Goal: Task Accomplishment & Management: Complete application form

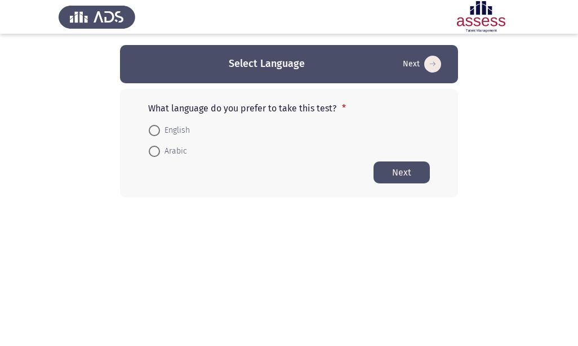
click at [158, 151] on span at bounding box center [154, 151] width 11 height 11
click at [158, 151] on input "Arabic" at bounding box center [154, 151] width 11 height 11
radio input "true"
click at [394, 172] on button "Next" at bounding box center [401, 172] width 56 height 22
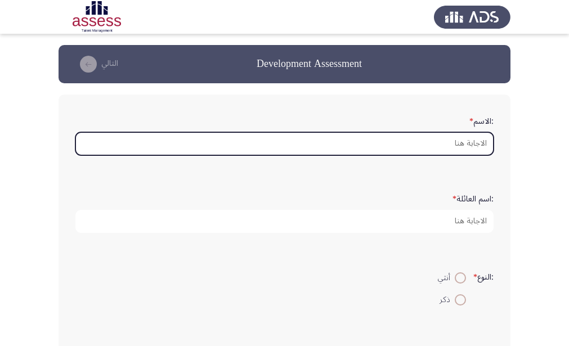
click at [430, 148] on input ":الاسم *" at bounding box center [284, 143] width 418 height 23
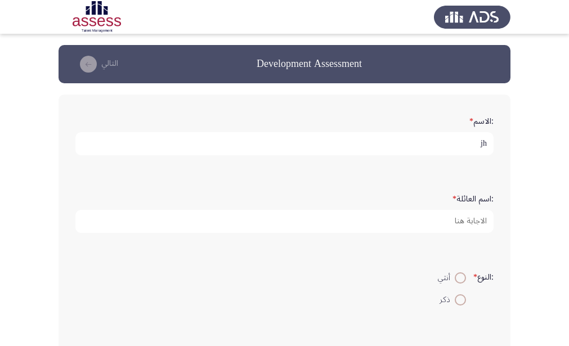
type input "j"
type input "[PERSON_NAME]"
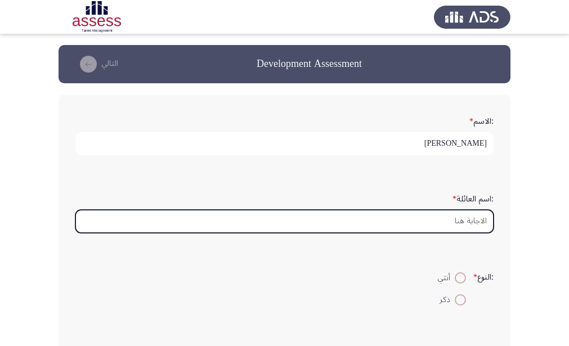
click at [473, 224] on input ":اسم العائلة *" at bounding box center [284, 221] width 418 height 23
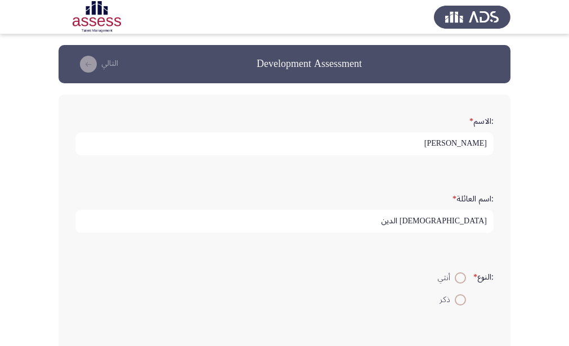
type input "[DEMOGRAPHIC_DATA] الدين"
click at [462, 299] on span at bounding box center [460, 300] width 11 height 11
click at [462, 299] on input "ذكر" at bounding box center [460, 300] width 11 height 11
radio input "true"
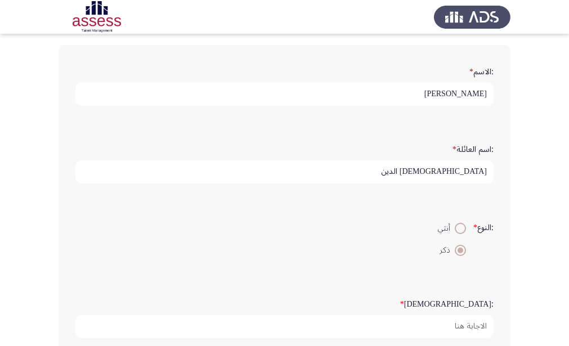
scroll to position [113, 0]
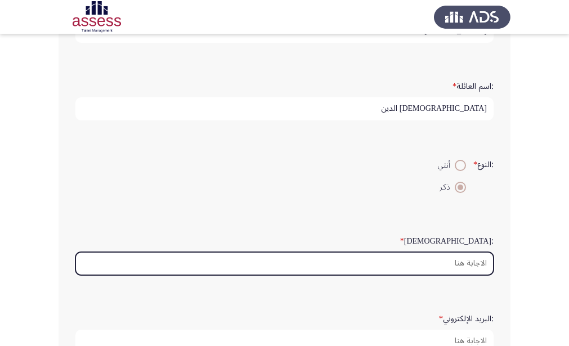
click at [469, 269] on input ":السن *" at bounding box center [284, 263] width 418 height 23
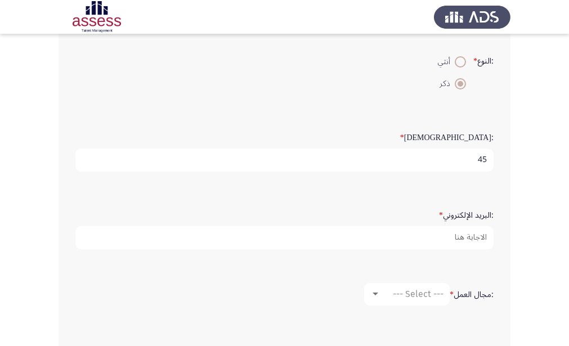
scroll to position [225, 0]
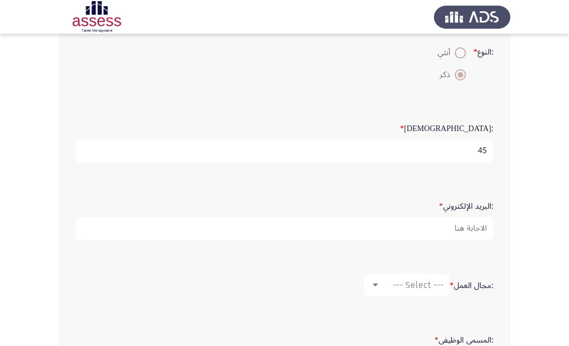
type input "45"
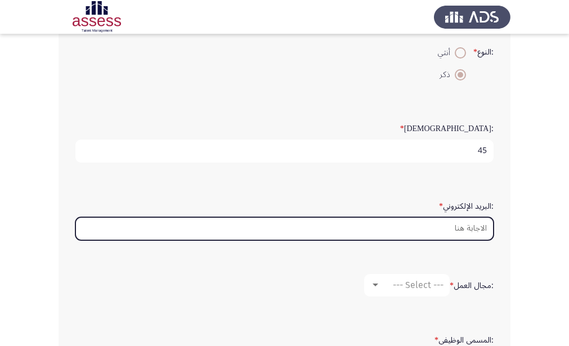
click at [468, 233] on input ":البريد الإلكتروني *" at bounding box center [284, 228] width 418 height 23
type input "[EMAIL_ADDRESS][DOMAIN_NAME]"
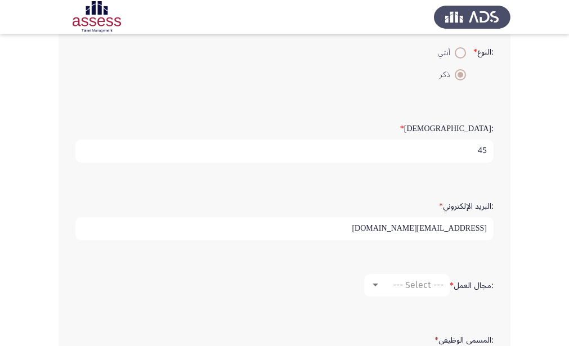
scroll to position [282, 0]
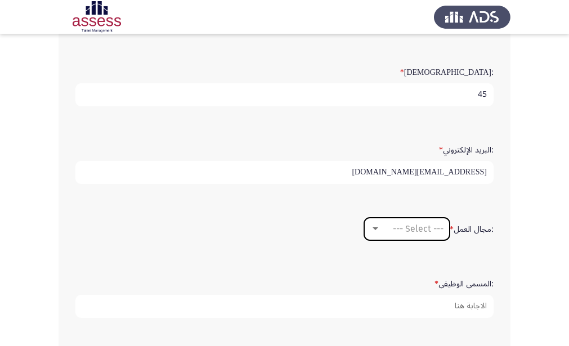
click at [373, 231] on div at bounding box center [376, 229] width 10 height 9
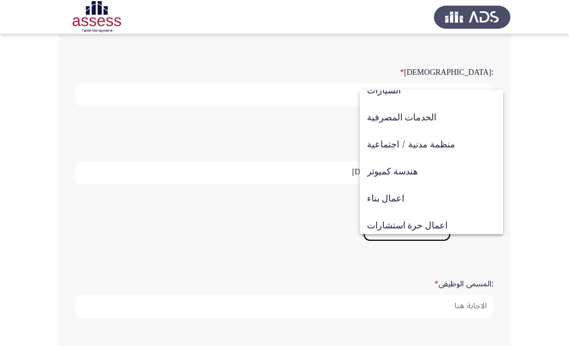
scroll to position [113, 0]
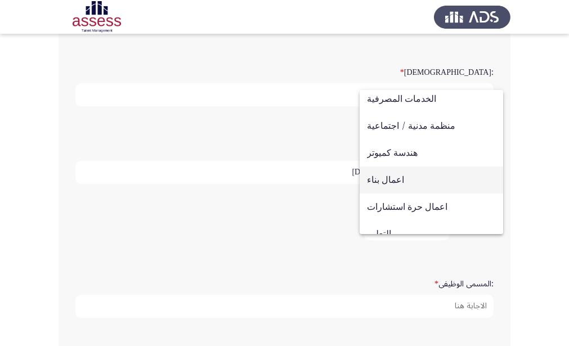
click at [402, 175] on span "اعمال بناء" at bounding box center [431, 180] width 129 height 27
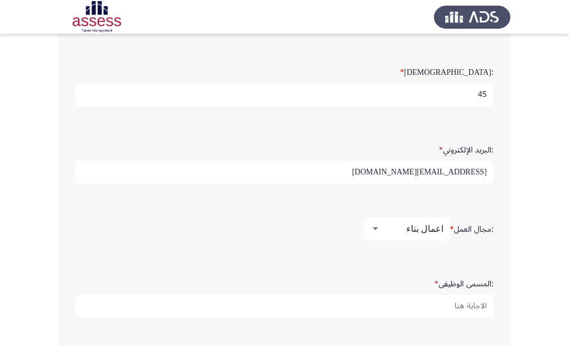
scroll to position [338, 0]
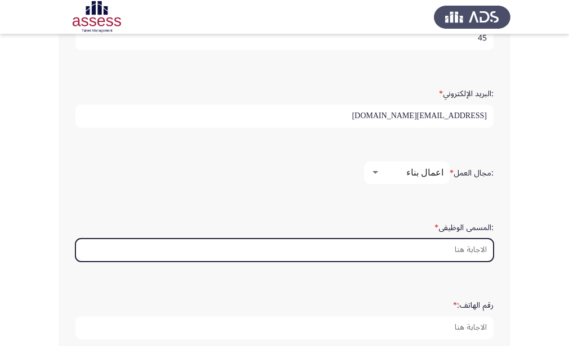
click at [461, 249] on input ":المسمى الوظيفى *" at bounding box center [284, 250] width 418 height 23
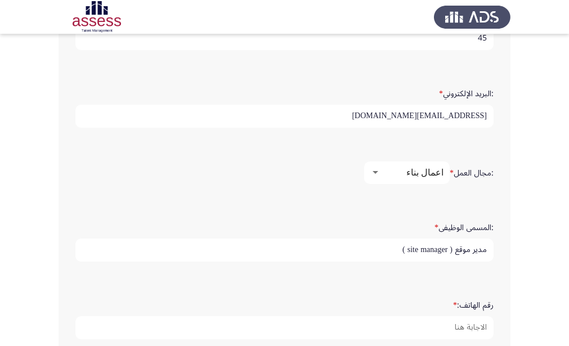
type input "مدير موقع ( site manager )"
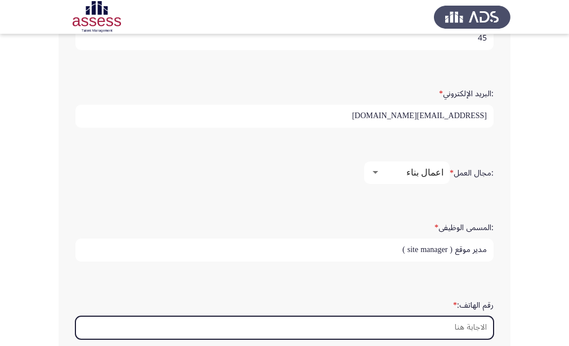
click at [460, 324] on input "رقم الهاتف: *" at bounding box center [284, 327] width 418 height 23
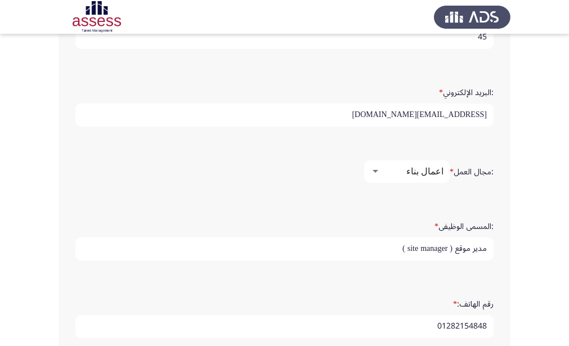
scroll to position [404, 0]
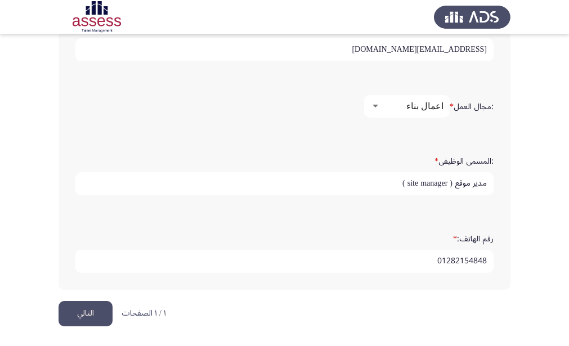
type input "01282154848"
click at [91, 310] on button "التالي" at bounding box center [86, 313] width 54 height 25
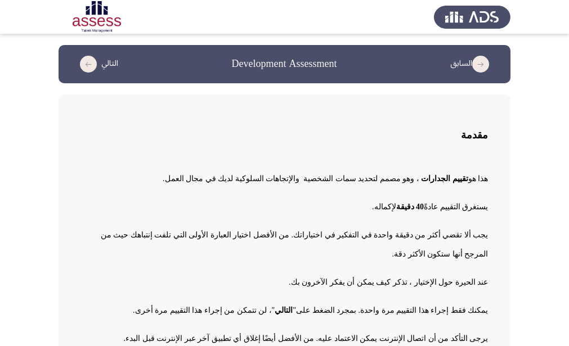
scroll to position [42, 0]
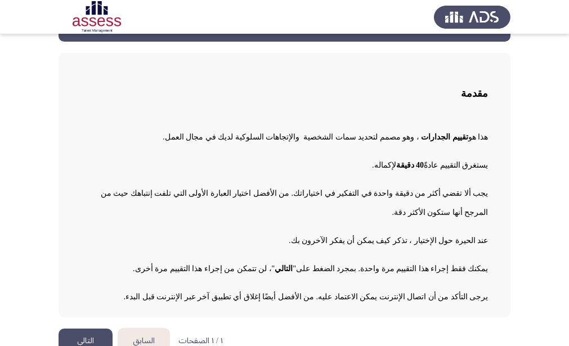
click at [82, 329] on button "التالي" at bounding box center [86, 341] width 54 height 25
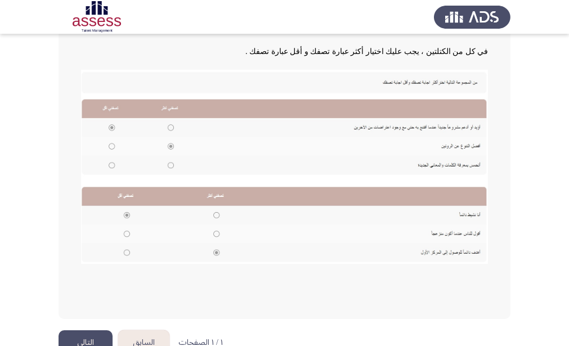
scroll to position [215, 0]
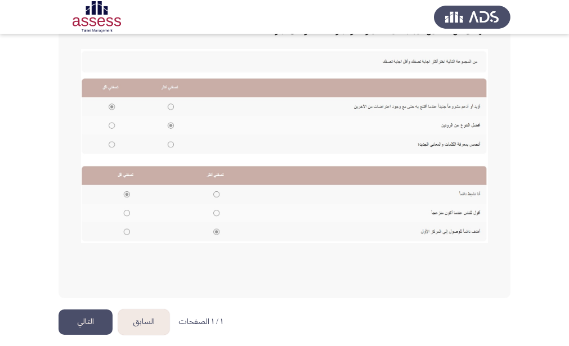
click at [89, 321] on button "التالي" at bounding box center [86, 322] width 54 height 25
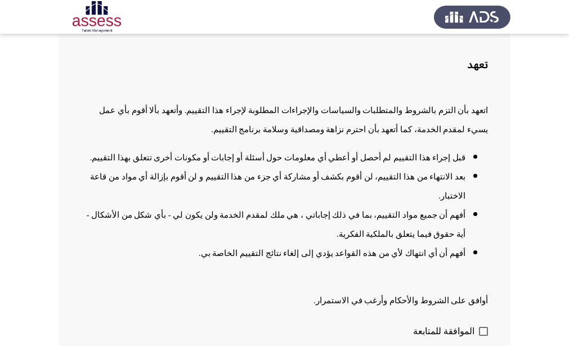
scroll to position [90, 0]
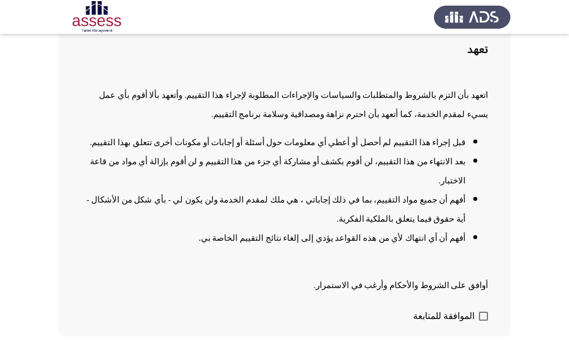
click at [484, 312] on span at bounding box center [483, 316] width 9 height 9
click at [484, 321] on input "الموافقة للمتابعة" at bounding box center [483, 321] width 1 height 1
checkbox input "true"
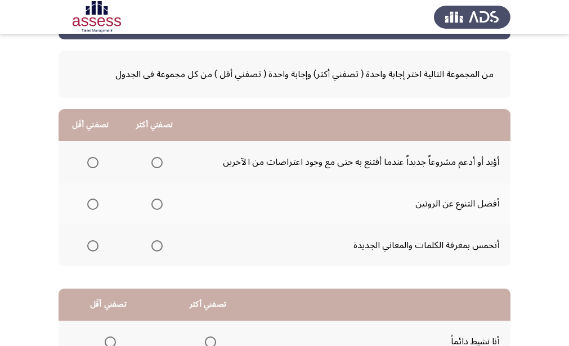
scroll to position [56, 0]
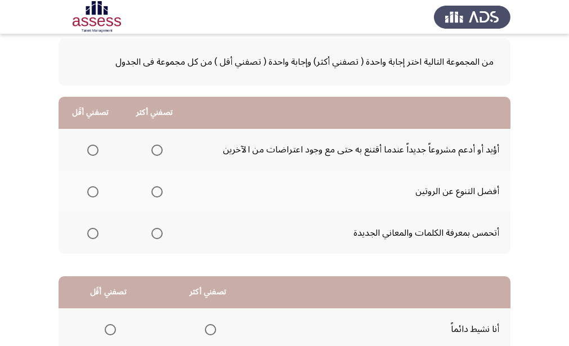
click at [157, 197] on span "Select an option" at bounding box center [156, 191] width 11 height 11
click at [157, 197] on input "Select an option" at bounding box center [156, 191] width 11 height 11
click at [94, 235] on span "Select an option" at bounding box center [92, 233] width 11 height 11
click at [94, 235] on input "Select an option" at bounding box center [92, 233] width 11 height 11
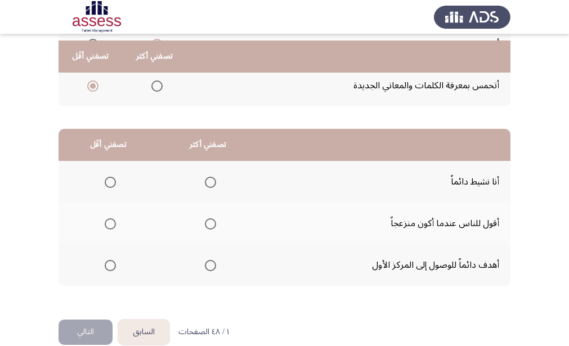
scroll to position [222, 0]
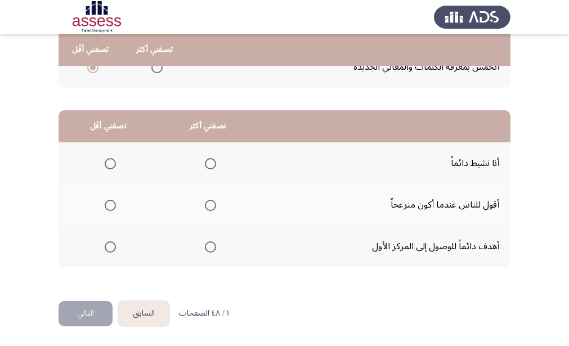
click at [209, 250] on span "Select an option" at bounding box center [210, 247] width 11 height 11
click at [209, 250] on input "Select an option" at bounding box center [210, 247] width 11 height 11
click at [112, 208] on span "Select an option" at bounding box center [110, 205] width 11 height 11
click at [112, 208] on input "Select an option" at bounding box center [110, 205] width 11 height 11
click at [92, 321] on button "التالي" at bounding box center [86, 313] width 54 height 25
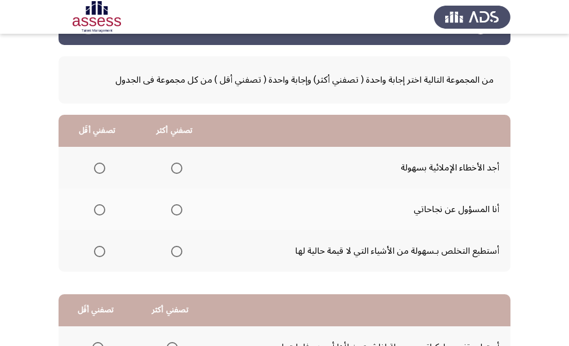
scroll to position [56, 0]
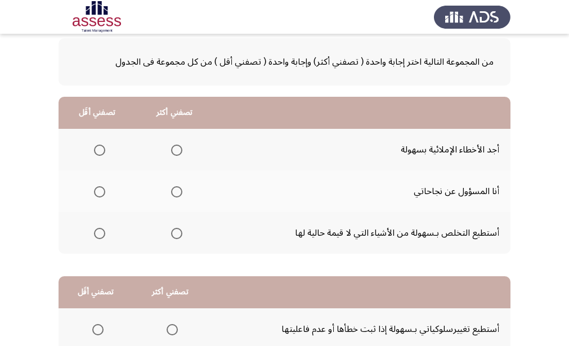
click at [180, 237] on span "Select an option" at bounding box center [176, 233] width 11 height 11
click at [180, 237] on input "Select an option" at bounding box center [176, 233] width 11 height 11
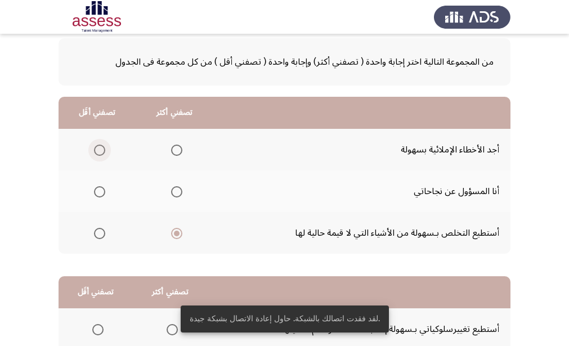
click at [102, 149] on span "Select an option" at bounding box center [99, 150] width 11 height 11
click at [102, 149] on input "Select an option" at bounding box center [99, 150] width 11 height 11
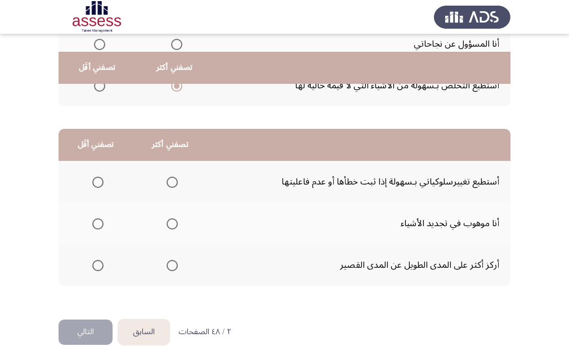
scroll to position [222, 0]
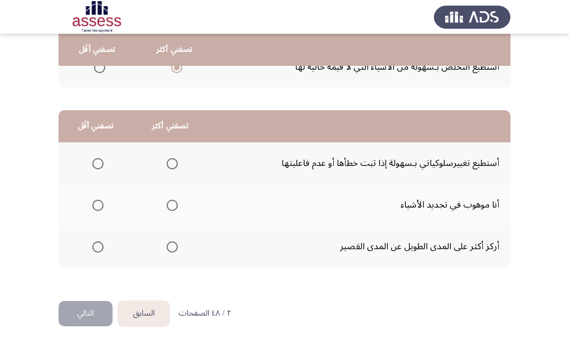
click at [168, 251] on span "Select an option" at bounding box center [172, 247] width 11 height 11
click at [168, 251] on input "Select an option" at bounding box center [172, 247] width 11 height 11
click at [100, 204] on span "Select an option" at bounding box center [97, 205] width 11 height 11
click at [100, 204] on input "Select an option" at bounding box center [97, 205] width 11 height 11
click at [96, 311] on button "التالي" at bounding box center [86, 313] width 54 height 25
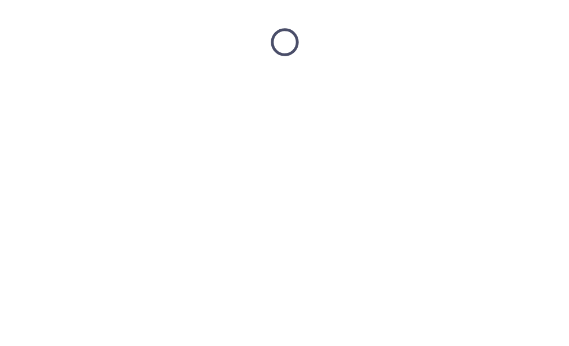
scroll to position [0, 0]
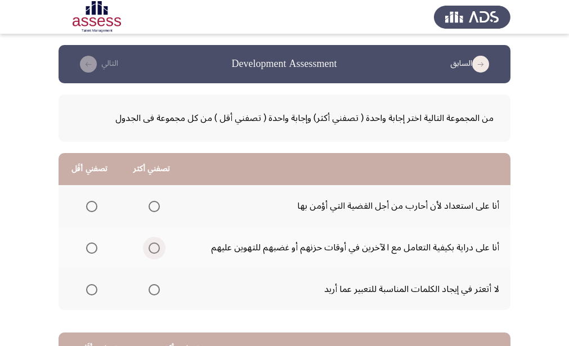
click at [155, 253] on span "Select an option" at bounding box center [154, 248] width 11 height 11
click at [155, 253] on input "Select an option" at bounding box center [154, 248] width 11 height 11
click at [95, 203] on span "Select an option" at bounding box center [91, 206] width 11 height 11
click at [95, 203] on input "Select an option" at bounding box center [91, 206] width 11 height 11
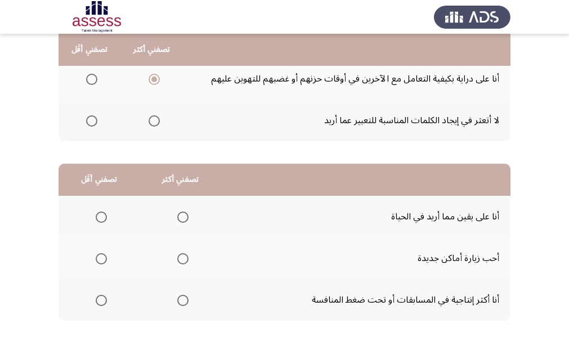
scroll to position [222, 0]
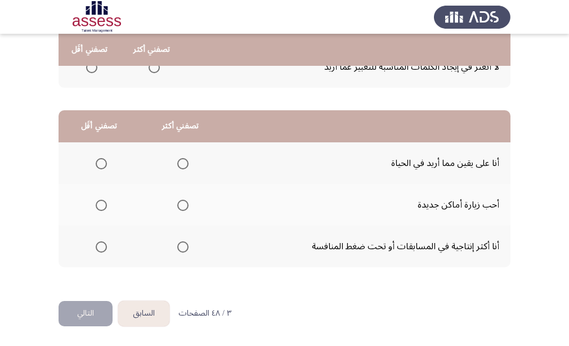
click at [182, 249] on span "Select an option" at bounding box center [182, 247] width 11 height 11
click at [182, 249] on input "Select an option" at bounding box center [182, 247] width 11 height 11
click at [97, 207] on span "Select an option" at bounding box center [101, 205] width 11 height 11
click at [97, 207] on input "Select an option" at bounding box center [101, 205] width 11 height 11
click at [83, 307] on button "التالي" at bounding box center [86, 313] width 54 height 25
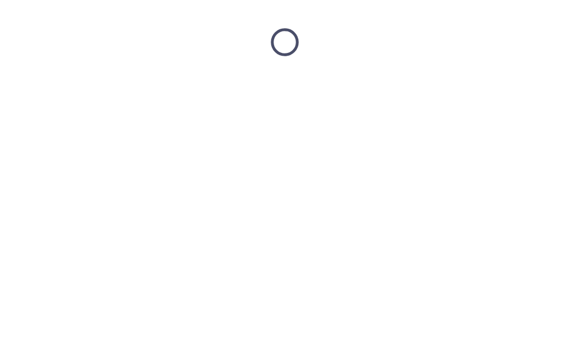
scroll to position [0, 0]
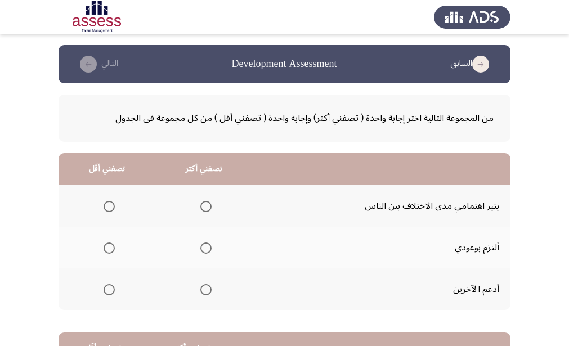
click at [206, 249] on span "Select an option" at bounding box center [205, 248] width 11 height 11
click at [206, 249] on input "Select an option" at bounding box center [205, 248] width 11 height 11
click at [111, 211] on span "Select an option" at bounding box center [109, 206] width 11 height 11
click at [111, 211] on input "Select an option" at bounding box center [109, 206] width 11 height 11
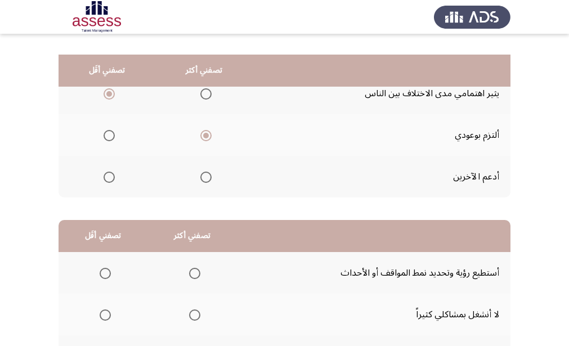
scroll to position [169, 0]
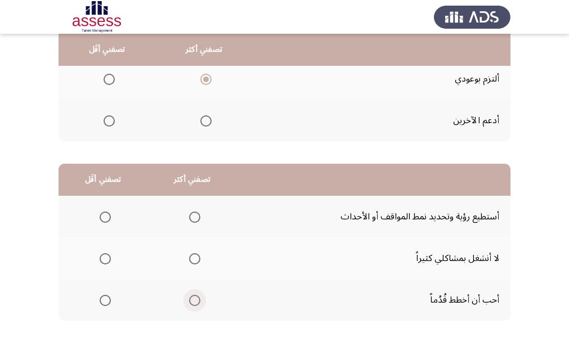
click at [191, 304] on span "Select an option" at bounding box center [194, 300] width 11 height 11
click at [191, 304] on input "Select an option" at bounding box center [194, 300] width 11 height 11
click at [102, 261] on span "Select an option" at bounding box center [105, 258] width 11 height 11
click at [102, 261] on input "Select an option" at bounding box center [105, 258] width 11 height 11
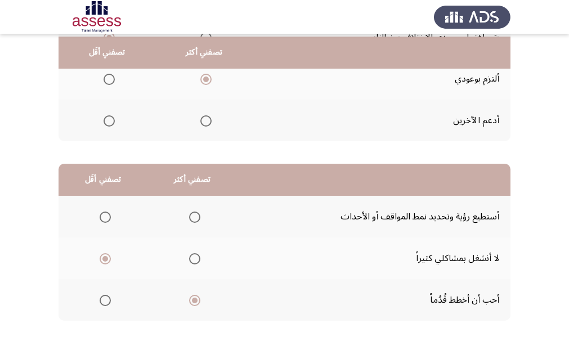
scroll to position [222, 0]
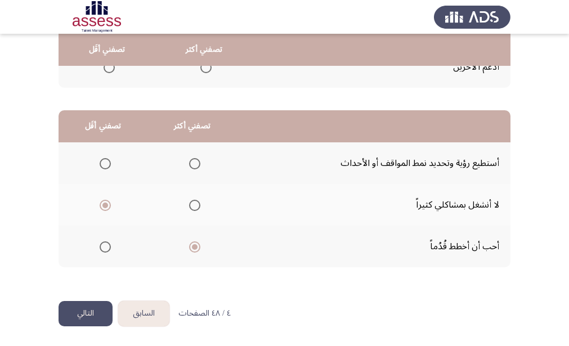
click at [91, 318] on button "التالي" at bounding box center [86, 313] width 54 height 25
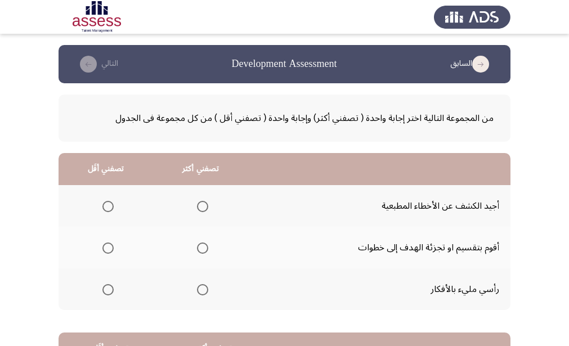
click at [202, 246] on span "Select an option" at bounding box center [202, 248] width 11 height 11
click at [202, 246] on input "Select an option" at bounding box center [202, 248] width 11 height 11
click at [107, 209] on span "Select an option" at bounding box center [107, 206] width 11 height 11
click at [107, 209] on input "Select an option" at bounding box center [107, 206] width 11 height 11
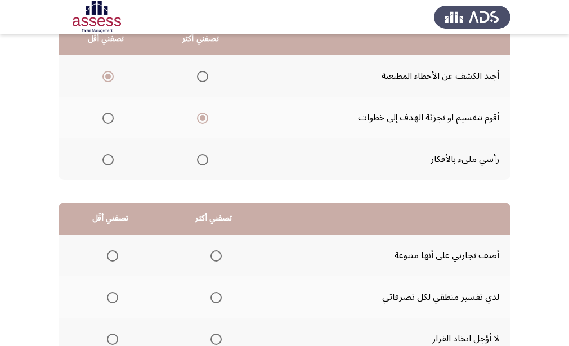
scroll to position [169, 0]
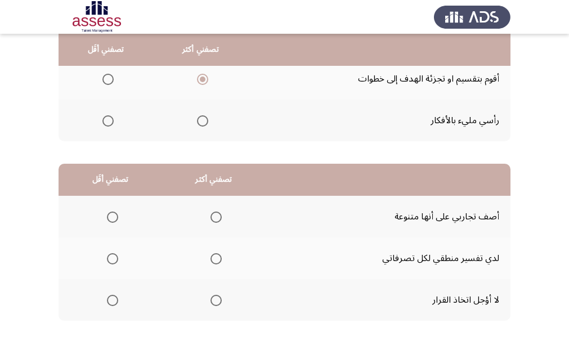
click at [216, 302] on span "Select an option" at bounding box center [216, 300] width 11 height 11
click at [216, 302] on input "Select an option" at bounding box center [216, 300] width 11 height 11
click at [113, 262] on span "Select an option" at bounding box center [112, 258] width 11 height 11
click at [113, 262] on input "Select an option" at bounding box center [112, 258] width 11 height 11
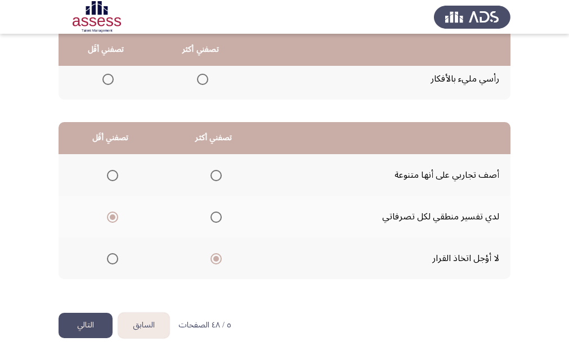
scroll to position [222, 0]
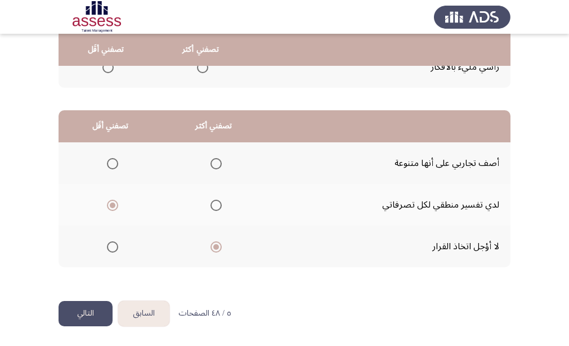
click at [112, 168] on span "Select an option" at bounding box center [112, 163] width 11 height 11
click at [112, 168] on input "Select an option" at bounding box center [112, 163] width 11 height 11
click at [93, 322] on button "التالي" at bounding box center [86, 313] width 54 height 25
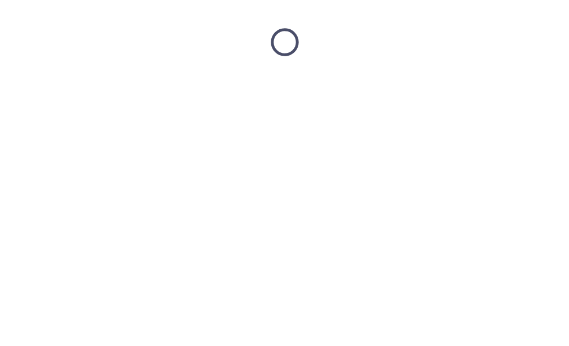
scroll to position [0, 0]
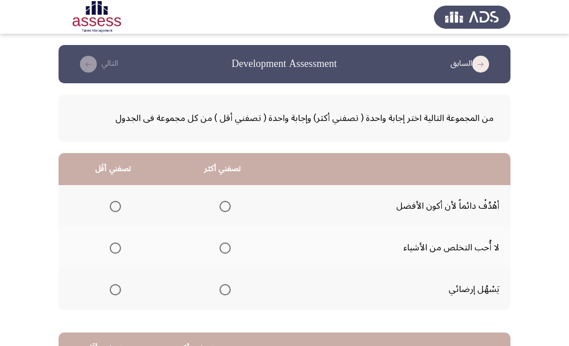
click at [224, 206] on span "Select an option" at bounding box center [225, 206] width 11 height 11
click at [224, 206] on input "Select an option" at bounding box center [225, 206] width 11 height 11
click at [115, 292] on span "Select an option" at bounding box center [115, 289] width 11 height 11
click at [115, 292] on input "Select an option" at bounding box center [115, 289] width 11 height 11
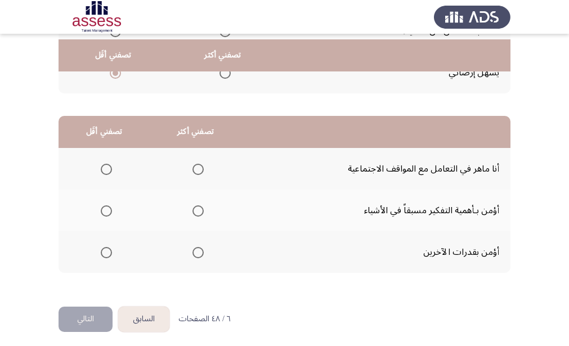
scroll to position [222, 0]
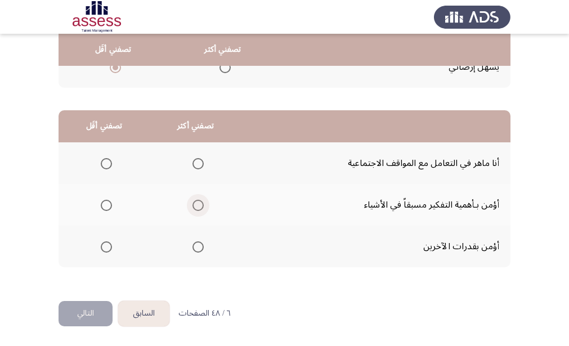
click at [193, 208] on span "Select an option" at bounding box center [198, 205] width 11 height 11
click at [193, 208] on input "Select an option" at bounding box center [198, 205] width 11 height 11
click at [108, 167] on span "Select an option" at bounding box center [106, 163] width 11 height 11
click at [108, 167] on input "Select an option" at bounding box center [106, 163] width 11 height 11
click at [86, 315] on button "التالي" at bounding box center [86, 313] width 54 height 25
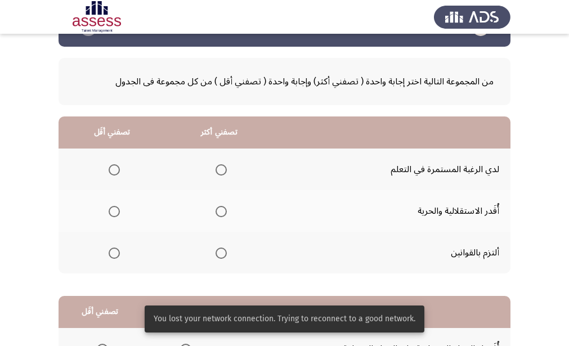
scroll to position [56, 0]
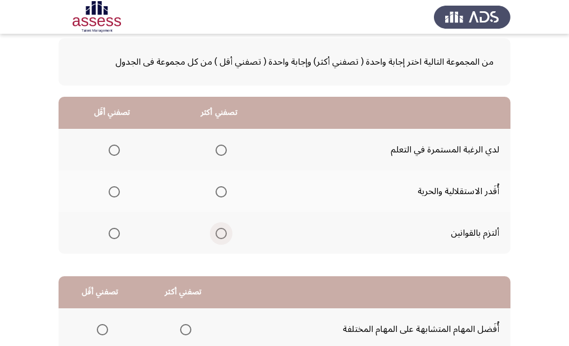
click at [219, 238] on span "Select an option" at bounding box center [221, 233] width 11 height 11
click at [219, 238] on input "Select an option" at bounding box center [221, 233] width 11 height 11
click at [114, 194] on span "Select an option" at bounding box center [114, 191] width 11 height 11
click at [114, 194] on input "Select an option" at bounding box center [114, 191] width 11 height 11
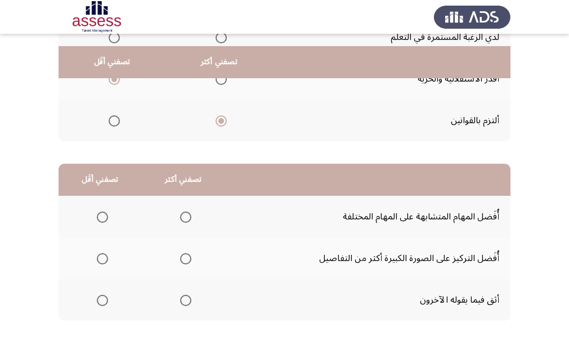
scroll to position [222, 0]
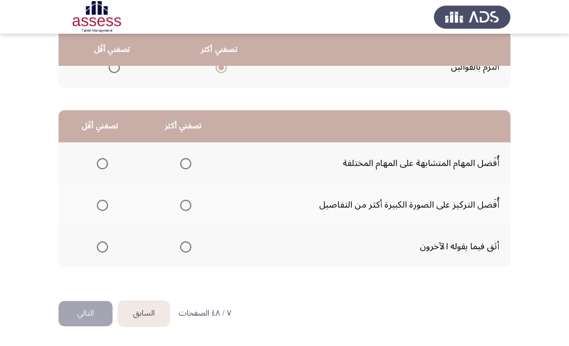
click at [184, 206] on span "Select an option" at bounding box center [185, 205] width 11 height 11
click at [184, 206] on input "Select an option" at bounding box center [185, 205] width 11 height 11
click at [102, 249] on span "Select an option" at bounding box center [102, 247] width 11 height 11
click at [102, 249] on input "Select an option" at bounding box center [102, 247] width 11 height 11
click at [93, 320] on button "التالي" at bounding box center [86, 313] width 54 height 25
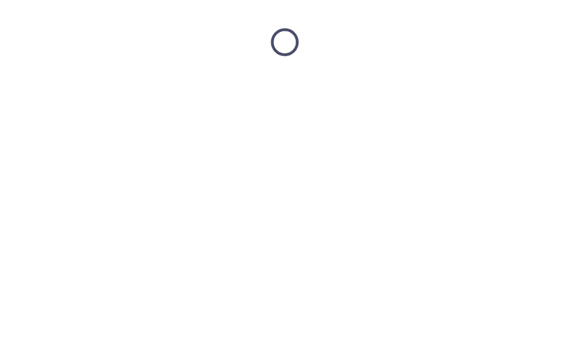
scroll to position [0, 0]
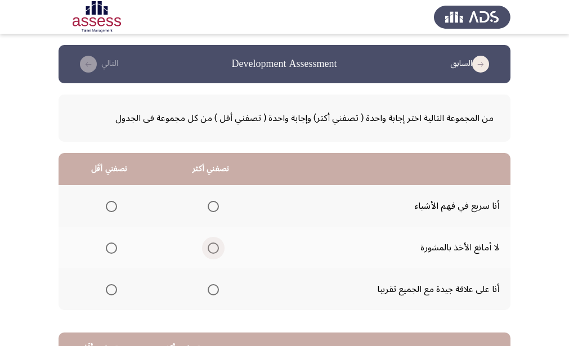
click at [212, 247] on span "Select an option" at bounding box center [213, 248] width 11 height 11
click at [212, 247] on input "Select an option" at bounding box center [213, 248] width 11 height 11
click at [109, 209] on span "Select an option" at bounding box center [111, 206] width 11 height 11
click at [109, 209] on input "Select an option" at bounding box center [111, 206] width 11 height 11
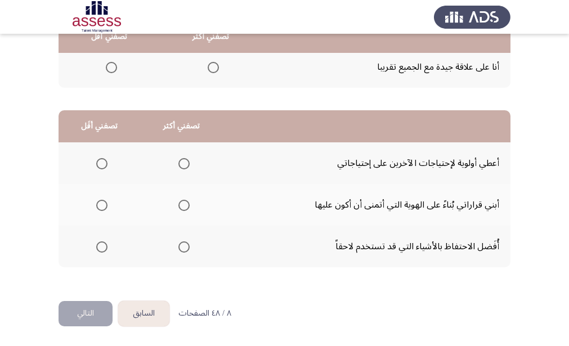
scroll to position [166, 0]
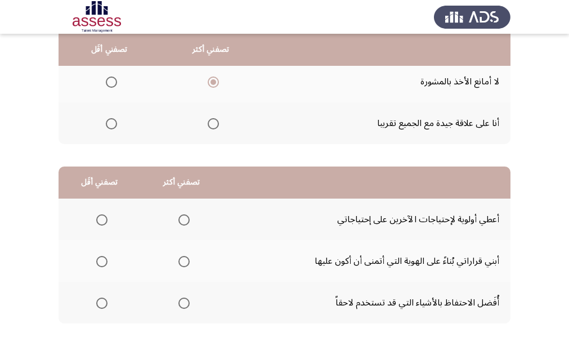
click at [100, 304] on span "Select an option" at bounding box center [101, 303] width 11 height 11
click at [100, 304] on input "Select an option" at bounding box center [101, 303] width 11 height 11
click at [181, 260] on span "Select an option" at bounding box center [184, 261] width 11 height 11
click at [181, 260] on input "Select an option" at bounding box center [184, 261] width 11 height 11
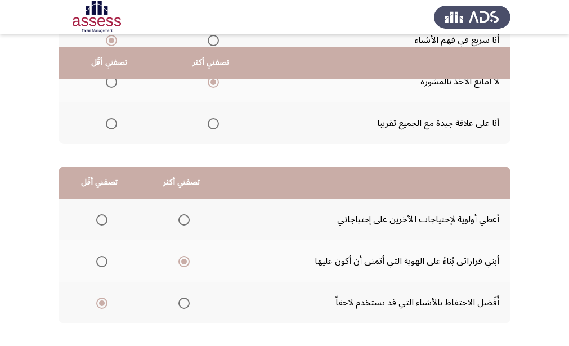
scroll to position [222, 0]
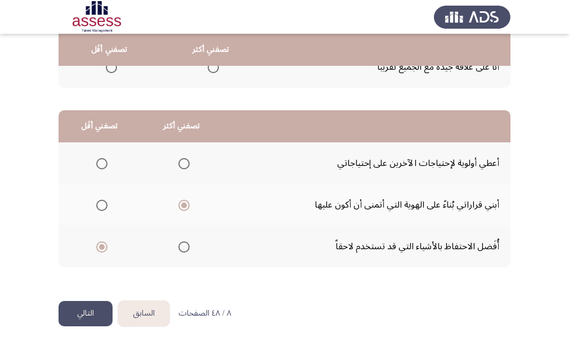
click at [87, 316] on button "التالي" at bounding box center [86, 313] width 54 height 25
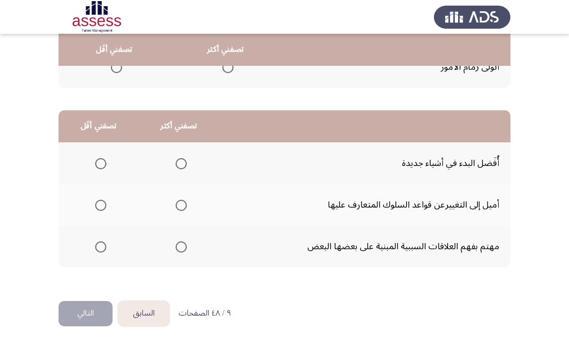
click at [178, 251] on span "Select an option" at bounding box center [181, 247] width 11 height 11
click at [178, 251] on input "Select an option" at bounding box center [181, 247] width 11 height 11
click at [105, 206] on span "Select an option" at bounding box center [100, 205] width 11 height 11
click at [99, 211] on mat-tooltip-component "WAITING" at bounding box center [98, 227] width 55 height 32
click at [101, 209] on span "Select an option" at bounding box center [100, 205] width 11 height 11
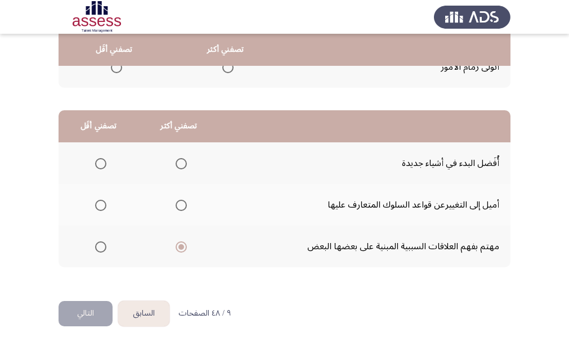
click at [101, 209] on input "Select an option" at bounding box center [100, 205] width 11 height 11
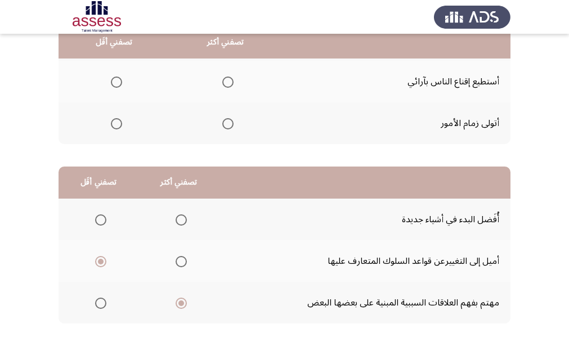
scroll to position [110, 0]
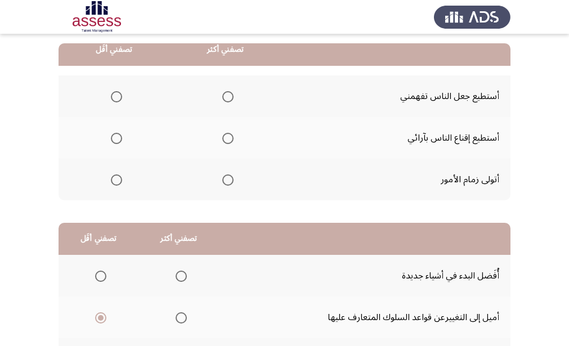
click at [229, 140] on span "Select an option" at bounding box center [227, 138] width 11 height 11
click at [229, 140] on input "Select an option" at bounding box center [227, 138] width 11 height 11
click at [230, 185] on span "Select an option" at bounding box center [227, 180] width 11 height 11
click at [230, 185] on input "Select an option" at bounding box center [227, 180] width 11 height 11
click at [118, 100] on span "Select an option" at bounding box center [116, 96] width 11 height 11
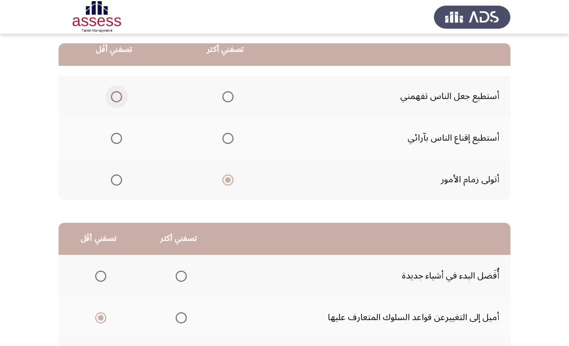
click at [118, 100] on input "Select an option" at bounding box center [116, 96] width 11 height 11
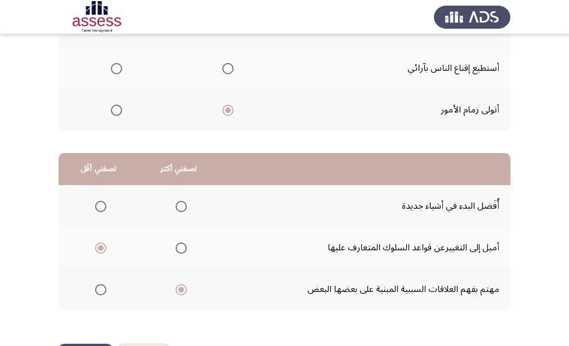
scroll to position [222, 0]
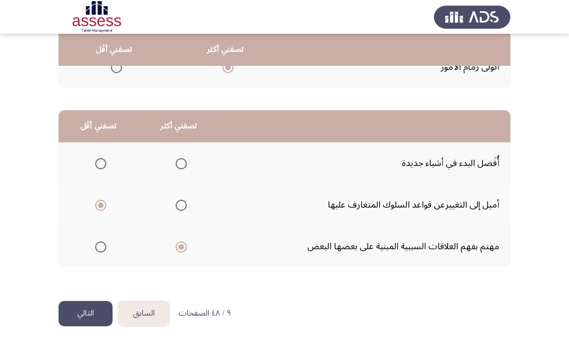
click at [81, 310] on button "التالي" at bounding box center [86, 313] width 54 height 25
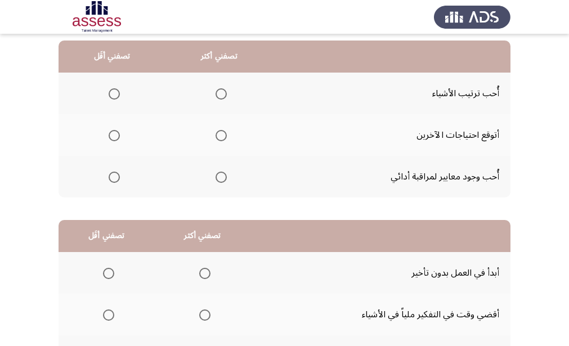
scroll to position [56, 0]
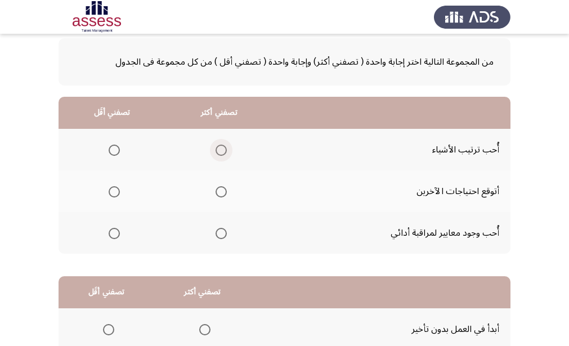
click at [221, 150] on span "Select an option" at bounding box center [221, 150] width 0 height 0
click at [220, 150] on input "Select an option" at bounding box center [221, 150] width 11 height 11
click at [220, 232] on span "Select an option" at bounding box center [221, 233] width 11 height 11
click at [220, 232] on input "Select an option" at bounding box center [221, 233] width 11 height 11
click at [112, 193] on span "Select an option" at bounding box center [114, 191] width 11 height 11
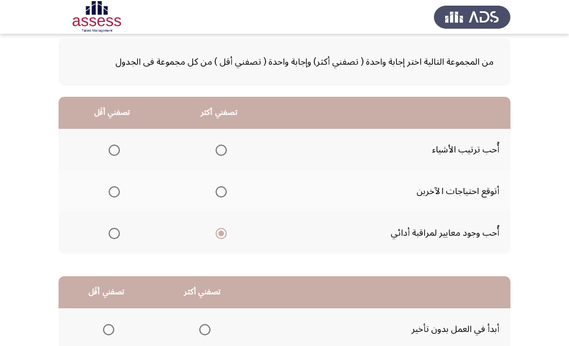
click at [112, 193] on input "Select an option" at bounding box center [114, 191] width 11 height 11
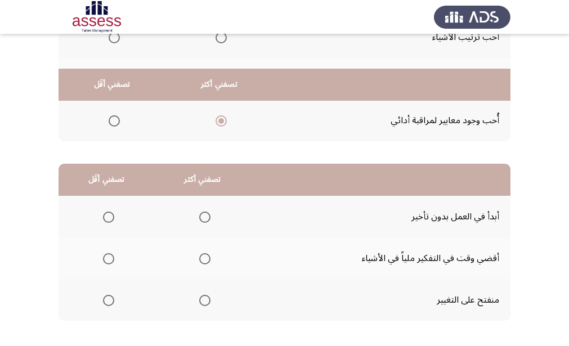
scroll to position [222, 0]
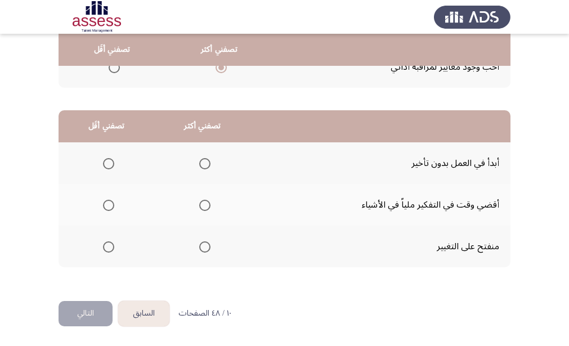
click at [205, 164] on span "Select an option" at bounding box center [205, 164] width 0 height 0
click at [203, 163] on input "Select an option" at bounding box center [204, 163] width 11 height 11
click at [104, 204] on span "Select an option" at bounding box center [108, 205] width 11 height 11
click at [104, 204] on input "Select an option" at bounding box center [108, 205] width 11 height 11
click at [94, 316] on button "التالي" at bounding box center [86, 313] width 54 height 25
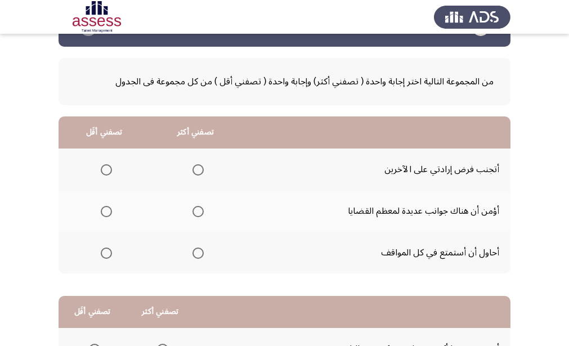
scroll to position [56, 0]
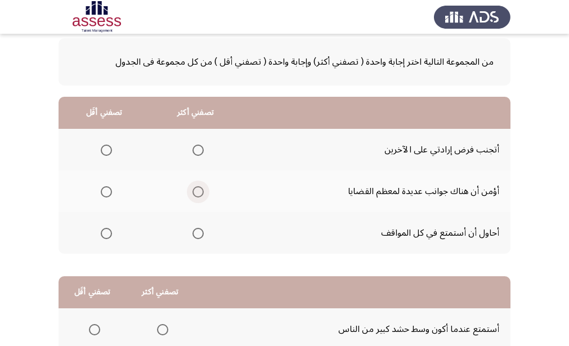
click at [193, 195] on span "Select an option" at bounding box center [198, 191] width 11 height 11
click at [193, 195] on input "Select an option" at bounding box center [198, 191] width 11 height 11
click at [102, 235] on span "Select an option" at bounding box center [106, 233] width 11 height 11
click at [102, 235] on input "Select an option" at bounding box center [106, 233] width 11 height 11
click at [110, 150] on span "Select an option" at bounding box center [106, 150] width 11 height 11
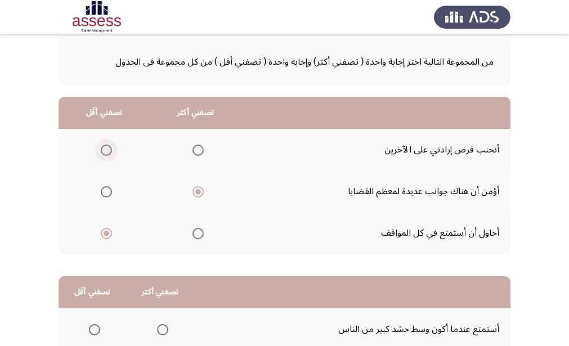
click at [110, 150] on input "Select an option" at bounding box center [106, 150] width 11 height 11
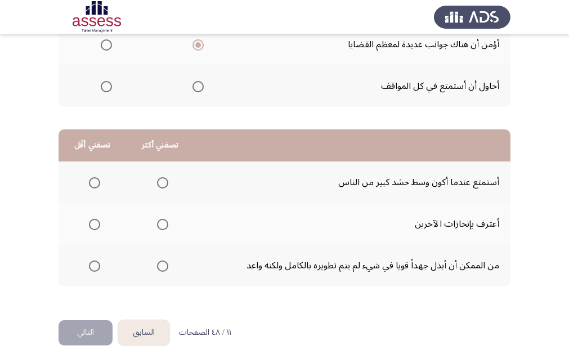
scroll to position [222, 0]
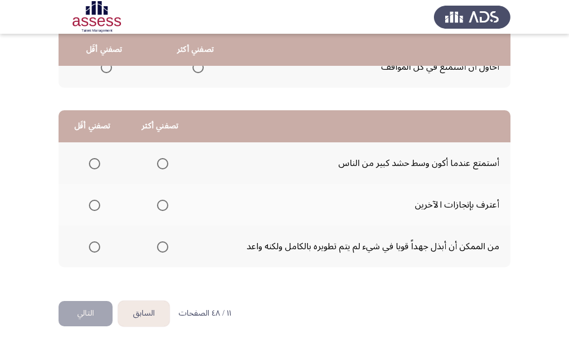
click at [160, 207] on span "Select an option" at bounding box center [162, 205] width 11 height 11
click at [160, 207] on input "Select an option" at bounding box center [162, 205] width 11 height 11
click at [93, 164] on span "Select an option" at bounding box center [94, 163] width 11 height 11
click at [93, 164] on input "Select an option" at bounding box center [94, 163] width 11 height 11
click at [91, 314] on button "التالي" at bounding box center [86, 313] width 54 height 25
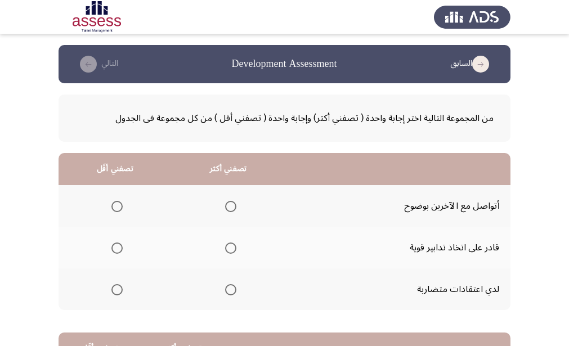
scroll to position [56, 0]
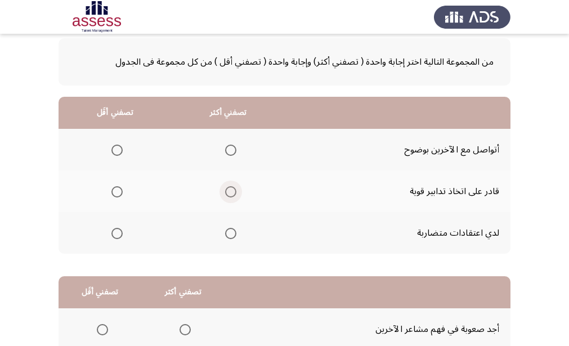
click at [231, 193] on span "Select an option" at bounding box center [230, 191] width 11 height 11
click at [231, 193] on input "Select an option" at bounding box center [230, 191] width 11 height 11
click at [119, 239] on span "Select an option" at bounding box center [117, 233] width 11 height 11
click at [119, 239] on input "Select an option" at bounding box center [117, 233] width 11 height 11
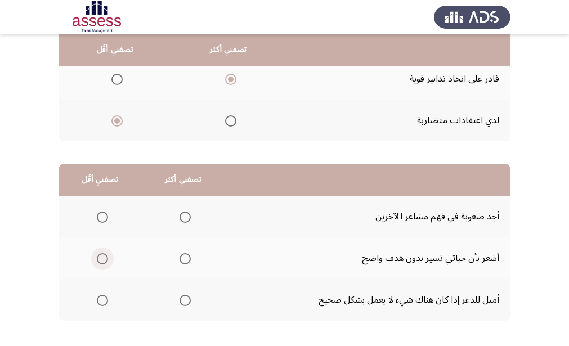
click at [104, 260] on span "Select an option" at bounding box center [102, 258] width 11 height 11
click at [104, 260] on input "Select an option" at bounding box center [102, 258] width 11 height 11
click at [185, 301] on span "Select an option" at bounding box center [185, 300] width 11 height 11
click at [185, 301] on input "Select an option" at bounding box center [185, 300] width 11 height 11
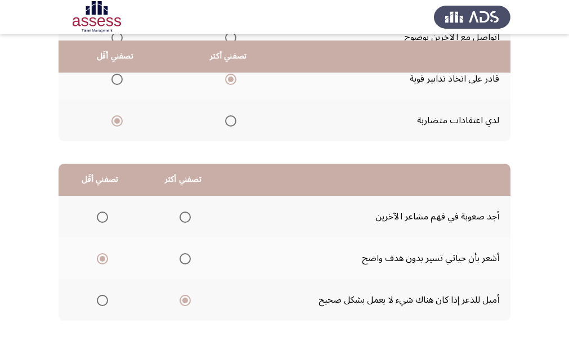
scroll to position [222, 0]
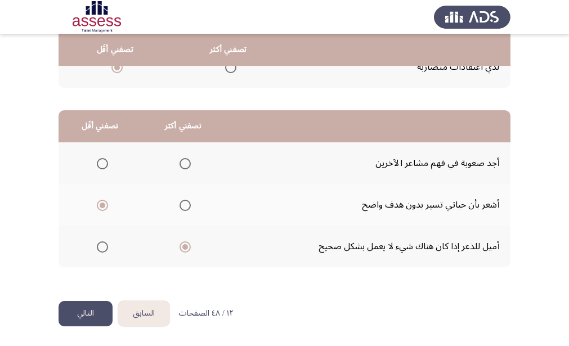
click at [101, 313] on button "التالي" at bounding box center [86, 313] width 54 height 25
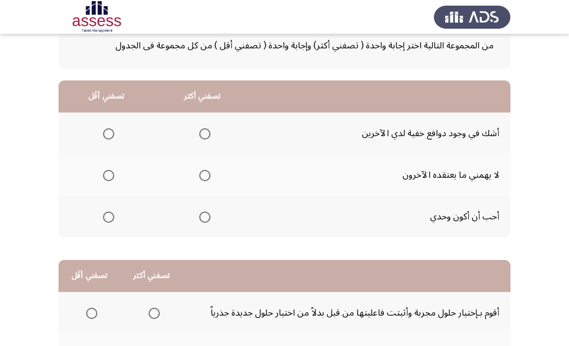
scroll to position [53, 0]
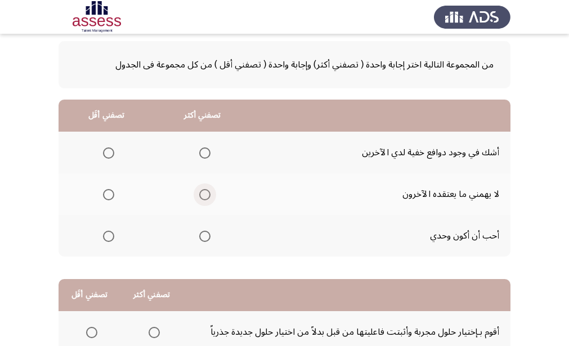
click at [199, 197] on span "Select an option" at bounding box center [204, 194] width 11 height 11
click at [199, 197] on input "Select an option" at bounding box center [204, 194] width 11 height 11
click at [108, 240] on span "Select an option" at bounding box center [108, 236] width 11 height 11
click at [106, 236] on span "Select an option" at bounding box center [108, 236] width 11 height 11
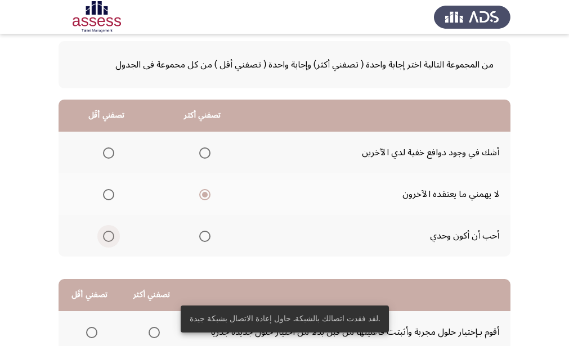
click at [106, 238] on span "Select an option" at bounding box center [108, 236] width 11 height 11
click at [106, 238] on input "Select an option" at bounding box center [108, 236] width 11 height 11
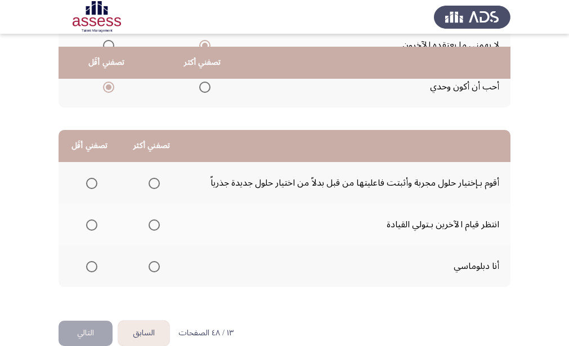
scroll to position [222, 0]
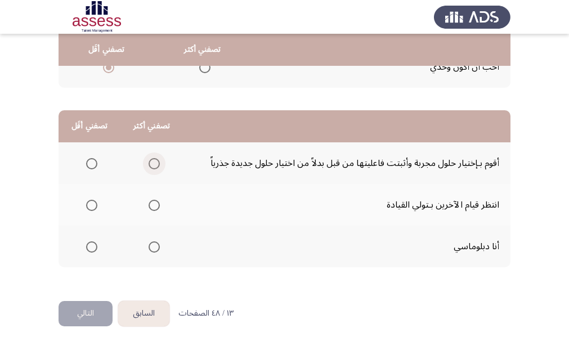
click at [154, 162] on span "Select an option" at bounding box center [154, 163] width 11 height 11
click at [154, 162] on input "Select an option" at bounding box center [154, 163] width 11 height 11
click at [93, 209] on span "Select an option" at bounding box center [91, 205] width 11 height 11
click at [93, 209] on input "Select an option" at bounding box center [91, 205] width 11 height 11
click at [89, 310] on button "التالي" at bounding box center [86, 313] width 54 height 25
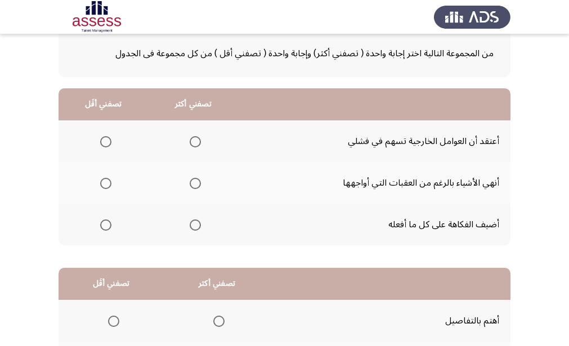
scroll to position [53, 0]
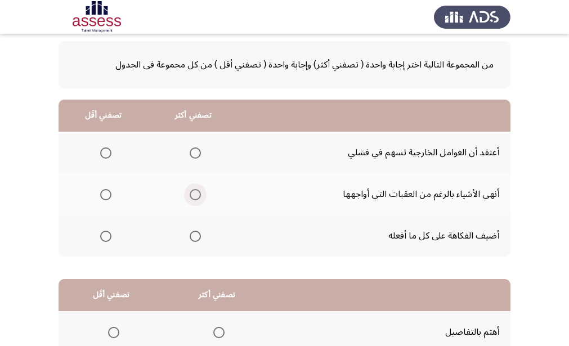
click at [195, 198] on span "Select an option" at bounding box center [195, 194] width 11 height 11
click at [195, 198] on input "Select an option" at bounding box center [195, 194] width 11 height 11
click at [103, 155] on span "Select an option" at bounding box center [105, 153] width 11 height 11
click at [103, 155] on input "Select an option" at bounding box center [105, 153] width 11 height 11
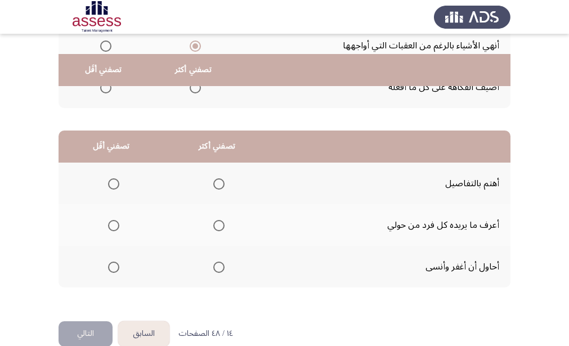
scroll to position [222, 0]
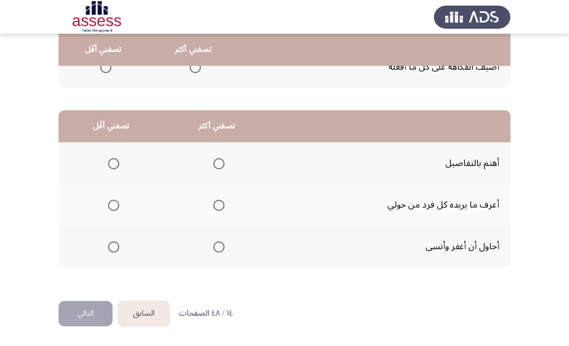
click at [216, 163] on span "Select an option" at bounding box center [218, 163] width 11 height 11
click at [216, 163] on input "Select an option" at bounding box center [218, 163] width 11 height 11
click at [216, 163] on span "Select an option" at bounding box center [219, 164] width 6 height 6
click at [216, 163] on input "Select an option" at bounding box center [218, 163] width 11 height 11
click at [222, 252] on span "Select an option" at bounding box center [218, 247] width 11 height 11
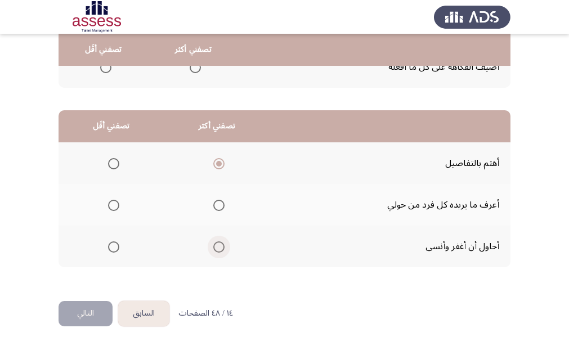
click at [222, 252] on input "Select an option" at bounding box center [218, 247] width 11 height 11
click at [222, 161] on span "Select an option" at bounding box center [218, 163] width 11 height 11
click at [222, 161] on input "Select an option" at bounding box center [218, 163] width 11 height 11
click at [117, 206] on span "Select an option" at bounding box center [113, 205] width 11 height 11
click at [117, 206] on input "Select an option" at bounding box center [113, 205] width 11 height 11
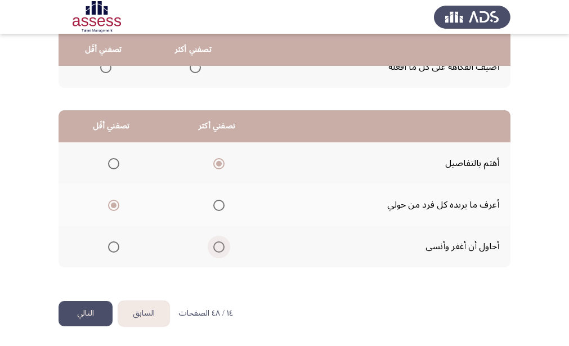
click at [216, 250] on span "Select an option" at bounding box center [218, 247] width 11 height 11
click at [216, 250] on input "Select an option" at bounding box center [218, 247] width 11 height 11
click at [88, 309] on button "التالي" at bounding box center [86, 313] width 54 height 25
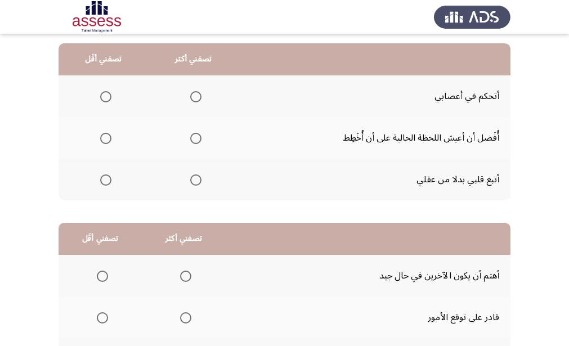
scroll to position [53, 0]
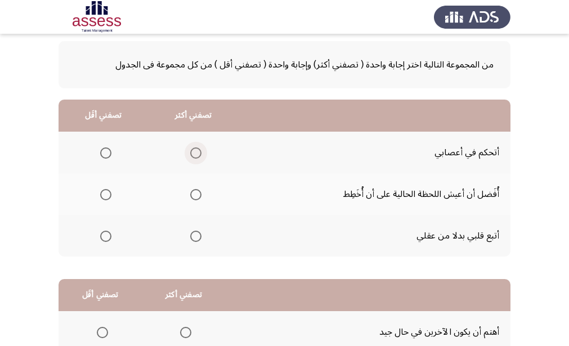
click at [192, 155] on span "Select an option" at bounding box center [195, 153] width 11 height 11
click at [192, 155] on input "Select an option" at bounding box center [195, 153] width 11 height 11
click at [104, 197] on span "Select an option" at bounding box center [105, 194] width 11 height 11
click at [104, 197] on input "Select an option" at bounding box center [105, 194] width 11 height 11
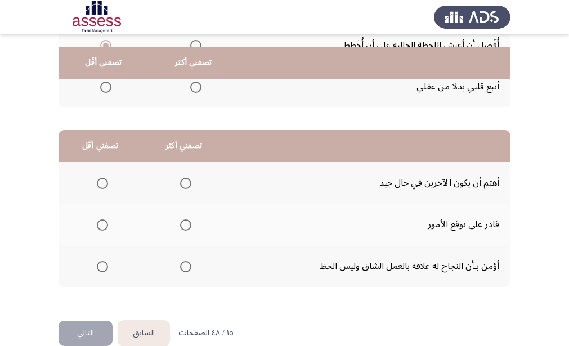
scroll to position [222, 0]
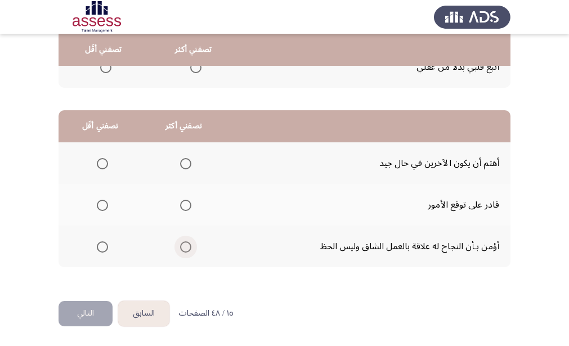
click at [185, 247] on span "Select an option" at bounding box center [185, 247] width 11 height 11
click at [185, 247] on input "Select an option" at bounding box center [185, 247] width 11 height 11
click at [99, 203] on span "Select an option" at bounding box center [102, 205] width 11 height 11
click at [99, 203] on input "Select an option" at bounding box center [102, 205] width 11 height 11
click at [93, 307] on button "التالي" at bounding box center [86, 313] width 54 height 25
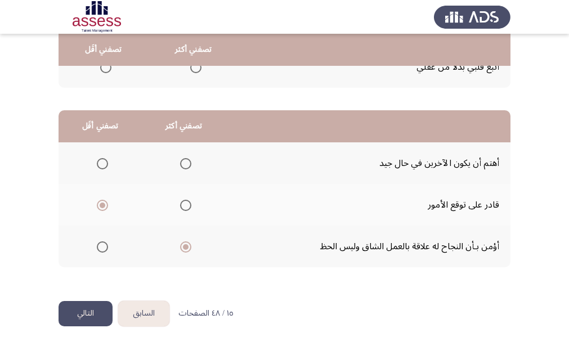
scroll to position [0, 0]
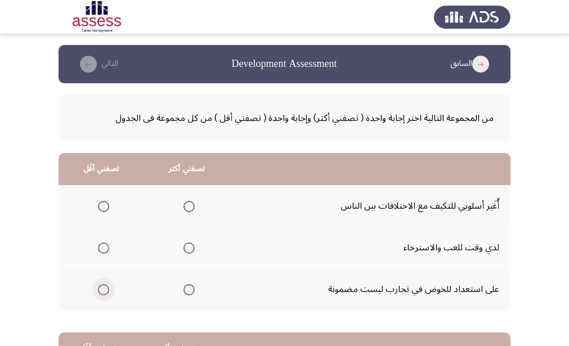
click at [100, 293] on span "Select an option" at bounding box center [103, 289] width 11 height 11
click at [100, 293] on input "Select an option" at bounding box center [103, 289] width 11 height 11
click at [189, 204] on span "Select an option" at bounding box center [189, 206] width 11 height 11
click at [189, 204] on input "Select an option" at bounding box center [189, 206] width 11 height 11
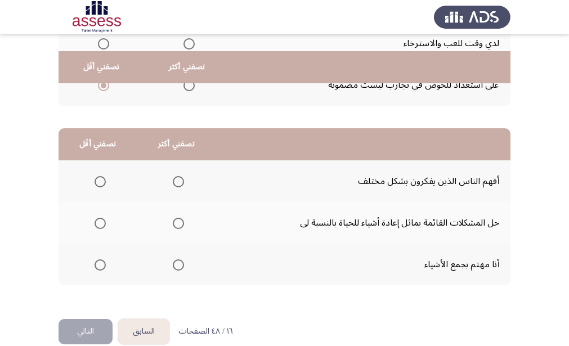
scroll to position [222, 0]
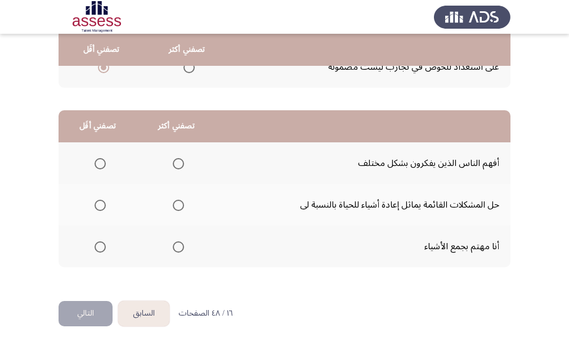
click at [175, 208] on span "Select an option" at bounding box center [178, 205] width 11 height 11
click at [175, 208] on input "Select an option" at bounding box center [178, 205] width 11 height 11
click at [96, 249] on span "Select an option" at bounding box center [100, 247] width 11 height 11
click at [96, 249] on input "Select an option" at bounding box center [100, 247] width 11 height 11
click at [90, 312] on button "التالي" at bounding box center [86, 313] width 54 height 25
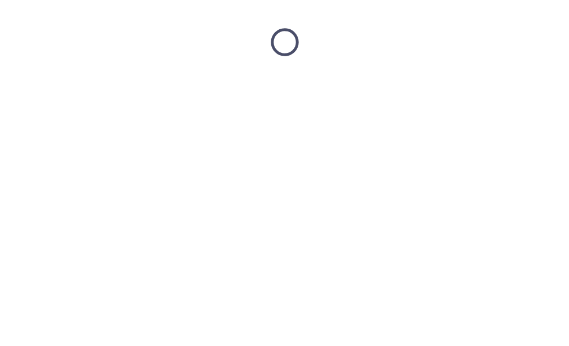
scroll to position [0, 0]
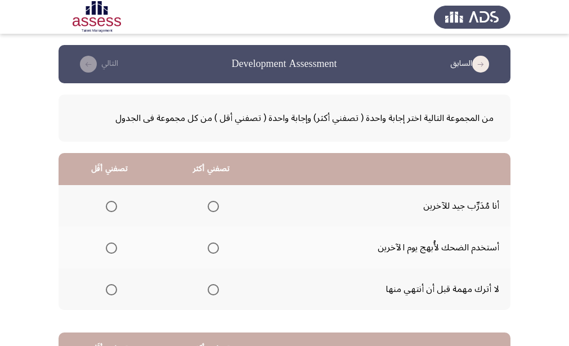
click at [208, 292] on span "Select an option" at bounding box center [213, 289] width 11 height 11
click at [208, 292] on input "Select an option" at bounding box center [213, 289] width 11 height 11
click at [115, 249] on span "Select an option" at bounding box center [111, 248] width 11 height 11
click at [115, 249] on input "Select an option" at bounding box center [111, 248] width 11 height 11
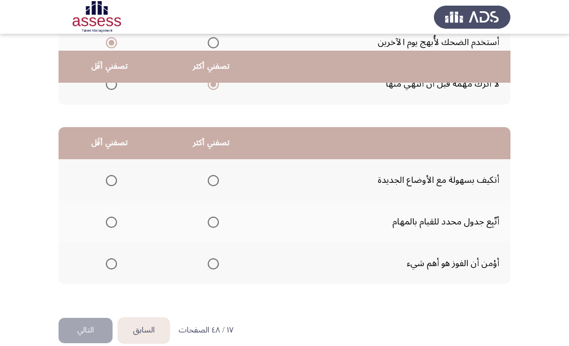
scroll to position [222, 0]
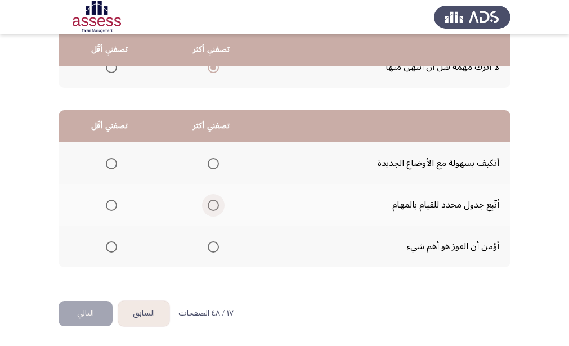
click at [210, 208] on span "Select an option" at bounding box center [213, 205] width 11 height 11
click at [210, 208] on input "Select an option" at bounding box center [213, 205] width 11 height 11
click at [108, 247] on span "Select an option" at bounding box center [111, 247] width 11 height 11
click at [108, 247] on input "Select an option" at bounding box center [111, 247] width 11 height 11
click at [88, 310] on button "التالي" at bounding box center [86, 313] width 54 height 25
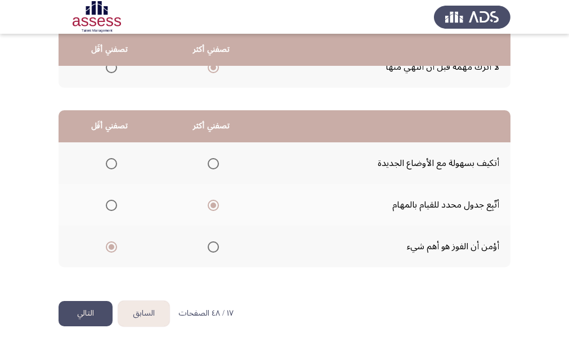
scroll to position [0, 0]
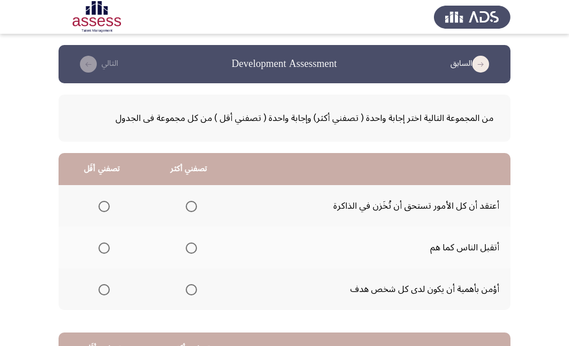
click at [189, 293] on span "Select an option" at bounding box center [191, 289] width 11 height 11
click at [189, 293] on input "Select an option" at bounding box center [191, 289] width 11 height 11
click at [105, 205] on span "Select an option" at bounding box center [104, 206] width 11 height 11
click at [105, 205] on input "Select an option" at bounding box center [104, 206] width 11 height 11
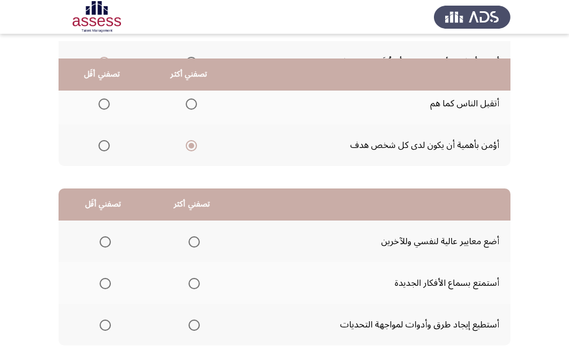
scroll to position [169, 0]
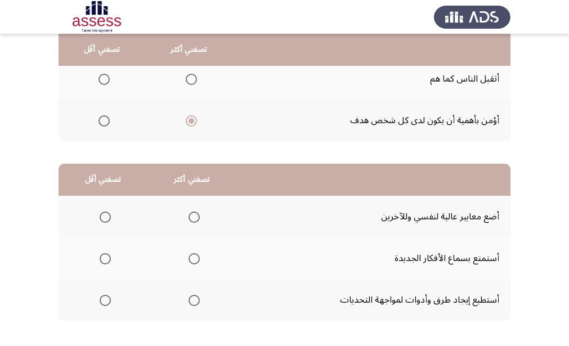
click at [190, 261] on span "Select an option" at bounding box center [194, 258] width 11 height 11
click at [190, 261] on input "Select an option" at bounding box center [194, 258] width 11 height 11
click at [102, 221] on span "Select an option" at bounding box center [105, 217] width 11 height 11
click at [102, 221] on input "Select an option" at bounding box center [105, 217] width 11 height 11
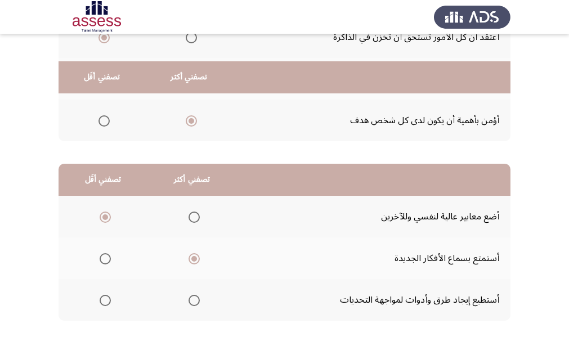
scroll to position [222, 0]
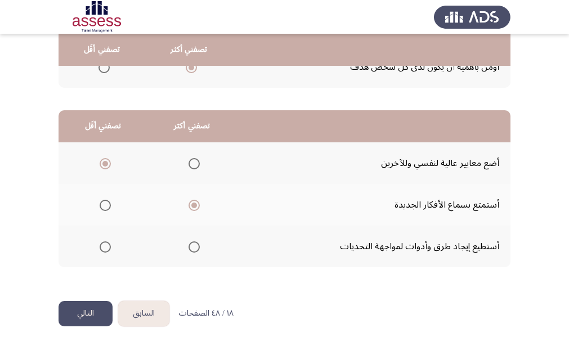
click at [97, 312] on button "التالي" at bounding box center [86, 313] width 54 height 25
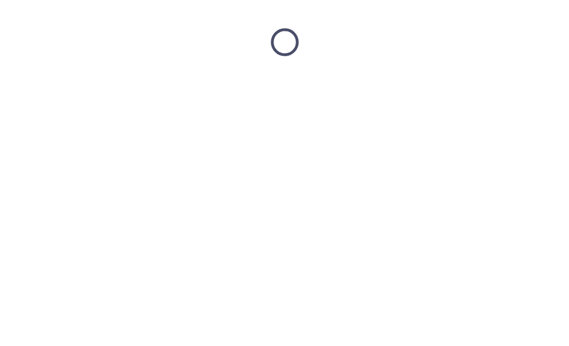
scroll to position [0, 0]
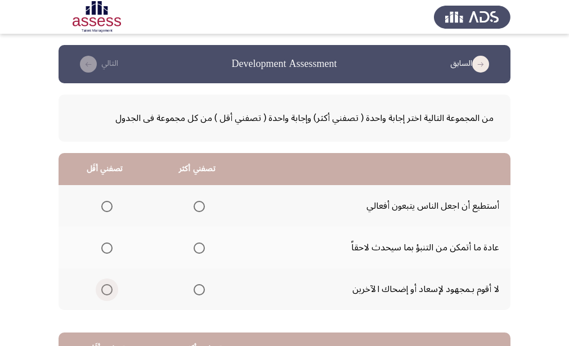
click at [104, 294] on span "Select an option" at bounding box center [106, 289] width 11 height 11
click at [104, 294] on input "Select an option" at bounding box center [106, 289] width 11 height 11
click at [198, 206] on span "Select an option" at bounding box center [199, 206] width 11 height 11
click at [198, 206] on input "Select an option" at bounding box center [199, 206] width 11 height 11
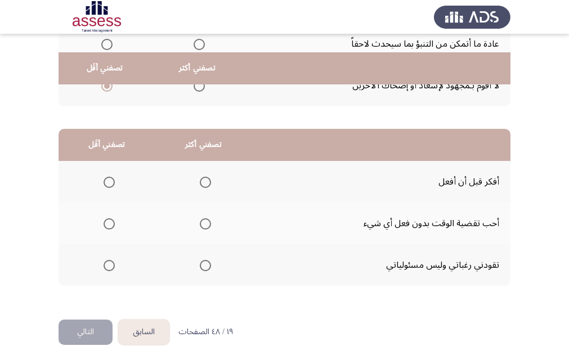
scroll to position [222, 0]
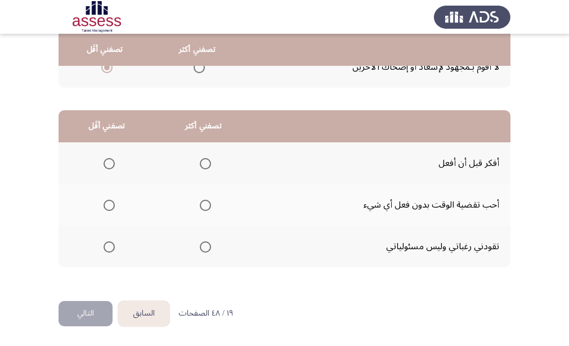
click at [203, 159] on span "Select an option" at bounding box center [205, 163] width 11 height 11
click at [203, 159] on input "Select an option" at bounding box center [205, 163] width 11 height 11
click at [106, 244] on span "Select an option" at bounding box center [109, 247] width 11 height 11
click at [106, 244] on input "Select an option" at bounding box center [109, 247] width 11 height 11
click at [99, 316] on button "التالي" at bounding box center [86, 313] width 54 height 25
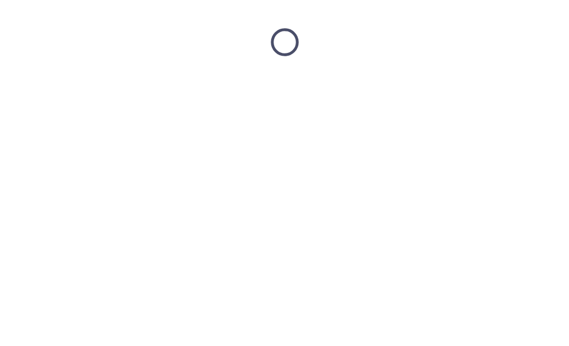
scroll to position [0, 0]
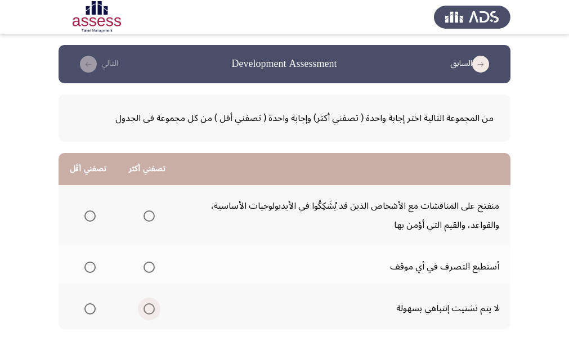
click at [149, 311] on span "Select an option" at bounding box center [149, 309] width 11 height 11
click at [149, 311] on input "Select an option" at bounding box center [149, 309] width 11 height 11
click at [88, 219] on span "Select an option" at bounding box center [89, 216] width 11 height 11
click at [88, 219] on input "Select an option" at bounding box center [89, 216] width 11 height 11
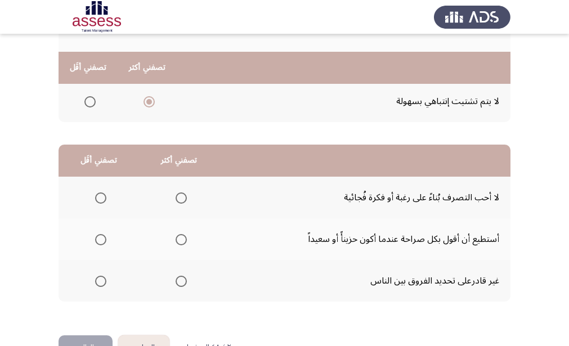
scroll to position [225, 0]
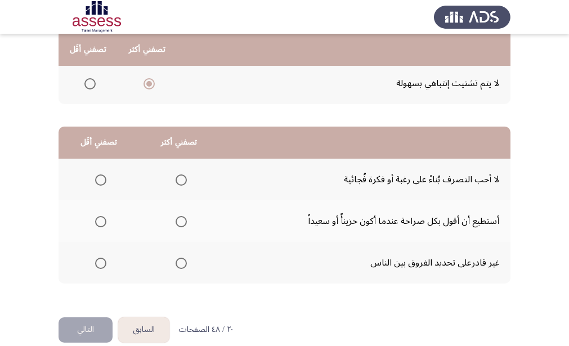
click at [185, 180] on span "Select an option" at bounding box center [181, 180] width 11 height 11
click at [185, 180] on input "Select an option" at bounding box center [181, 180] width 11 height 11
click at [102, 264] on span "Select an option" at bounding box center [100, 263] width 11 height 11
click at [102, 264] on input "Select an option" at bounding box center [100, 263] width 11 height 11
click at [96, 324] on button "التالي" at bounding box center [86, 330] width 54 height 25
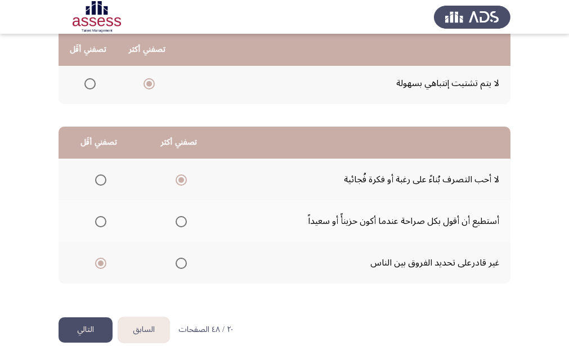
scroll to position [0, 0]
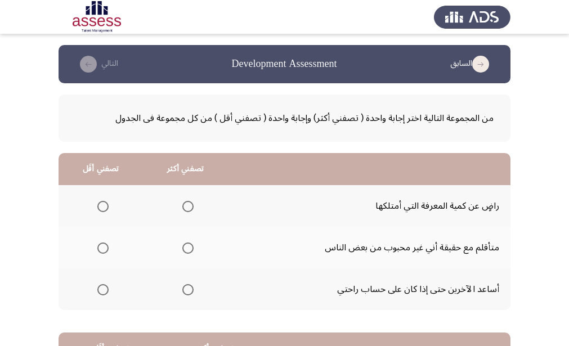
click at [188, 293] on span "Select an option" at bounding box center [187, 289] width 11 height 11
click at [188, 293] on input "Select an option" at bounding box center [187, 289] width 11 height 11
click at [99, 208] on span "Select an option" at bounding box center [102, 206] width 11 height 11
click at [99, 208] on input "Select an option" at bounding box center [102, 206] width 11 height 11
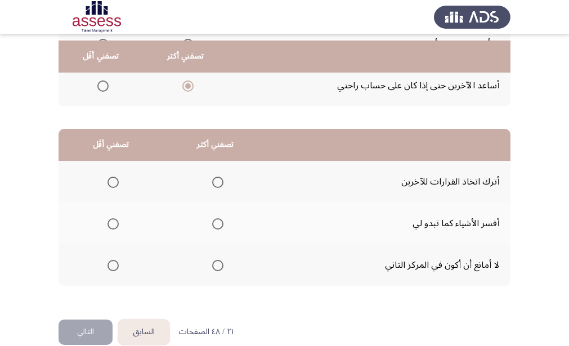
scroll to position [222, 0]
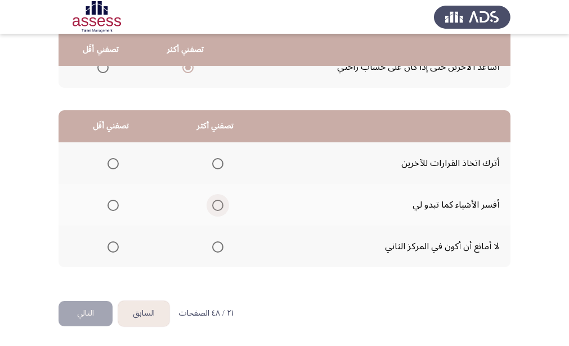
click at [221, 206] on span "Select an option" at bounding box center [217, 205] width 11 height 11
click at [221, 206] on input "Select an option" at bounding box center [217, 205] width 11 height 11
click at [112, 246] on span "Select an option" at bounding box center [113, 247] width 11 height 11
click at [112, 246] on input "Select an option" at bounding box center [113, 247] width 11 height 11
click at [84, 310] on button "التالي" at bounding box center [86, 313] width 54 height 25
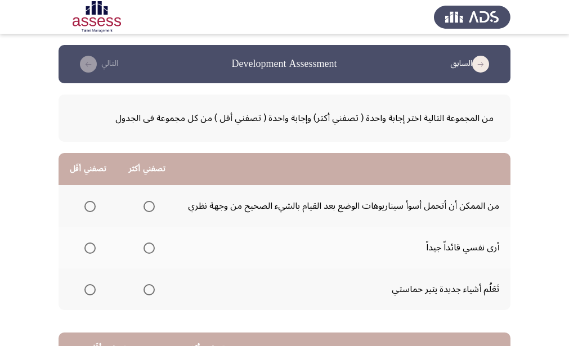
scroll to position [56, 0]
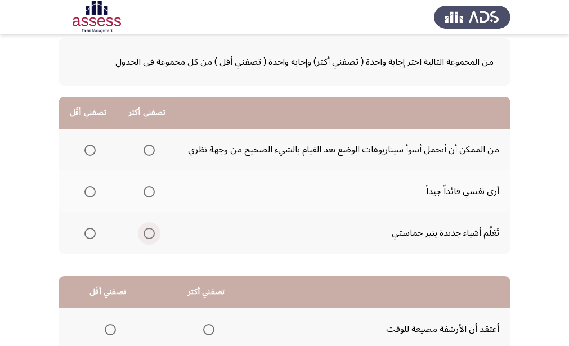
click at [147, 234] on span "Select an option" at bounding box center [149, 233] width 11 height 11
click at [147, 234] on input "Select an option" at bounding box center [149, 233] width 11 height 11
click at [87, 154] on span "Select an option" at bounding box center [89, 150] width 11 height 11
click at [87, 154] on input "Select an option" at bounding box center [89, 150] width 11 height 11
click at [87, 189] on span "Select an option" at bounding box center [89, 191] width 11 height 11
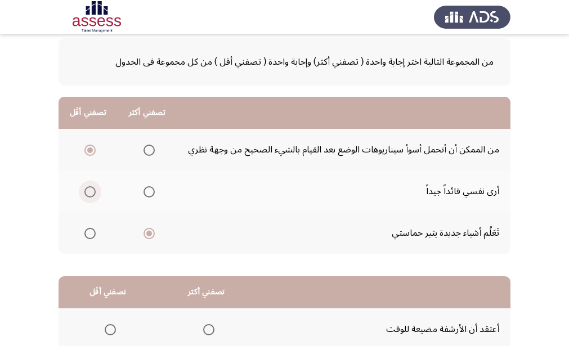
click at [87, 189] on input "Select an option" at bounding box center [89, 191] width 11 height 11
click at [91, 153] on span "Select an option" at bounding box center [89, 150] width 11 height 11
click at [91, 153] on input "Select an option" at bounding box center [89, 150] width 11 height 11
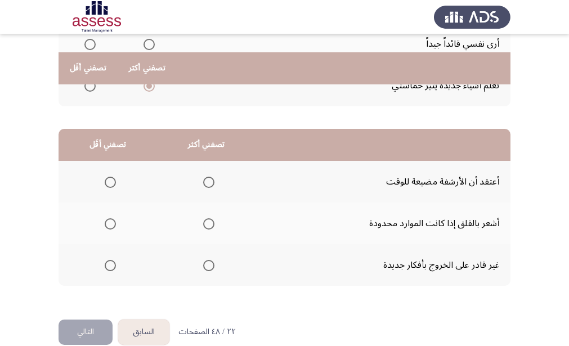
scroll to position [222, 0]
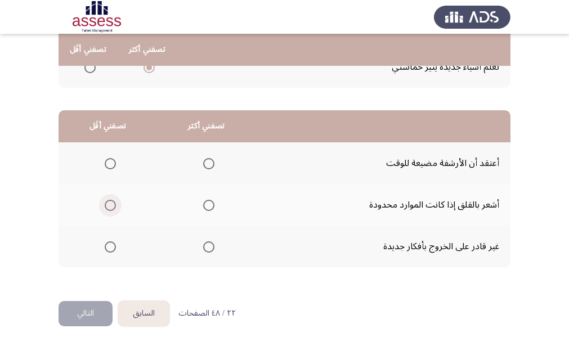
click at [110, 204] on span "Select an option" at bounding box center [110, 205] width 11 height 11
click at [110, 204] on input "Select an option" at bounding box center [110, 205] width 11 height 11
click at [211, 162] on span "Select an option" at bounding box center [208, 163] width 11 height 11
click at [211, 162] on input "Select an option" at bounding box center [208, 163] width 11 height 11
click at [112, 248] on span "Select an option" at bounding box center [110, 247] width 11 height 11
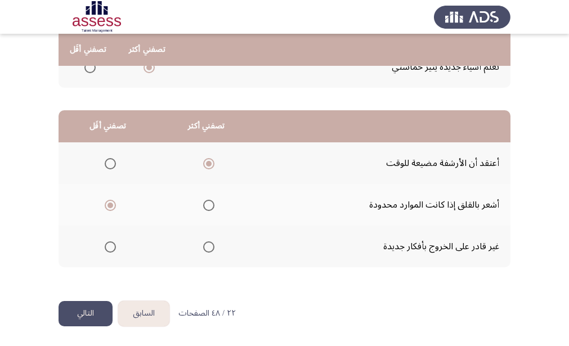
click at [112, 248] on input "Select an option" at bounding box center [110, 247] width 11 height 11
click at [97, 319] on button "التالي" at bounding box center [86, 313] width 54 height 25
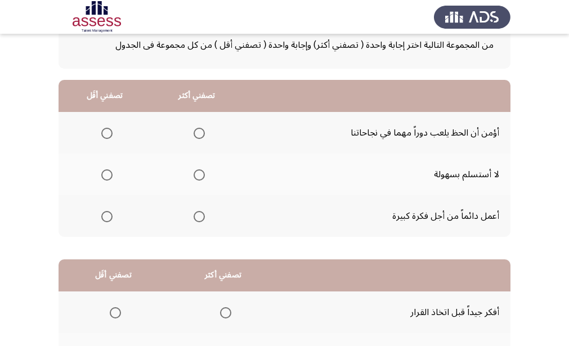
scroll to position [53, 0]
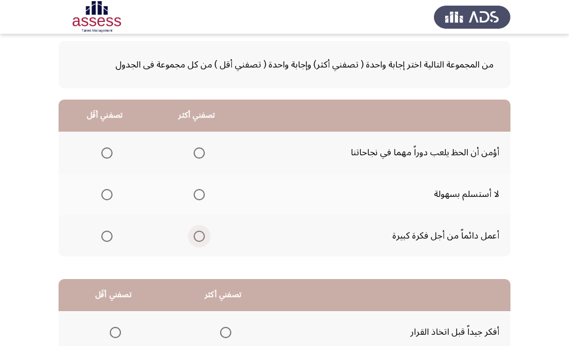
click at [198, 233] on span "Select an option" at bounding box center [199, 236] width 11 height 11
click at [198, 233] on input "Select an option" at bounding box center [199, 236] width 11 height 11
click at [102, 154] on span "Select an option" at bounding box center [106, 153] width 11 height 11
click at [102, 154] on input "Select an option" at bounding box center [106, 153] width 11 height 11
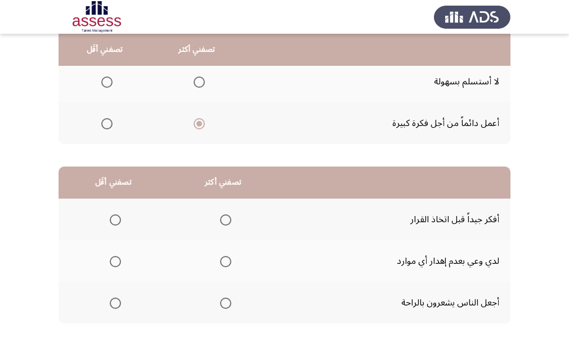
click at [225, 260] on span "Select an option" at bounding box center [225, 261] width 11 height 11
click at [225, 260] on input "Select an option" at bounding box center [225, 261] width 11 height 11
click at [118, 301] on span "Select an option" at bounding box center [115, 303] width 11 height 11
click at [118, 301] on input "Select an option" at bounding box center [115, 303] width 11 height 11
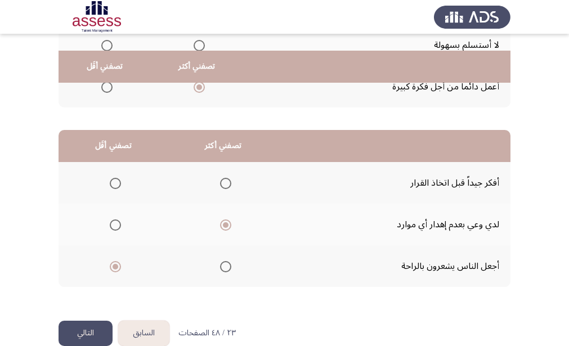
scroll to position [222, 0]
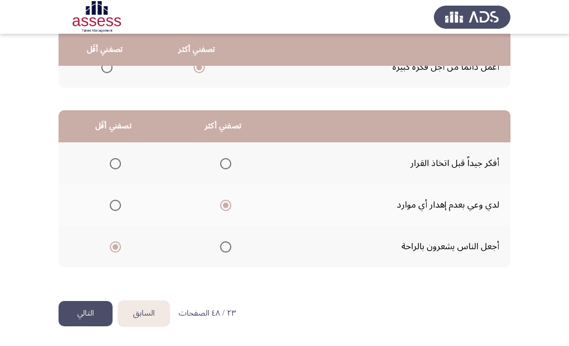
click at [82, 318] on button "التالي" at bounding box center [86, 313] width 54 height 25
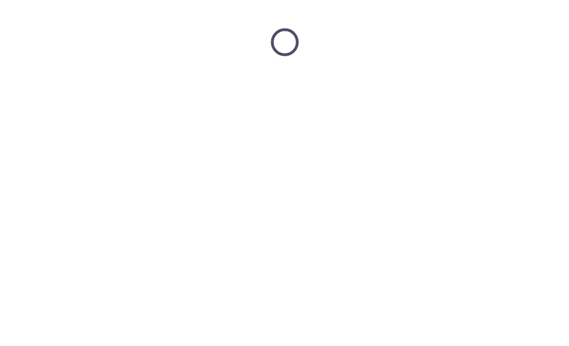
scroll to position [0, 0]
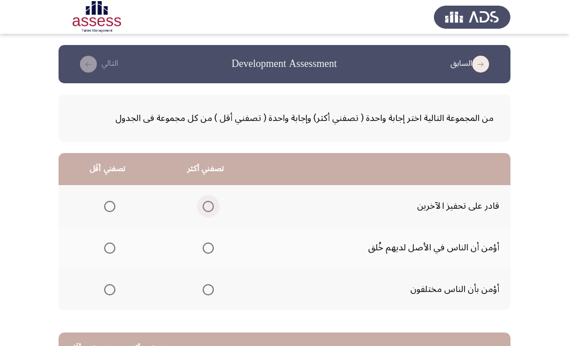
click at [203, 211] on span "Select an option" at bounding box center [208, 206] width 11 height 11
click at [203, 211] on input "Select an option" at bounding box center [208, 206] width 11 height 11
click at [108, 294] on span "Select an option" at bounding box center [109, 289] width 11 height 11
click at [108, 294] on input "Select an option" at bounding box center [109, 289] width 11 height 11
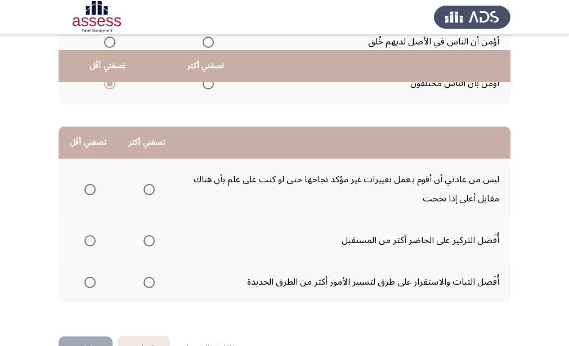
scroll to position [225, 0]
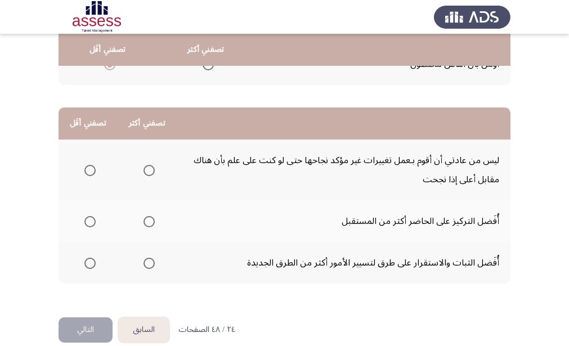
click at [147, 175] on span "Select an option" at bounding box center [149, 170] width 11 height 11
click at [147, 175] on input "Select an option" at bounding box center [149, 170] width 11 height 11
click at [87, 221] on span "Select an option" at bounding box center [89, 221] width 11 height 11
click at [87, 221] on input "Select an option" at bounding box center [89, 221] width 11 height 11
click at [90, 327] on button "التالي" at bounding box center [86, 330] width 54 height 25
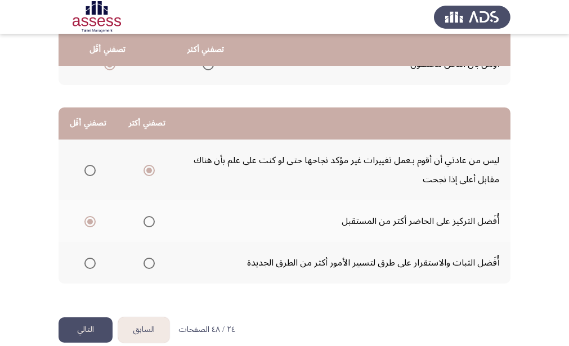
scroll to position [0, 0]
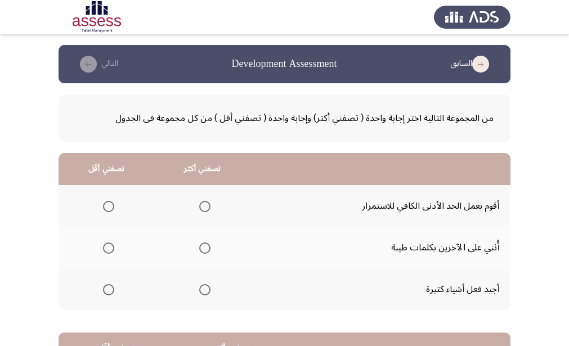
click at [206, 249] on span "Select an option" at bounding box center [204, 248] width 11 height 11
click at [206, 249] on input "Select an option" at bounding box center [204, 248] width 11 height 11
click at [107, 209] on span "Select an option" at bounding box center [108, 206] width 11 height 11
click at [107, 209] on input "Select an option" at bounding box center [108, 206] width 11 height 11
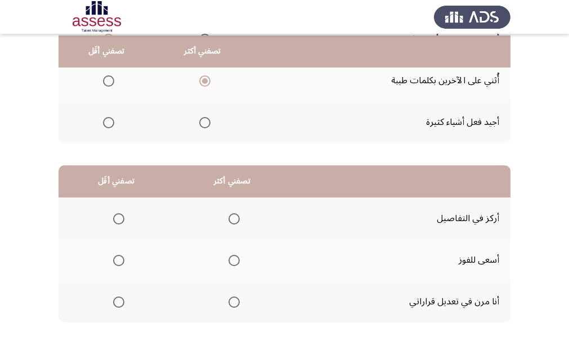
scroll to position [169, 0]
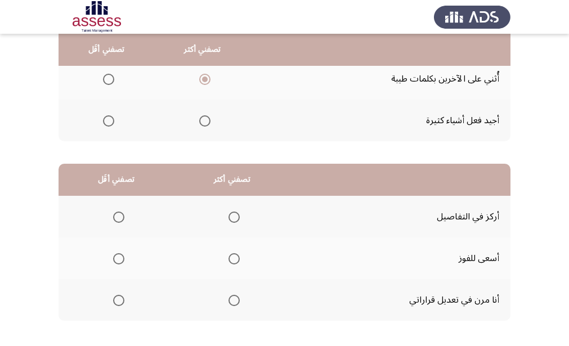
click at [234, 300] on span "Select an option" at bounding box center [234, 300] width 11 height 11
click at [234, 300] on input "Select an option" at bounding box center [234, 300] width 11 height 11
click at [119, 217] on span "Select an option" at bounding box center [119, 217] width 0 height 0
click at [118, 217] on input "Select an option" at bounding box center [118, 217] width 11 height 11
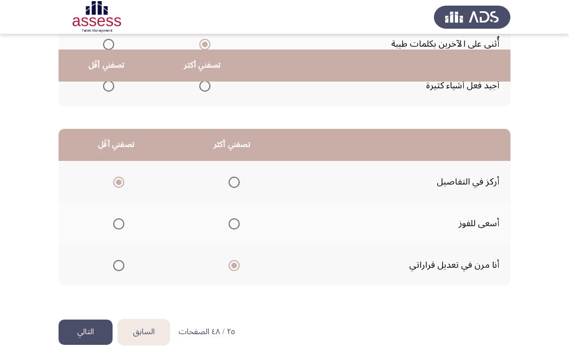
scroll to position [222, 0]
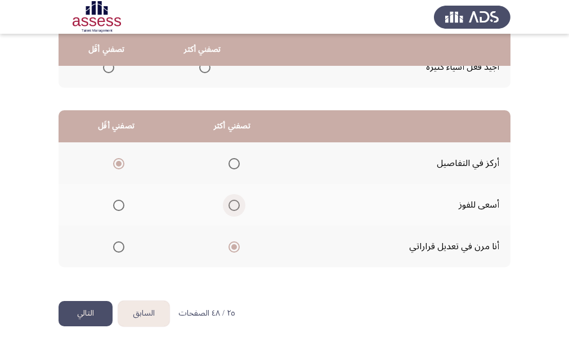
click at [236, 205] on span "Select an option" at bounding box center [234, 205] width 11 height 11
click at [236, 205] on input "Select an option" at bounding box center [234, 205] width 11 height 11
click at [91, 321] on button "التالي" at bounding box center [86, 313] width 54 height 25
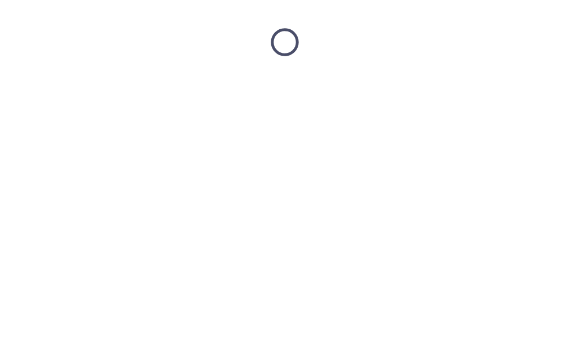
scroll to position [0, 0]
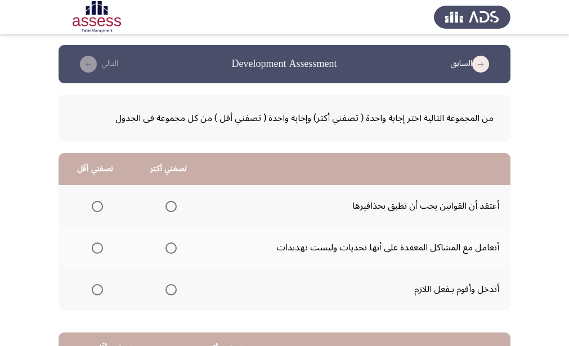
click at [169, 249] on span "Select an option" at bounding box center [171, 248] width 11 height 11
click at [169, 249] on input "Select an option" at bounding box center [171, 248] width 11 height 11
click at [93, 208] on span "Select an option" at bounding box center [97, 206] width 11 height 11
click at [93, 208] on input "Select an option" at bounding box center [97, 206] width 11 height 11
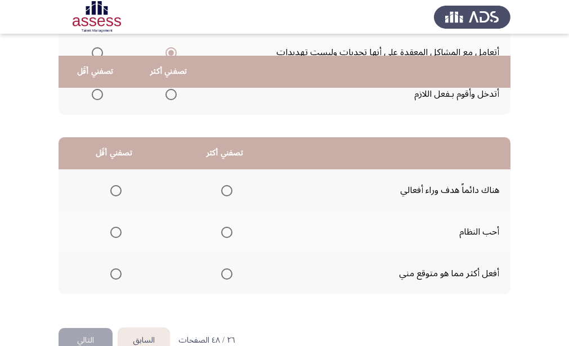
scroll to position [222, 0]
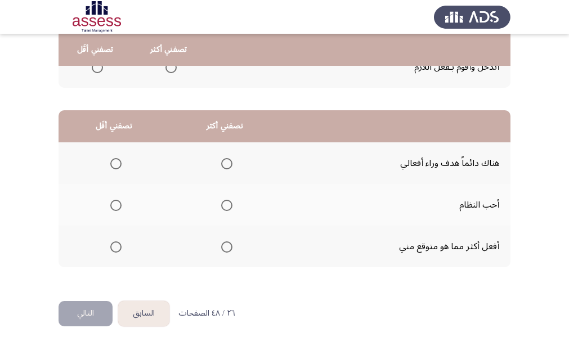
click at [221, 165] on span "Select an option" at bounding box center [226, 163] width 11 height 11
click at [221, 165] on input "Select an option" at bounding box center [226, 163] width 11 height 11
click at [115, 247] on span "Select an option" at bounding box center [115, 247] width 11 height 11
click at [115, 247] on input "Select an option" at bounding box center [115, 247] width 11 height 11
click at [92, 318] on button "التالي" at bounding box center [86, 313] width 54 height 25
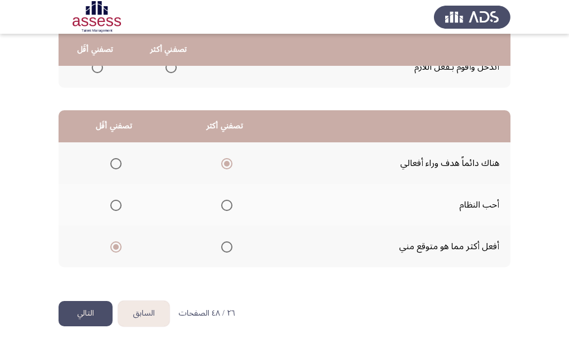
scroll to position [0, 0]
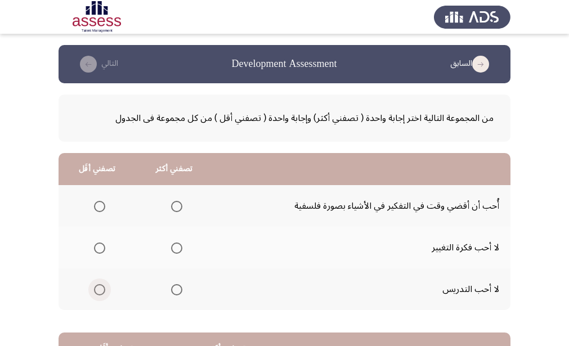
click at [100, 290] on span "Select an option" at bounding box center [99, 289] width 11 height 11
click at [100, 290] on input "Select an option" at bounding box center [99, 289] width 11 height 11
click at [174, 291] on span "Select an option" at bounding box center [176, 289] width 11 height 11
click at [174, 291] on input "Select an option" at bounding box center [176, 289] width 11 height 11
click at [94, 248] on span "Select an option" at bounding box center [99, 248] width 11 height 11
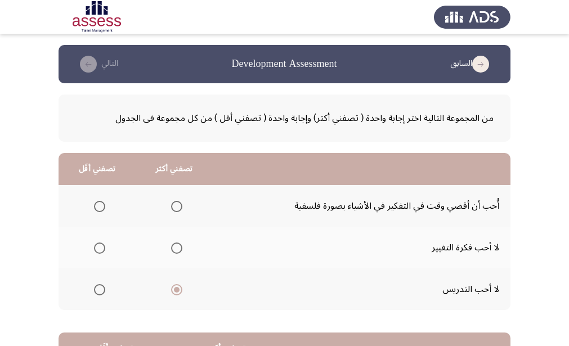
click at [94, 248] on input "Select an option" at bounding box center [99, 248] width 11 height 11
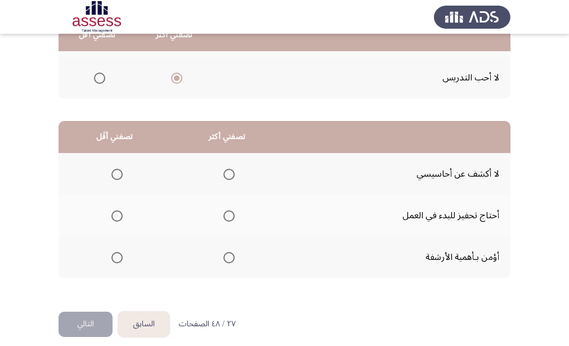
scroll to position [222, 0]
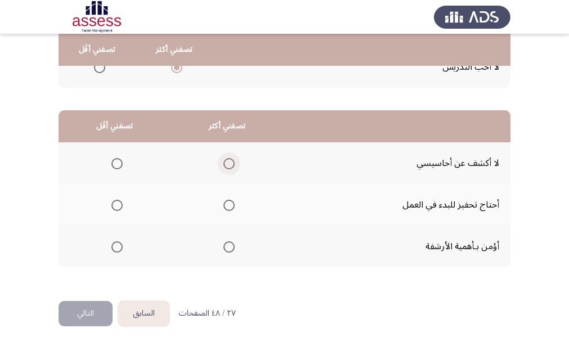
click at [227, 160] on span "Select an option" at bounding box center [229, 163] width 11 height 11
click at [227, 160] on input "Select an option" at bounding box center [229, 163] width 11 height 11
click at [115, 207] on span "Select an option" at bounding box center [117, 205] width 11 height 11
click at [115, 207] on input "Select an option" at bounding box center [117, 205] width 11 height 11
click at [93, 311] on button "التالي" at bounding box center [86, 313] width 54 height 25
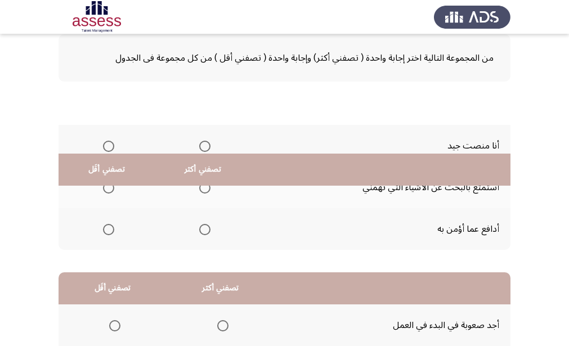
scroll to position [53, 0]
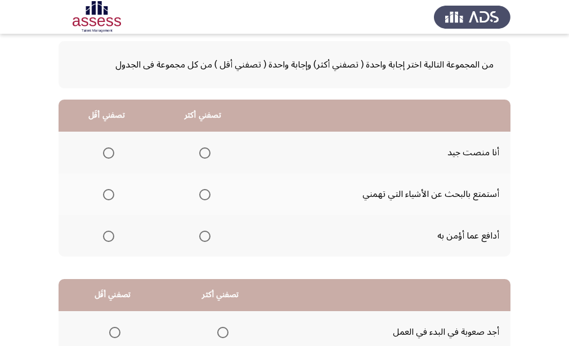
click at [202, 151] on span "Select an option" at bounding box center [204, 153] width 11 height 11
click at [202, 151] on input "Select an option" at bounding box center [204, 153] width 11 height 11
click at [105, 197] on span "Select an option" at bounding box center [108, 194] width 11 height 11
click at [105, 197] on input "Select an option" at bounding box center [108, 194] width 11 height 11
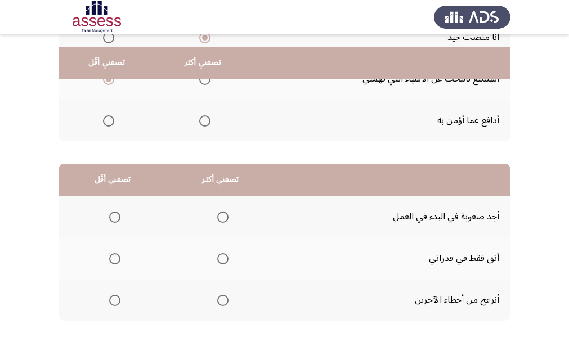
scroll to position [222, 0]
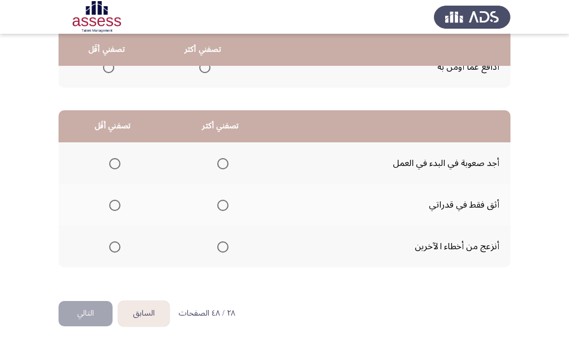
click at [220, 248] on span "Select an option" at bounding box center [222, 247] width 11 height 11
click at [220, 248] on input "Select an option" at bounding box center [222, 247] width 11 height 11
click at [116, 164] on span "Select an option" at bounding box center [114, 163] width 11 height 11
click at [117, 161] on span "Select an option" at bounding box center [114, 163] width 11 height 11
click at [117, 161] on input "Select an option" at bounding box center [114, 163] width 11 height 11
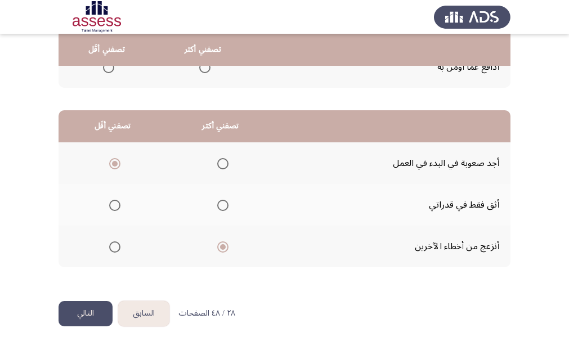
click at [88, 307] on button "التالي" at bounding box center [86, 313] width 54 height 25
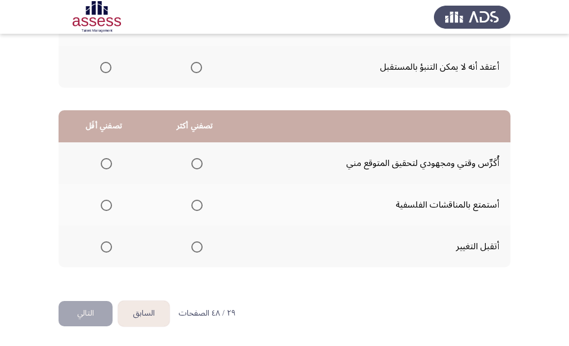
scroll to position [0, 0]
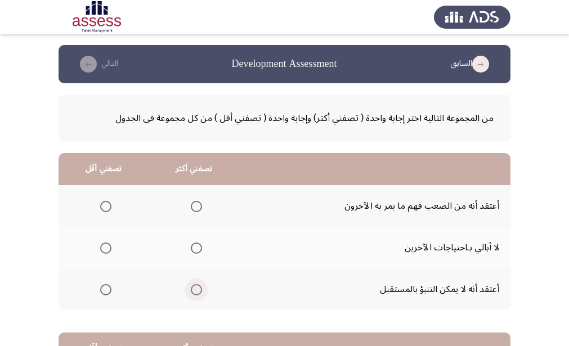
click at [194, 292] on span "Select an option" at bounding box center [196, 289] width 11 height 11
click at [194, 292] on input "Select an option" at bounding box center [196, 289] width 11 height 11
click at [106, 251] on span "Select an option" at bounding box center [105, 248] width 11 height 11
click at [106, 251] on input "Select an option" at bounding box center [105, 248] width 11 height 11
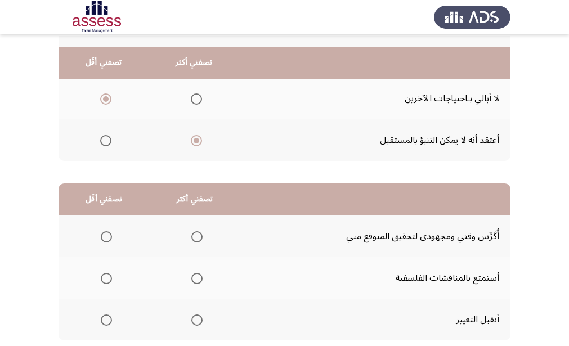
scroll to position [169, 0]
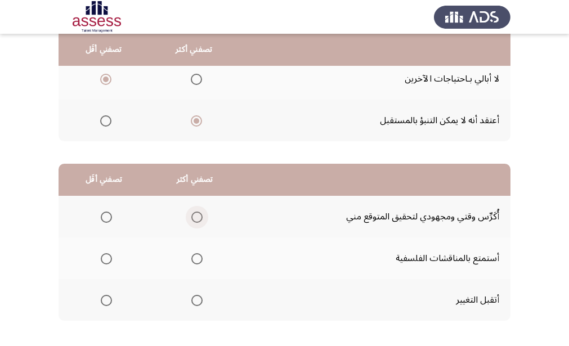
click at [191, 216] on span "Select an option" at bounding box center [196, 217] width 11 height 11
click at [191, 216] on input "Select an option" at bounding box center [196, 217] width 11 height 11
click at [101, 260] on span "Select an option" at bounding box center [106, 258] width 11 height 11
click at [101, 260] on input "Select an option" at bounding box center [106, 258] width 11 height 11
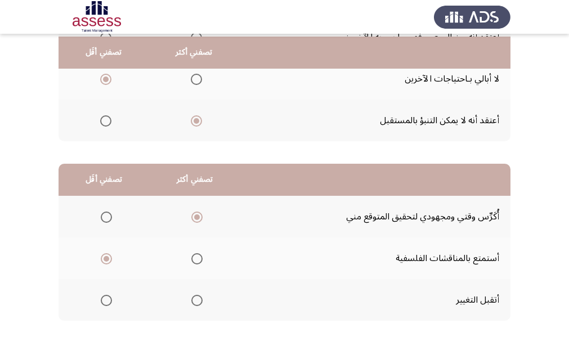
scroll to position [222, 0]
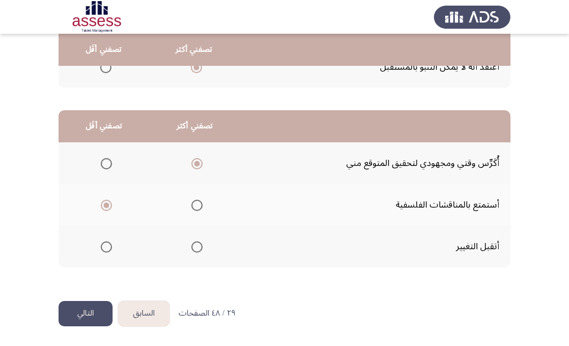
click at [97, 315] on button "التالي" at bounding box center [86, 313] width 54 height 25
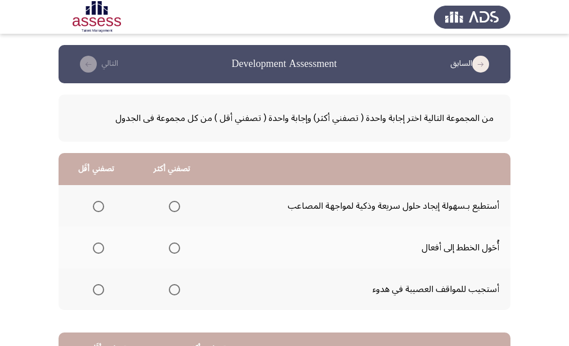
click at [176, 206] on span "Select an option" at bounding box center [174, 206] width 11 height 11
click at [176, 206] on input "Select an option" at bounding box center [174, 206] width 11 height 11
click at [100, 289] on span "Select an option" at bounding box center [98, 289] width 11 height 11
click at [100, 289] on input "Select an option" at bounding box center [98, 289] width 11 height 11
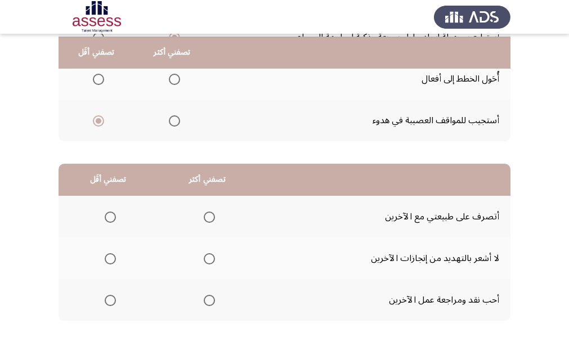
scroll to position [222, 0]
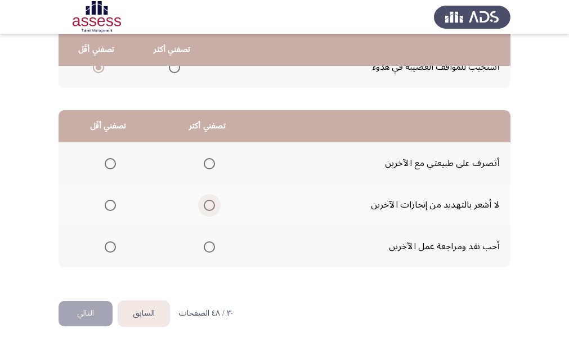
click at [208, 209] on span "Select an option" at bounding box center [209, 205] width 11 height 11
click at [208, 209] on input "Select an option" at bounding box center [209, 205] width 11 height 11
click at [109, 246] on span "Select an option" at bounding box center [110, 247] width 11 height 11
click at [109, 246] on input "Select an option" at bounding box center [110, 247] width 11 height 11
click at [86, 311] on button "التالي" at bounding box center [86, 313] width 54 height 25
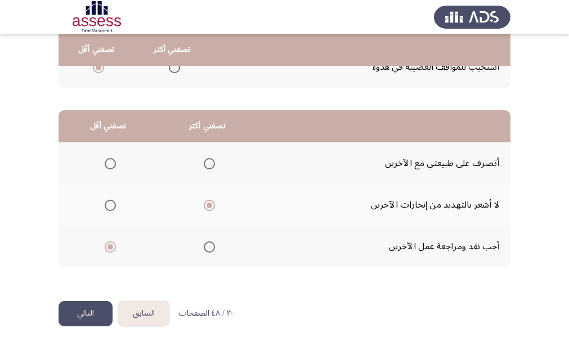
scroll to position [0, 0]
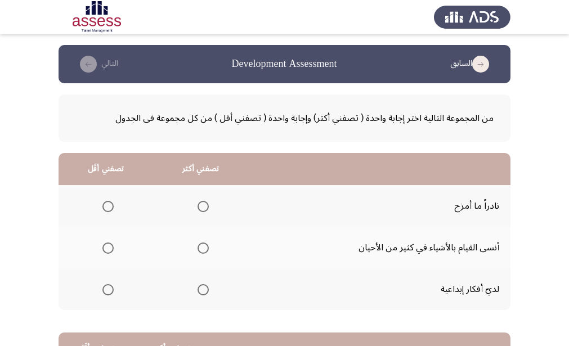
click at [198, 207] on span "Select an option" at bounding box center [203, 206] width 11 height 11
click at [198, 207] on input "Select an option" at bounding box center [203, 206] width 11 height 11
click at [107, 248] on span "Select an option" at bounding box center [107, 248] width 11 height 11
click at [107, 248] on input "Select an option" at bounding box center [107, 248] width 11 height 11
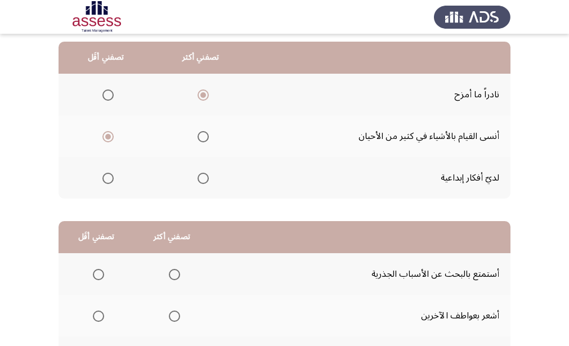
scroll to position [169, 0]
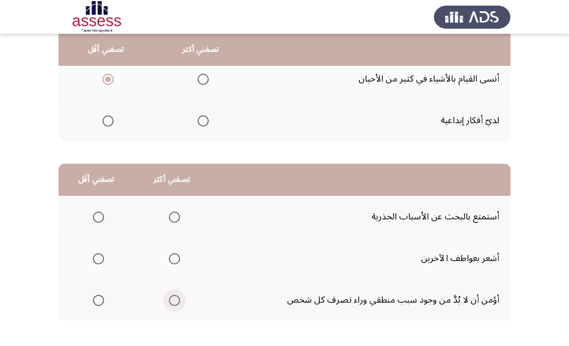
click at [174, 302] on span "Select an option" at bounding box center [174, 300] width 11 height 11
click at [174, 302] on input "Select an option" at bounding box center [174, 300] width 11 height 11
click at [96, 219] on span "Select an option" at bounding box center [98, 217] width 11 height 11
click at [96, 219] on input "Select an option" at bounding box center [98, 217] width 11 height 11
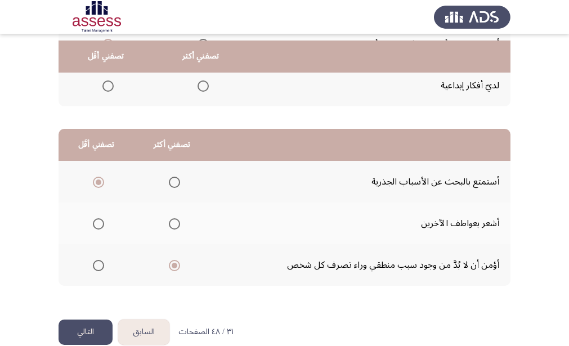
scroll to position [222, 0]
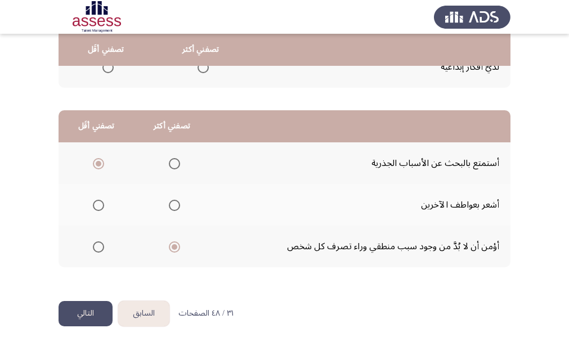
click at [90, 317] on button "التالي" at bounding box center [86, 313] width 54 height 25
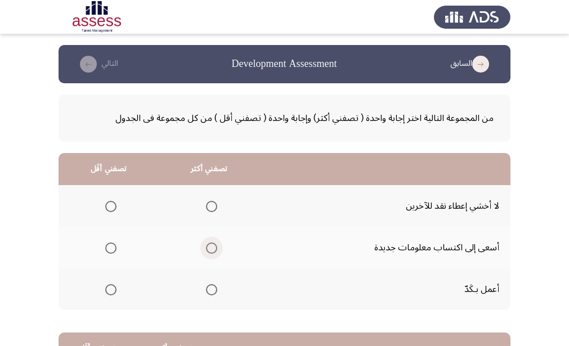
click at [211, 245] on span "Select an option" at bounding box center [211, 248] width 11 height 11
click at [211, 245] on input "Select an option" at bounding box center [211, 248] width 11 height 11
click at [112, 205] on span "Select an option" at bounding box center [110, 206] width 11 height 11
click at [112, 205] on input "Select an option" at bounding box center [110, 206] width 11 height 11
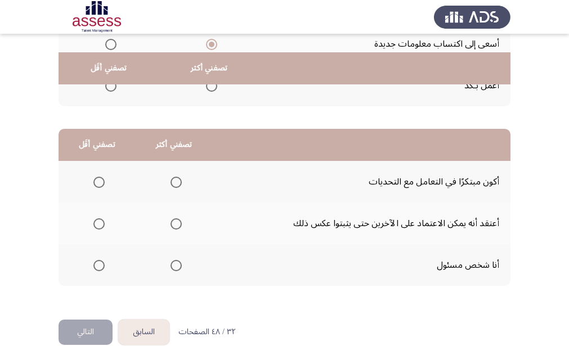
scroll to position [222, 0]
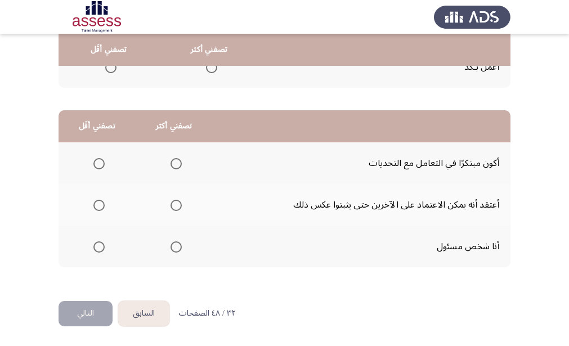
click at [172, 251] on span "Select an option" at bounding box center [176, 247] width 11 height 11
click at [172, 251] on input "Select an option" at bounding box center [176, 247] width 11 height 11
click at [95, 164] on span "Select an option" at bounding box center [98, 163] width 11 height 11
click at [95, 164] on input "Select an option" at bounding box center [98, 163] width 11 height 11
click at [79, 316] on button "التالي" at bounding box center [86, 313] width 54 height 25
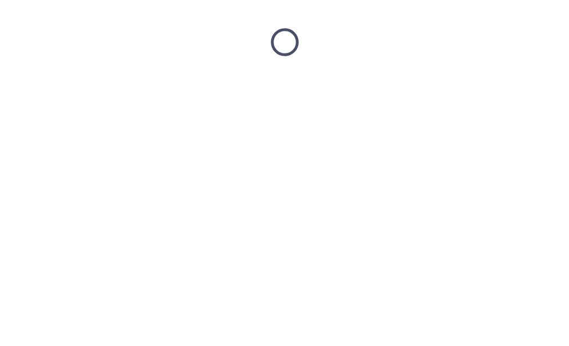
scroll to position [0, 0]
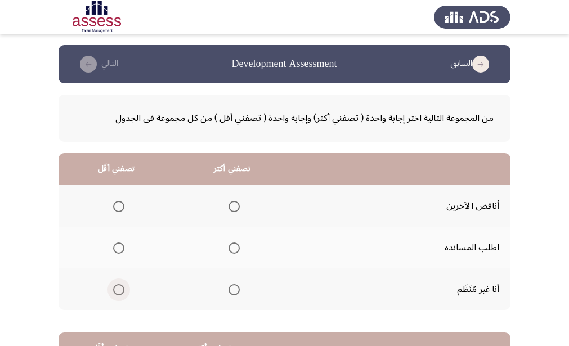
click at [117, 293] on span "Select an option" at bounding box center [118, 289] width 11 height 11
click at [117, 293] on input "Select an option" at bounding box center [118, 289] width 11 height 11
click at [234, 250] on span "Select an option" at bounding box center [234, 248] width 11 height 11
click at [234, 250] on input "Select an option" at bounding box center [234, 248] width 11 height 11
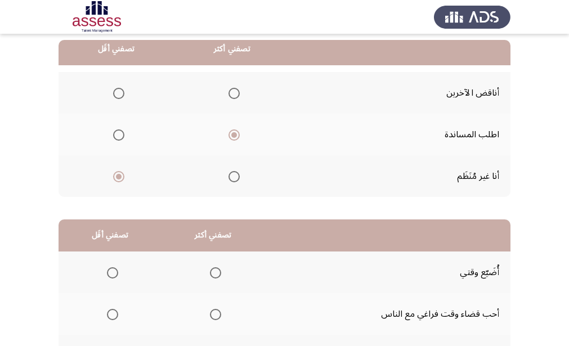
scroll to position [169, 0]
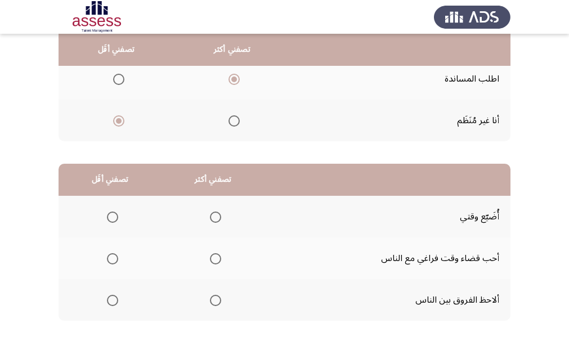
click at [212, 261] on span "Select an option" at bounding box center [215, 258] width 11 height 11
click at [212, 261] on input "Select an option" at bounding box center [215, 258] width 11 height 11
click at [110, 214] on span "Select an option" at bounding box center [112, 217] width 11 height 11
click at [110, 214] on input "Select an option" at bounding box center [112, 217] width 11 height 11
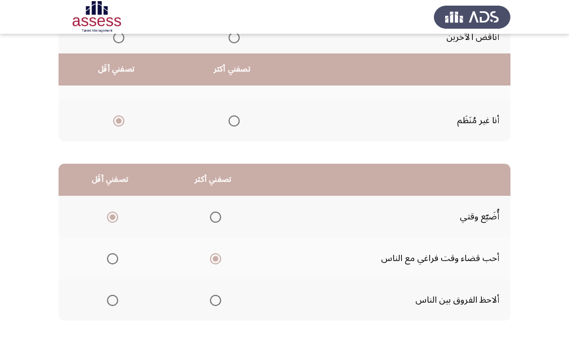
scroll to position [222, 0]
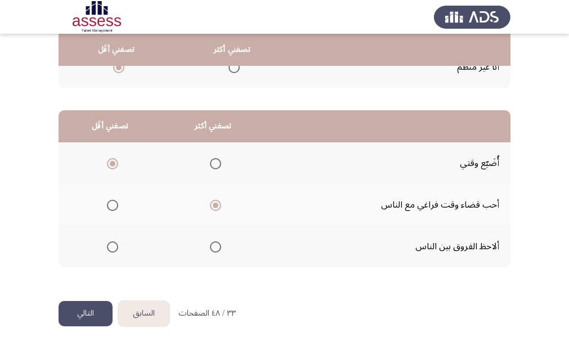
click at [97, 317] on button "التالي" at bounding box center [86, 313] width 54 height 25
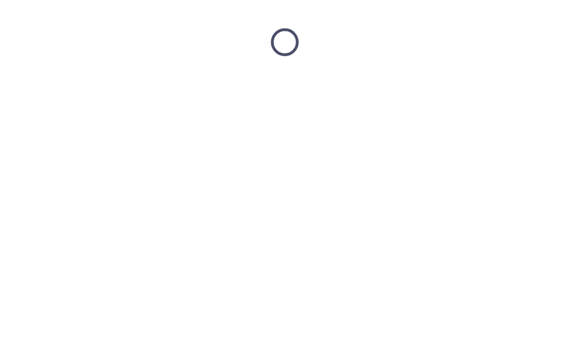
scroll to position [0, 0]
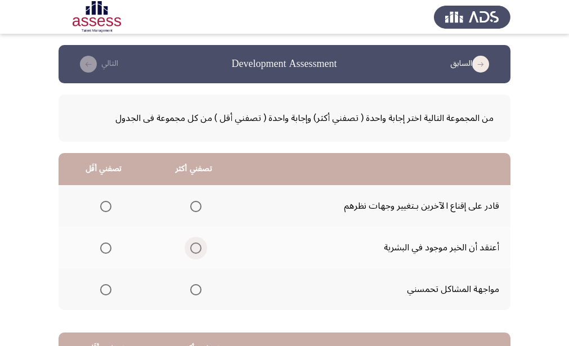
click at [190, 251] on span "Select an option" at bounding box center [195, 248] width 11 height 11
click at [190, 251] on input "Select an option" at bounding box center [195, 248] width 11 height 11
click at [102, 291] on span "Select an option" at bounding box center [105, 289] width 11 height 11
click at [102, 291] on input "Select an option" at bounding box center [105, 289] width 11 height 11
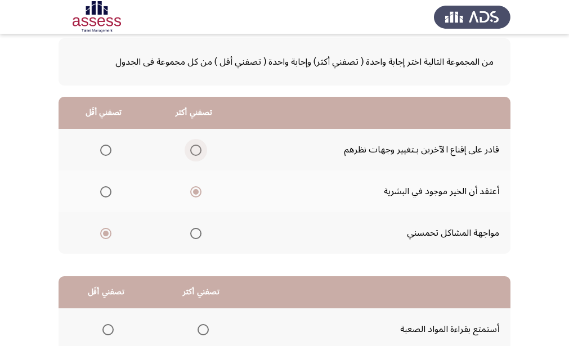
click at [191, 155] on span "Select an option" at bounding box center [195, 150] width 11 height 11
click at [191, 155] on input "Select an option" at bounding box center [195, 150] width 11 height 11
click at [99, 191] on label "Select an option" at bounding box center [104, 191] width 16 height 11
click at [100, 191] on input "Select an option" at bounding box center [105, 191] width 11 height 11
click at [108, 236] on span "Select an option" at bounding box center [105, 233] width 11 height 11
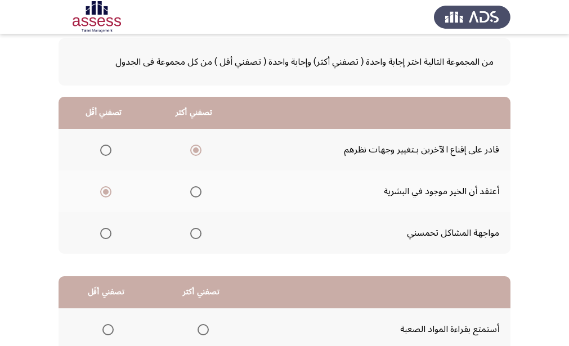
click at [108, 236] on input "Select an option" at bounding box center [105, 233] width 11 height 11
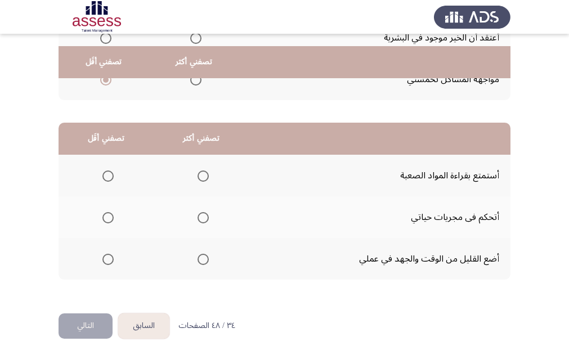
scroll to position [222, 0]
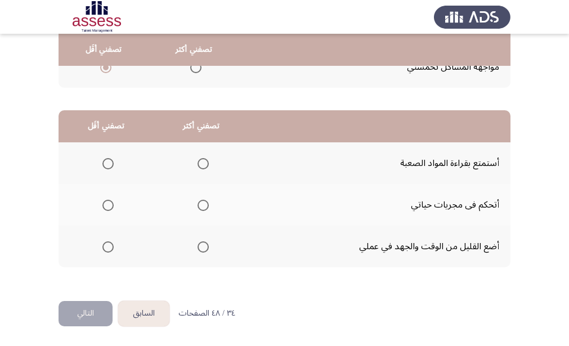
click at [204, 207] on span "Select an option" at bounding box center [203, 205] width 11 height 11
click at [204, 207] on input "Select an option" at bounding box center [203, 205] width 11 height 11
click at [109, 247] on span "Select an option" at bounding box center [107, 247] width 11 height 11
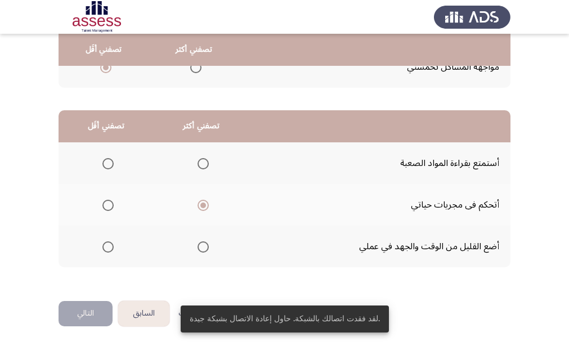
click at [107, 252] on span "Select an option" at bounding box center [107, 247] width 11 height 11
click at [107, 252] on input "Select an option" at bounding box center [107, 247] width 11 height 11
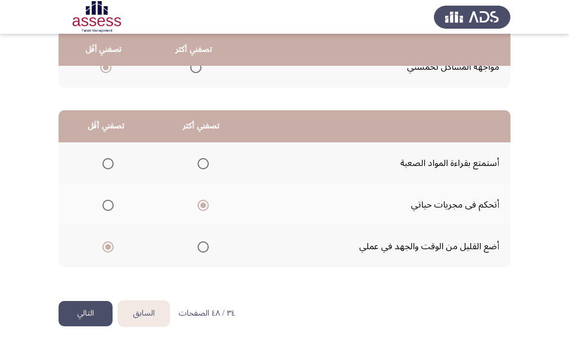
click at [101, 312] on button "التالي" at bounding box center [86, 313] width 54 height 25
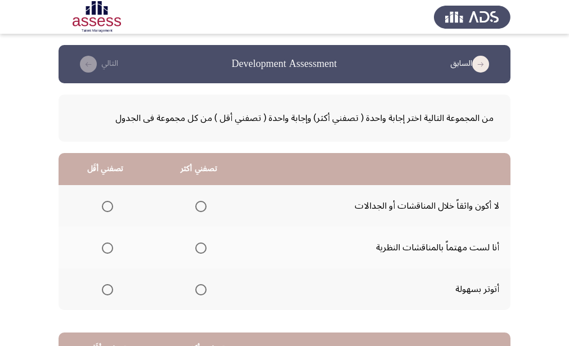
click at [105, 288] on span "Select an option" at bounding box center [107, 289] width 11 height 11
click at [105, 288] on input "Select an option" at bounding box center [107, 289] width 11 height 11
click at [195, 249] on span "Select an option" at bounding box center [200, 248] width 11 height 11
click at [195, 249] on input "Select an option" at bounding box center [200, 248] width 11 height 11
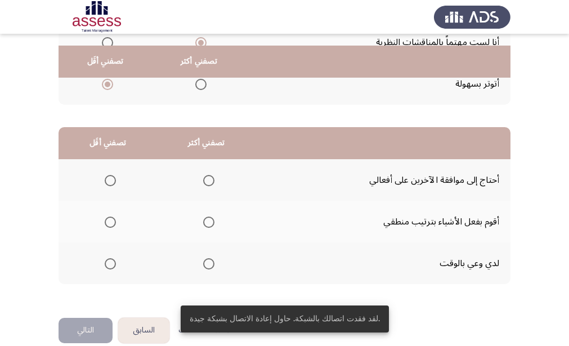
scroll to position [222, 0]
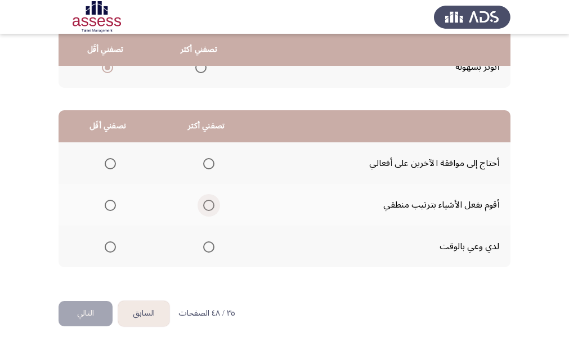
click at [206, 205] on span "Select an option" at bounding box center [208, 205] width 11 height 11
click at [206, 205] on input "Select an option" at bounding box center [208, 205] width 11 height 11
click at [111, 166] on span "Select an option" at bounding box center [110, 163] width 11 height 11
click at [111, 166] on input "Select an option" at bounding box center [110, 163] width 11 height 11
click at [79, 320] on button "التالي" at bounding box center [86, 313] width 54 height 25
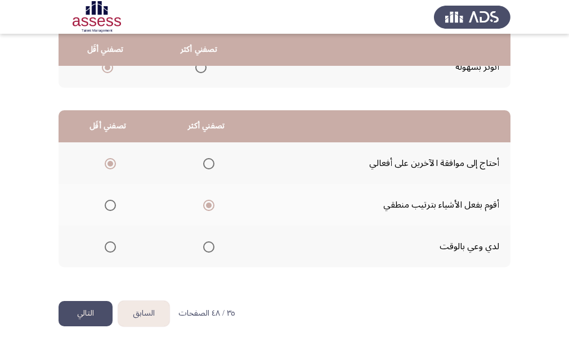
scroll to position [0, 0]
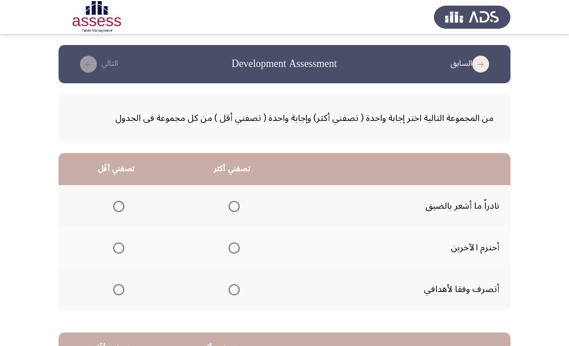
click at [230, 253] on span "Select an option" at bounding box center [234, 248] width 11 height 11
click at [230, 253] on input "Select an option" at bounding box center [234, 248] width 11 height 11
click at [119, 214] on mat-radio-group "Select an option" at bounding box center [117, 206] width 16 height 19
click at [117, 209] on span "Select an option" at bounding box center [118, 206] width 11 height 11
click at [117, 209] on input "Select an option" at bounding box center [118, 206] width 11 height 11
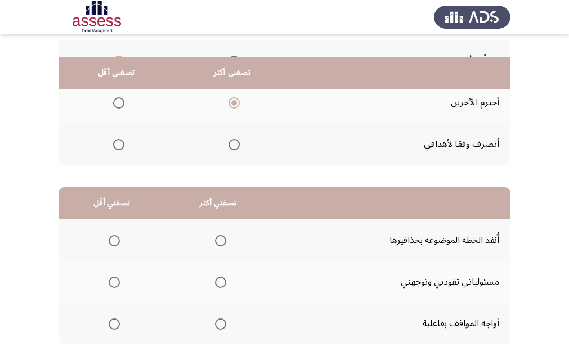
scroll to position [169, 0]
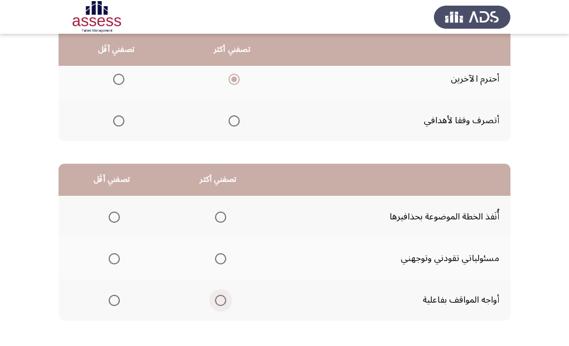
click at [219, 300] on span "Select an option" at bounding box center [220, 300] width 11 height 11
click at [219, 300] on input "Select an option" at bounding box center [220, 300] width 11 height 11
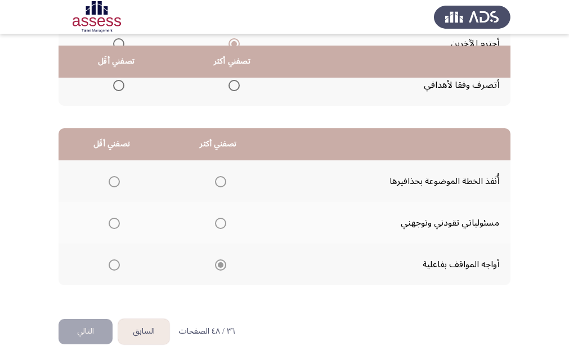
scroll to position [222, 0]
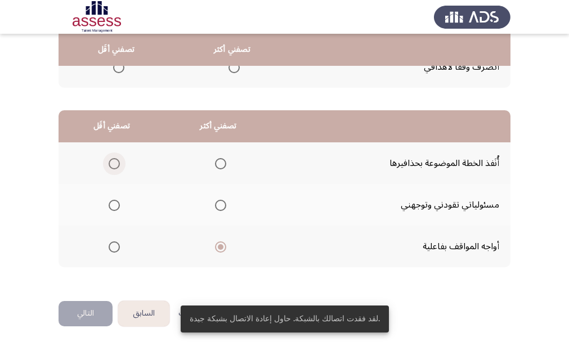
click at [114, 160] on span "Select an option" at bounding box center [114, 163] width 11 height 11
click at [114, 160] on input "Select an option" at bounding box center [114, 163] width 11 height 11
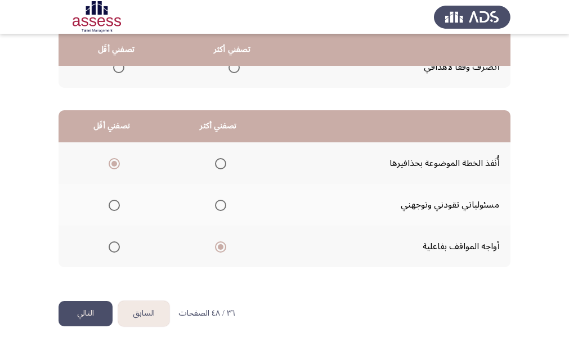
click at [94, 319] on button "التالي" at bounding box center [86, 313] width 54 height 25
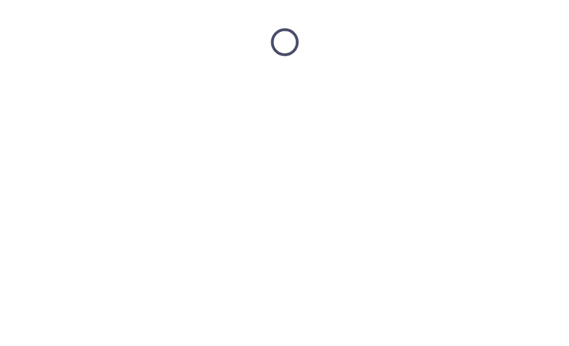
scroll to position [0, 0]
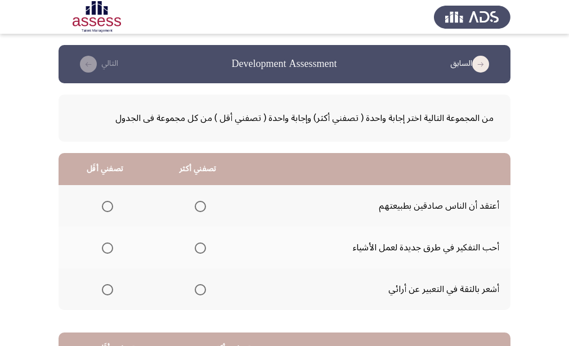
click at [197, 248] on span "Select an option" at bounding box center [200, 248] width 11 height 11
click at [197, 248] on input "Select an option" at bounding box center [200, 248] width 11 height 11
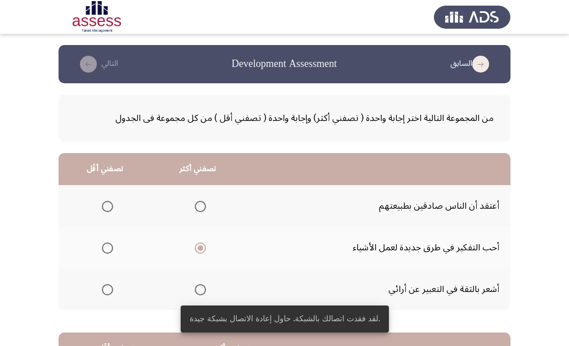
click at [104, 209] on span "Select an option" at bounding box center [107, 206] width 11 height 11
click at [104, 209] on input "Select an option" at bounding box center [107, 206] width 11 height 11
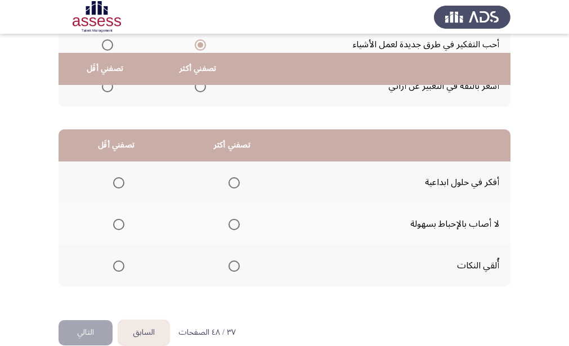
scroll to position [222, 0]
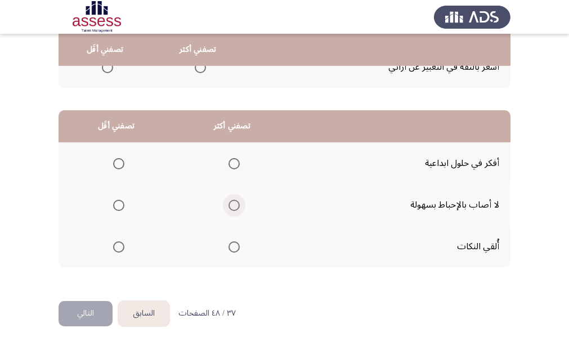
click at [231, 207] on span "Select an option" at bounding box center [234, 205] width 11 height 11
click at [231, 207] on input "Select an option" at bounding box center [234, 205] width 11 height 11
click at [116, 247] on span "Select an option" at bounding box center [118, 247] width 11 height 11
click at [117, 244] on span "Select an option" at bounding box center [118, 247] width 11 height 11
click at [117, 244] on input "Select an option" at bounding box center [118, 247] width 11 height 11
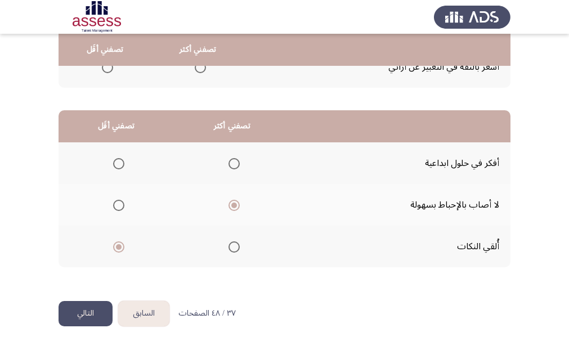
click at [92, 316] on button "التالي" at bounding box center [86, 313] width 54 height 25
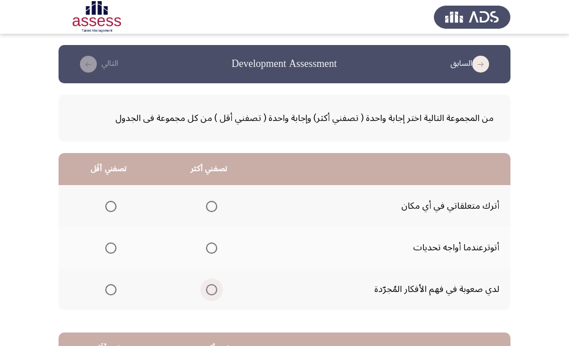
click at [210, 291] on span "Select an option" at bounding box center [211, 289] width 11 height 11
click at [210, 291] on input "Select an option" at bounding box center [211, 289] width 11 height 11
click at [110, 208] on span "Select an option" at bounding box center [110, 206] width 11 height 11
click at [110, 208] on input "Select an option" at bounding box center [110, 206] width 11 height 11
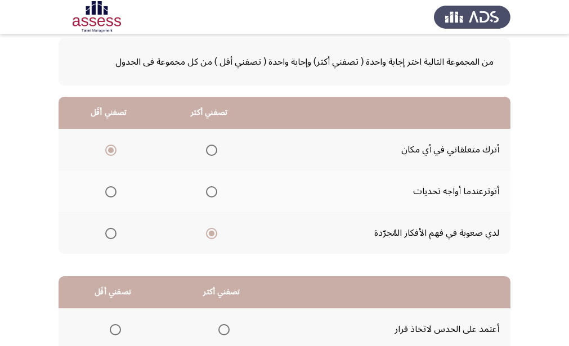
scroll to position [169, 0]
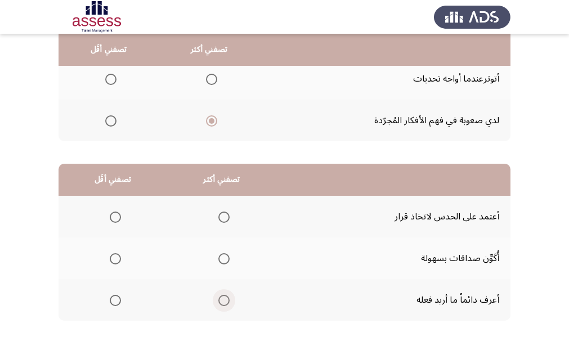
click at [228, 301] on span "Select an option" at bounding box center [224, 300] width 11 height 11
click at [228, 301] on input "Select an option" at bounding box center [224, 300] width 11 height 11
click at [110, 219] on span "Select an option" at bounding box center [115, 217] width 11 height 11
click at [110, 219] on input "Select an option" at bounding box center [115, 217] width 11 height 11
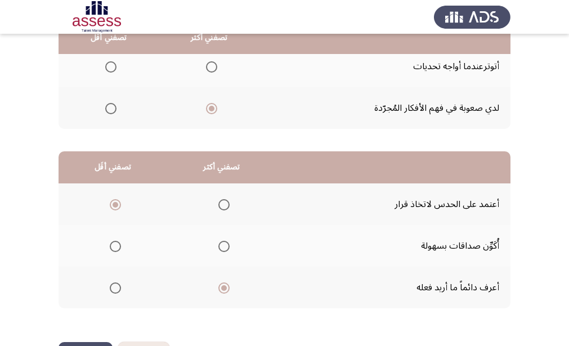
scroll to position [222, 0]
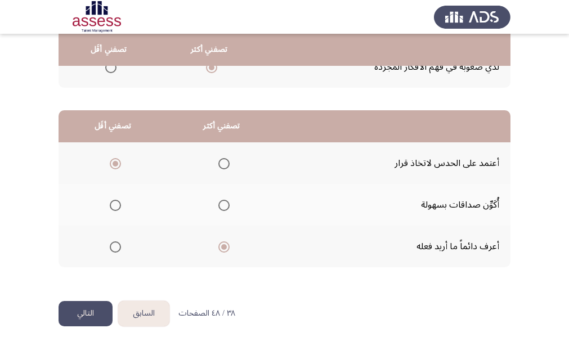
click at [93, 320] on button "التالي" at bounding box center [86, 313] width 54 height 25
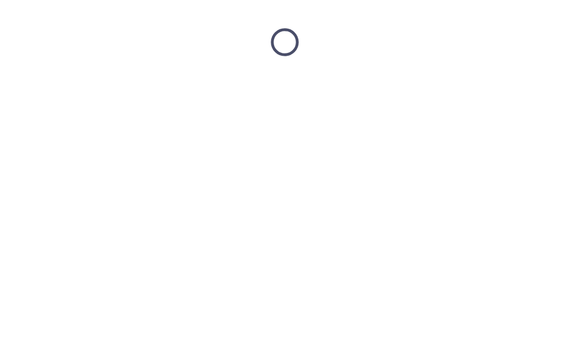
scroll to position [0, 0]
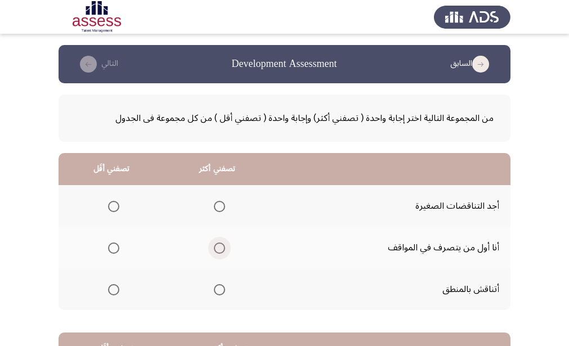
click at [215, 247] on span "Select an option" at bounding box center [219, 248] width 11 height 11
click at [215, 247] on input "Select an option" at bounding box center [219, 248] width 11 height 11
drag, startPoint x: 129, startPoint y: 215, endPoint x: 113, endPoint y: 209, distance: 17.5
click at [113, 209] on span "Select an option" at bounding box center [113, 206] width 11 height 11
click at [113, 209] on input "Select an option" at bounding box center [113, 206] width 11 height 11
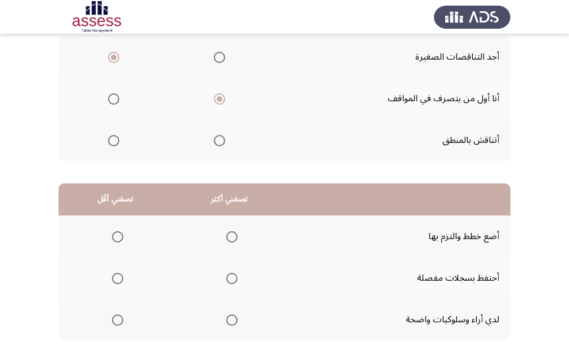
scroll to position [169, 0]
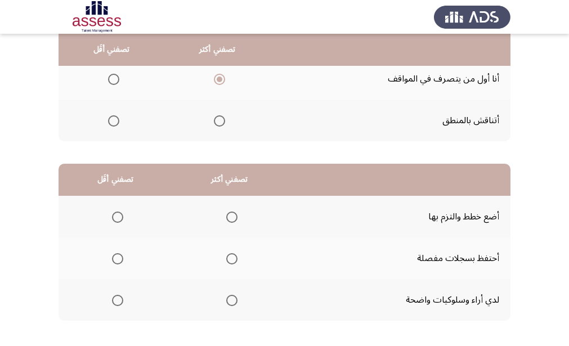
click at [226, 219] on span "Select an option" at bounding box center [231, 217] width 11 height 11
click at [226, 219] on input "Select an option" at bounding box center [231, 217] width 11 height 11
click at [115, 261] on span "Select an option" at bounding box center [117, 258] width 11 height 11
click at [115, 261] on input "Select an option" at bounding box center [117, 258] width 11 height 11
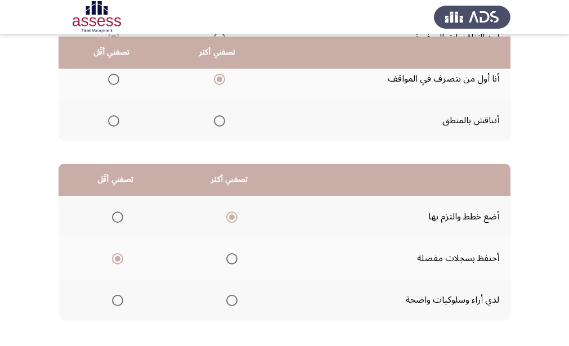
scroll to position [222, 0]
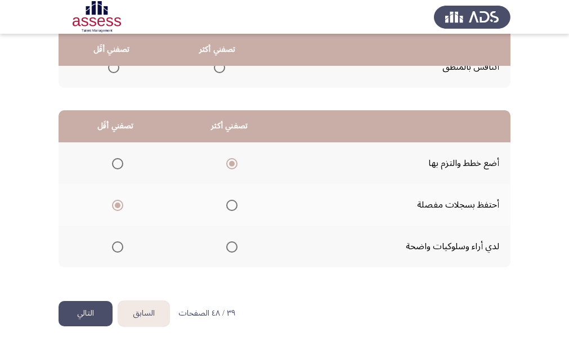
click at [92, 322] on button "التالي" at bounding box center [86, 313] width 54 height 25
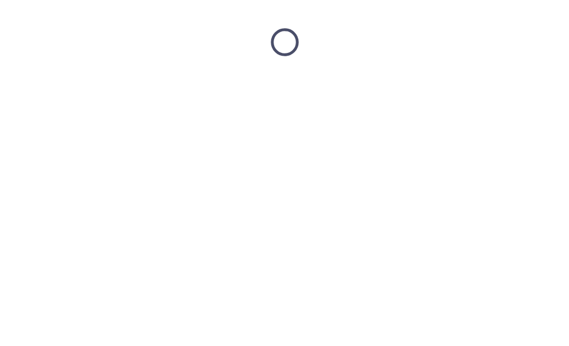
scroll to position [0, 0]
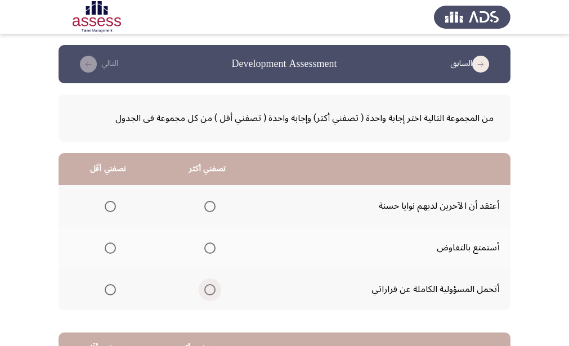
click at [212, 289] on span "Select an option" at bounding box center [209, 289] width 11 height 11
click at [212, 289] on input "Select an option" at bounding box center [209, 289] width 11 height 11
click at [110, 207] on span "Select an option" at bounding box center [110, 206] width 11 height 11
click at [110, 207] on input "Select an option" at bounding box center [110, 206] width 11 height 11
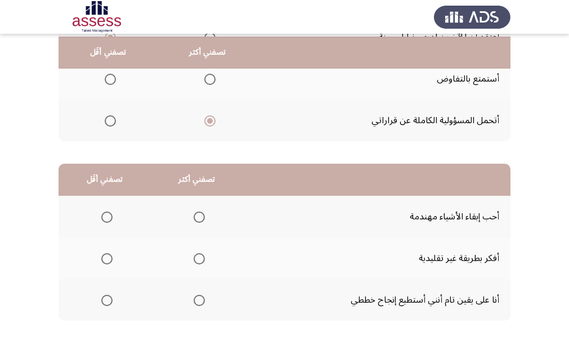
scroll to position [222, 0]
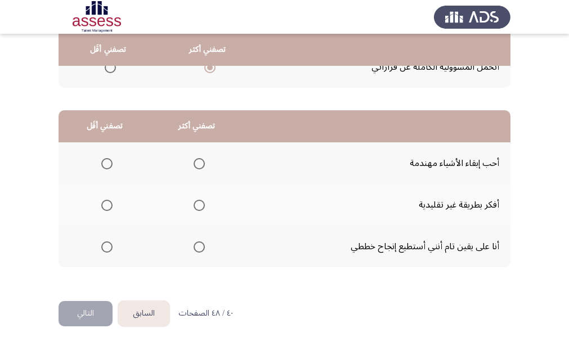
click at [199, 245] on span "Select an option" at bounding box center [199, 247] width 11 height 11
click at [199, 245] on input "Select an option" at bounding box center [199, 247] width 11 height 11
click at [101, 207] on span "Select an option" at bounding box center [106, 205] width 11 height 11
click at [101, 207] on input "Select an option" at bounding box center [106, 205] width 11 height 11
click at [108, 162] on span "Select an option" at bounding box center [106, 163] width 11 height 11
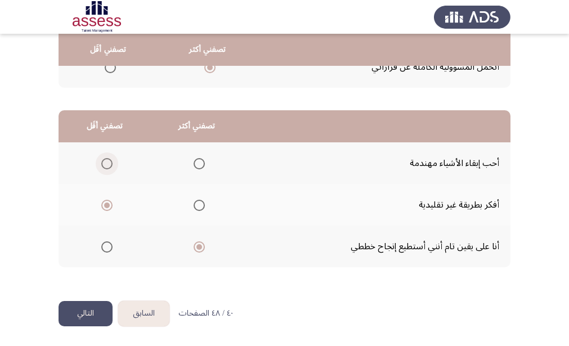
click at [108, 162] on input "Select an option" at bounding box center [106, 163] width 11 height 11
click at [90, 314] on button "التالي" at bounding box center [86, 313] width 54 height 25
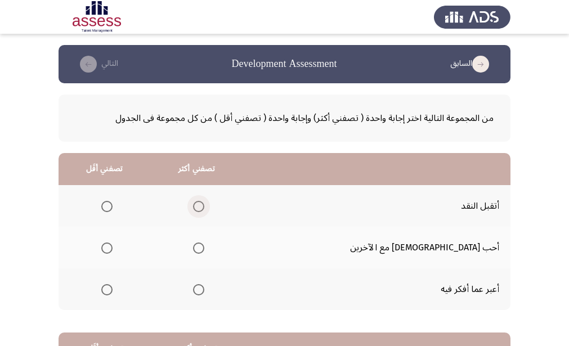
click at [204, 206] on span "Select an option" at bounding box center [198, 206] width 11 height 11
click at [204, 206] on input "Select an option" at bounding box center [198, 206] width 11 height 11
click at [113, 294] on span "Select an option" at bounding box center [106, 289] width 11 height 11
click at [113, 294] on input "Select an option" at bounding box center [106, 289] width 11 height 11
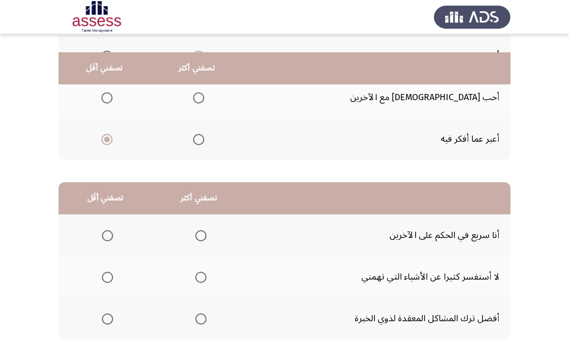
scroll to position [169, 0]
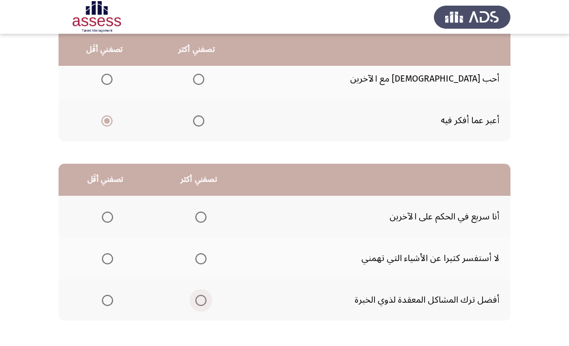
click at [201, 302] on span "Select an option" at bounding box center [200, 300] width 11 height 11
click at [201, 302] on input "Select an option" at bounding box center [200, 300] width 11 height 11
click at [109, 217] on span "Select an option" at bounding box center [107, 217] width 11 height 11
click at [109, 217] on input "Select an option" at bounding box center [107, 217] width 11 height 11
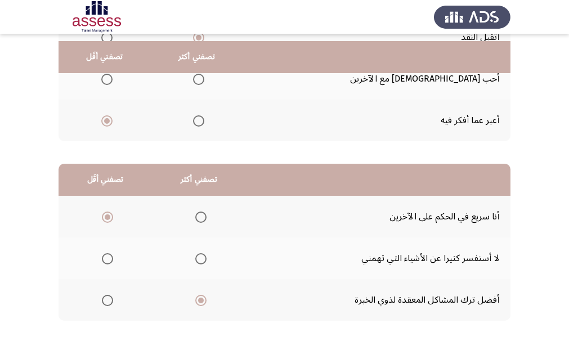
scroll to position [222, 0]
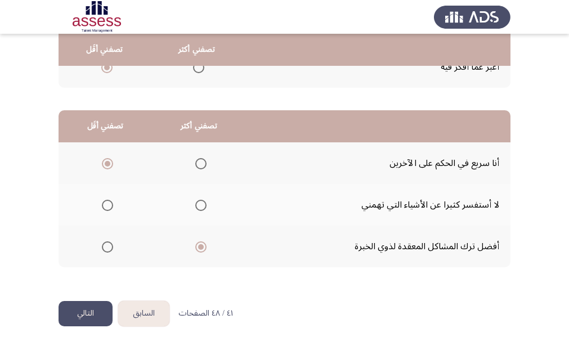
click at [101, 309] on button "التالي" at bounding box center [86, 313] width 54 height 25
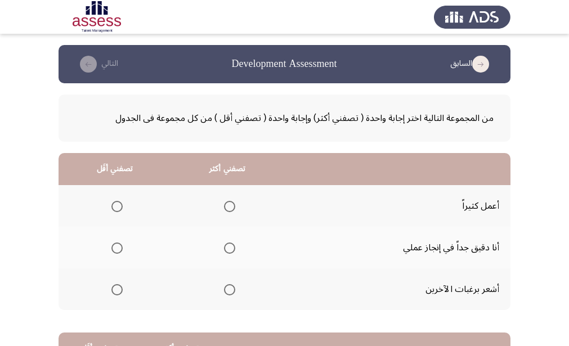
click at [226, 251] on span "Select an option" at bounding box center [229, 248] width 11 height 11
click at [226, 251] on input "Select an option" at bounding box center [229, 248] width 11 height 11
click at [115, 288] on span "Select an option" at bounding box center [117, 289] width 11 height 11
click at [115, 288] on input "Select an option" at bounding box center [117, 289] width 11 height 11
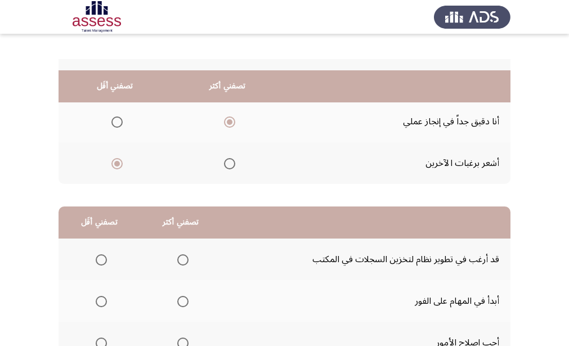
scroll to position [169, 0]
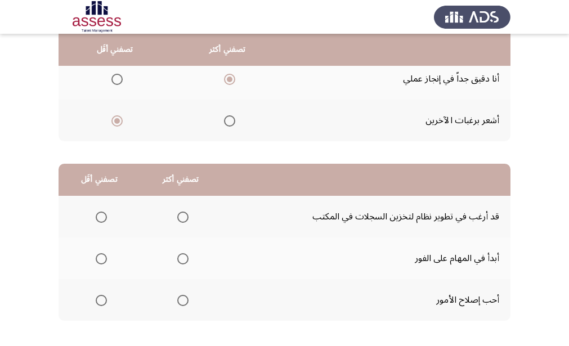
click at [179, 264] on span "Select an option" at bounding box center [182, 258] width 11 height 11
click at [179, 264] on input "Select an option" at bounding box center [182, 258] width 11 height 11
click at [99, 218] on span "Select an option" at bounding box center [101, 217] width 11 height 11
click at [99, 218] on input "Select an option" at bounding box center [101, 217] width 11 height 11
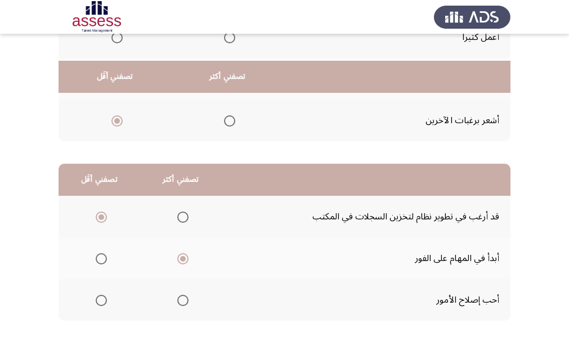
scroll to position [222, 0]
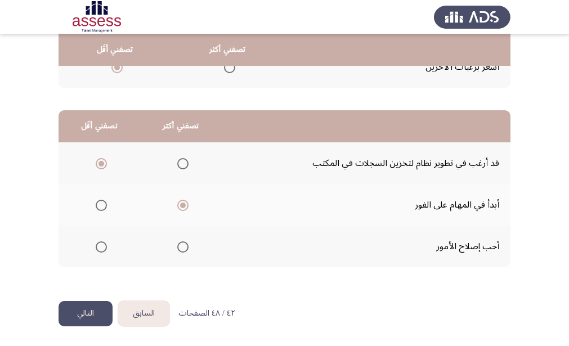
click at [75, 315] on button "التالي" at bounding box center [86, 313] width 54 height 25
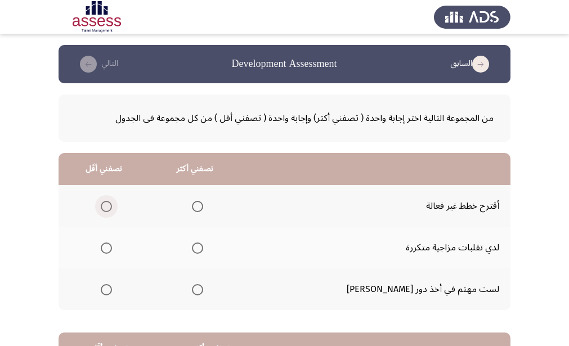
click at [112, 203] on span "Select an option" at bounding box center [106, 206] width 11 height 11
click at [112, 203] on input "Select an option" at bounding box center [106, 206] width 11 height 11
click at [203, 289] on span "Select an option" at bounding box center [197, 289] width 11 height 11
click at [203, 289] on input "Select an option" at bounding box center [197, 289] width 11 height 11
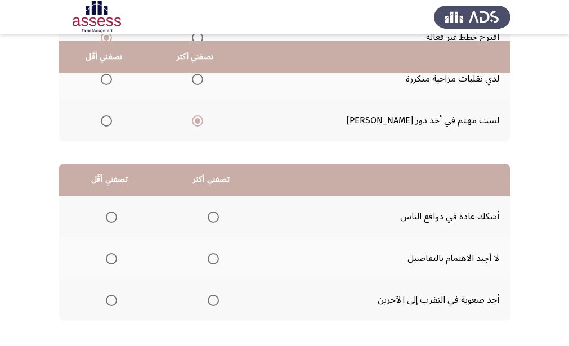
scroll to position [222, 0]
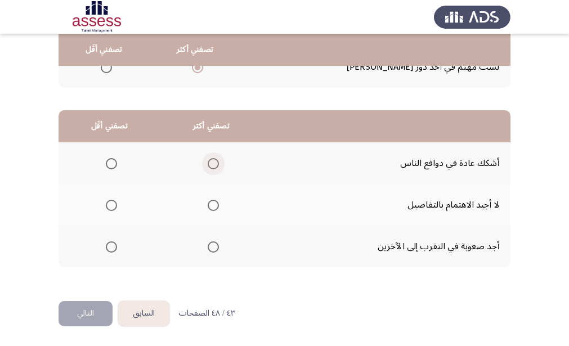
click at [211, 166] on span "Select an option" at bounding box center [213, 163] width 11 height 11
click at [211, 166] on input "Select an option" at bounding box center [213, 163] width 11 height 11
click at [106, 251] on span "Select an option" at bounding box center [111, 247] width 11 height 11
click at [106, 251] on input "Select an option" at bounding box center [111, 247] width 11 height 11
click at [96, 315] on button "التالي" at bounding box center [86, 313] width 54 height 25
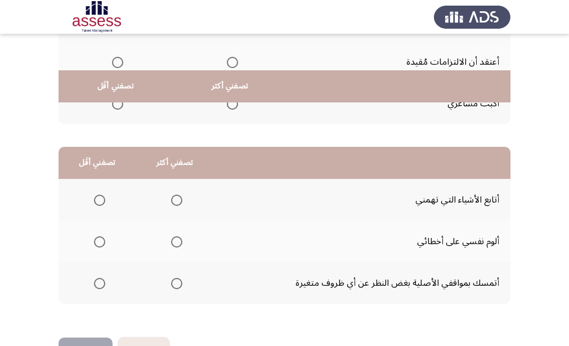
scroll to position [166, 0]
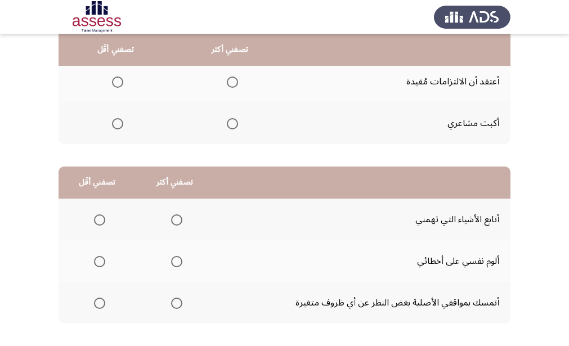
click at [175, 265] on span "Select an option" at bounding box center [176, 261] width 11 height 11
click at [175, 265] on input "Select an option" at bounding box center [176, 261] width 11 height 11
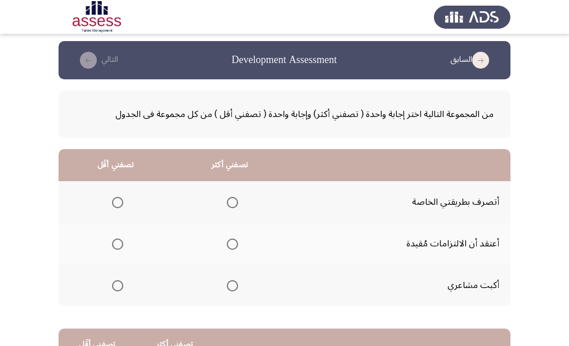
scroll to position [0, 0]
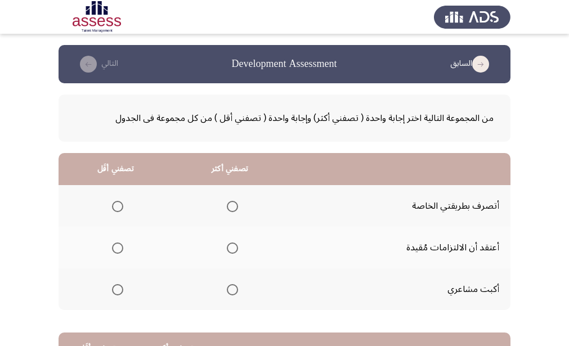
click at [229, 207] on span "Select an option" at bounding box center [232, 206] width 11 height 11
click at [229, 207] on input "Select an option" at bounding box center [232, 206] width 11 height 11
click at [236, 248] on span "Select an option" at bounding box center [232, 248] width 11 height 11
click at [236, 248] on input "Select an option" at bounding box center [232, 248] width 11 height 11
click at [235, 206] on span "Select an option" at bounding box center [232, 206] width 11 height 11
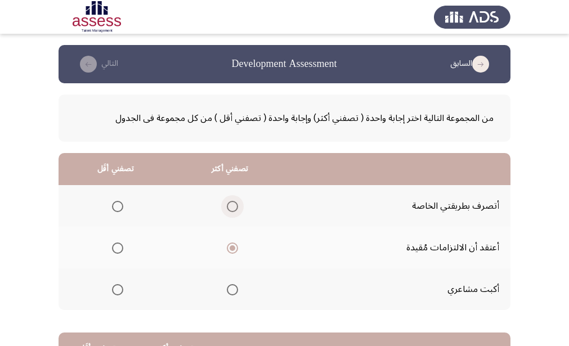
click at [235, 206] on input "Select an option" at bounding box center [232, 206] width 11 height 11
click at [114, 247] on span "Select an option" at bounding box center [117, 248] width 11 height 11
click at [114, 247] on input "Select an option" at bounding box center [117, 248] width 11 height 11
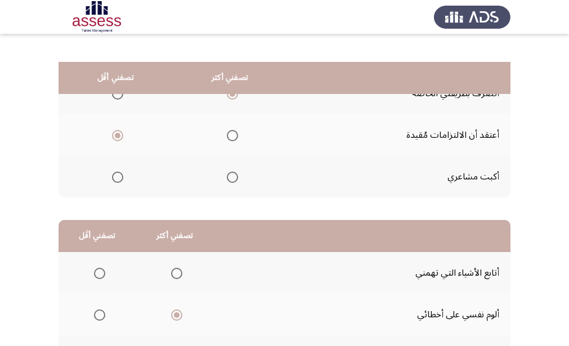
scroll to position [169, 0]
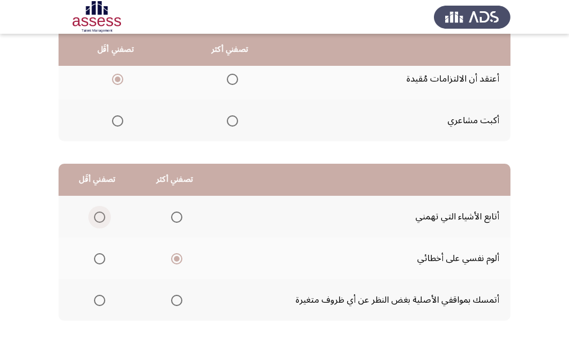
click at [100, 216] on span "Select an option" at bounding box center [99, 217] width 11 height 11
click at [100, 216] on input "Select an option" at bounding box center [99, 217] width 11 height 11
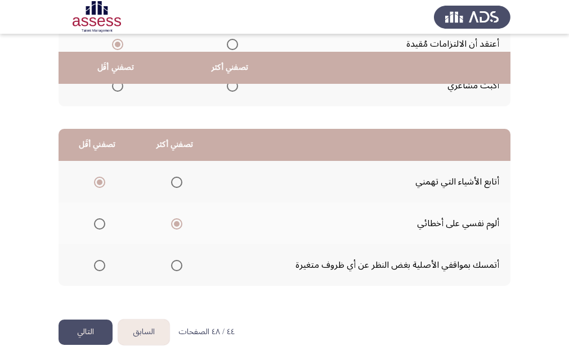
scroll to position [222, 0]
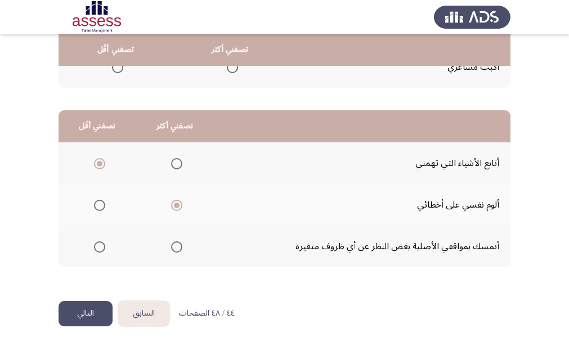
click at [102, 318] on button "التالي" at bounding box center [86, 313] width 54 height 25
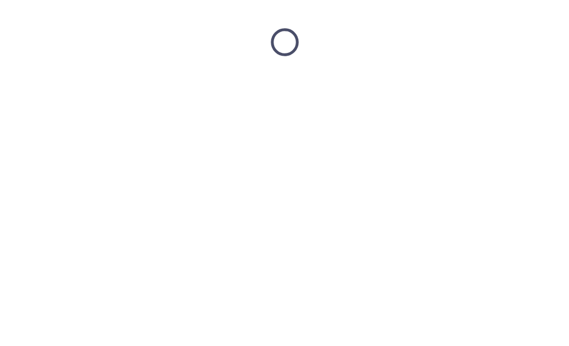
scroll to position [0, 0]
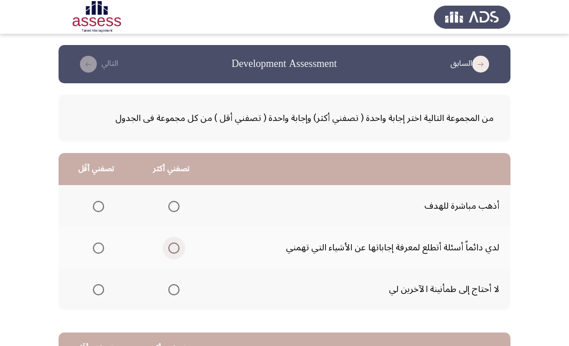
click at [170, 250] on span "Select an option" at bounding box center [173, 248] width 11 height 11
click at [170, 250] on input "Select an option" at bounding box center [173, 248] width 11 height 11
click at [168, 206] on span "Select an option" at bounding box center [173, 206] width 11 height 11
click at [168, 206] on input "Select an option" at bounding box center [173, 206] width 11 height 11
click at [95, 291] on span "Select an option" at bounding box center [98, 289] width 11 height 11
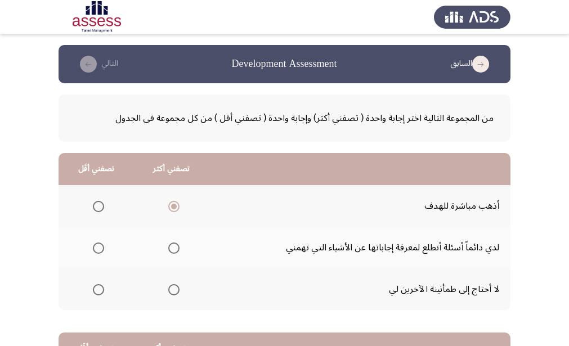
click at [95, 291] on input "Select an option" at bounding box center [98, 289] width 11 height 11
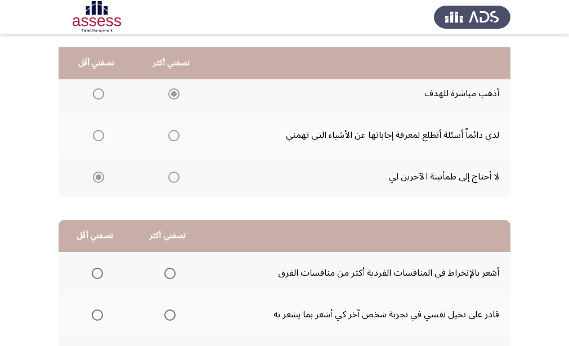
scroll to position [169, 0]
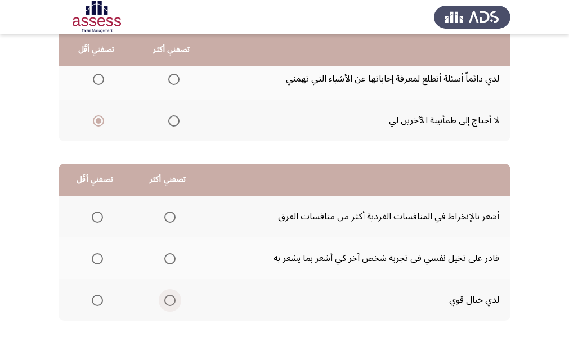
click at [166, 301] on span "Select an option" at bounding box center [169, 300] width 11 height 11
click at [166, 301] on input "Select an option" at bounding box center [169, 300] width 11 height 11
click at [100, 219] on span "Select an option" at bounding box center [97, 217] width 11 height 11
click at [100, 219] on input "Select an option" at bounding box center [97, 217] width 11 height 11
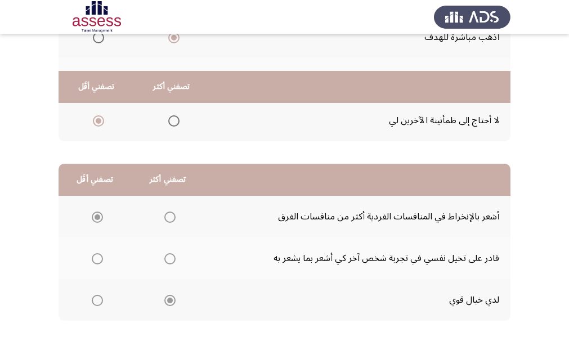
scroll to position [222, 0]
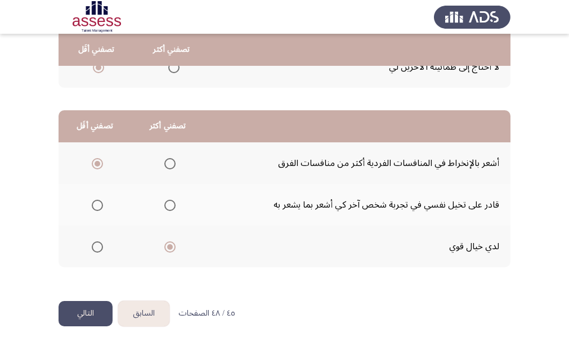
click at [86, 320] on button "التالي" at bounding box center [86, 313] width 54 height 25
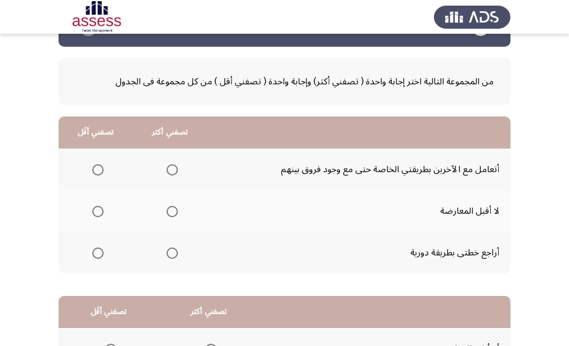
scroll to position [56, 0]
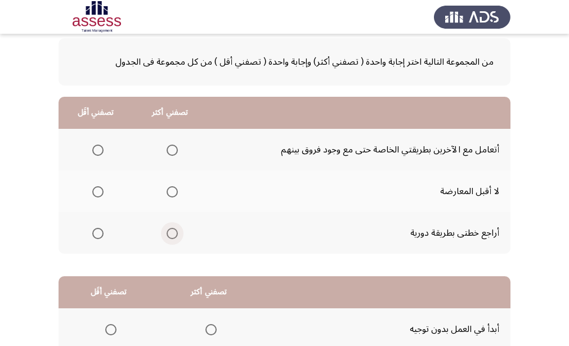
click at [176, 237] on span "Select an option" at bounding box center [172, 233] width 11 height 11
click at [176, 237] on input "Select an option" at bounding box center [172, 233] width 11 height 11
click at [96, 191] on span "Select an option" at bounding box center [97, 191] width 11 height 11
click at [96, 191] on input "Select an option" at bounding box center [97, 191] width 11 height 11
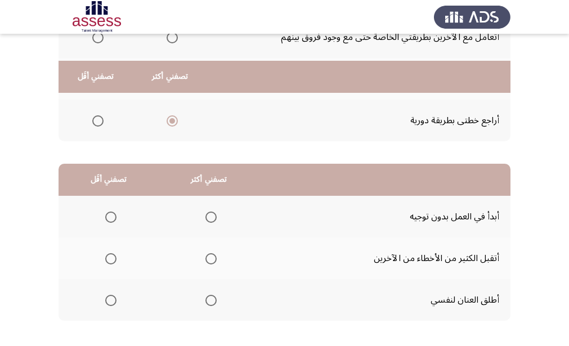
scroll to position [222, 0]
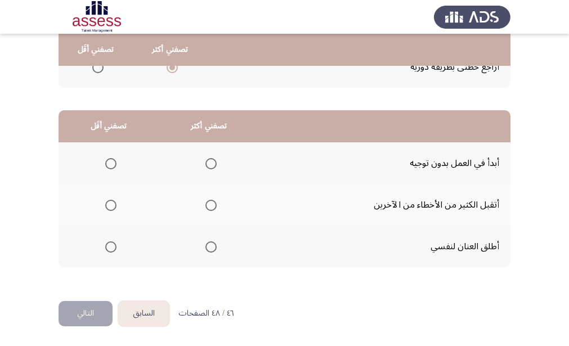
click at [207, 251] on span "Select an option" at bounding box center [211, 247] width 11 height 11
click at [207, 251] on input "Select an option" at bounding box center [211, 247] width 11 height 11
click at [109, 168] on span "Select an option" at bounding box center [110, 163] width 11 height 11
click at [109, 168] on input "Select an option" at bounding box center [110, 163] width 11 height 11
click at [83, 315] on button "التالي" at bounding box center [86, 313] width 54 height 25
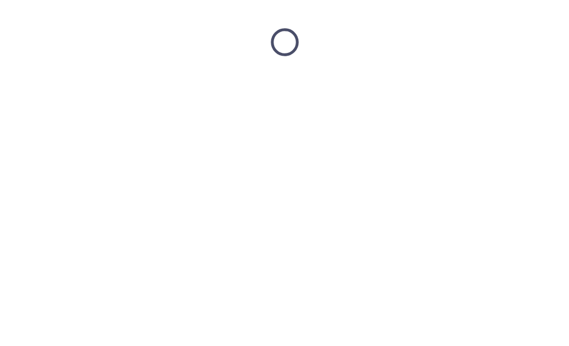
scroll to position [0, 0]
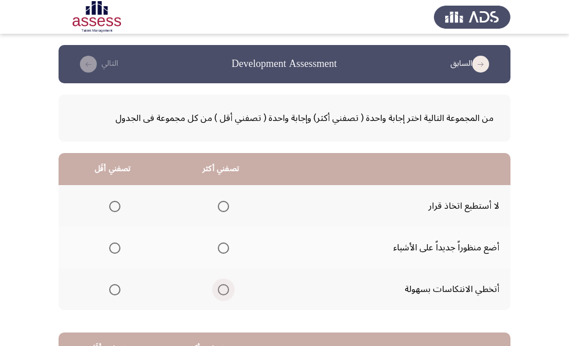
click at [221, 292] on span "Select an option" at bounding box center [223, 289] width 11 height 11
click at [221, 292] on input "Select an option" at bounding box center [223, 289] width 11 height 11
click at [113, 207] on span "Select an option" at bounding box center [114, 206] width 11 height 11
click at [113, 207] on input "Select an option" at bounding box center [114, 206] width 11 height 11
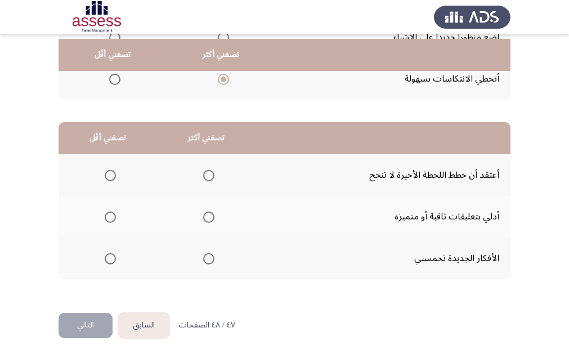
scroll to position [222, 0]
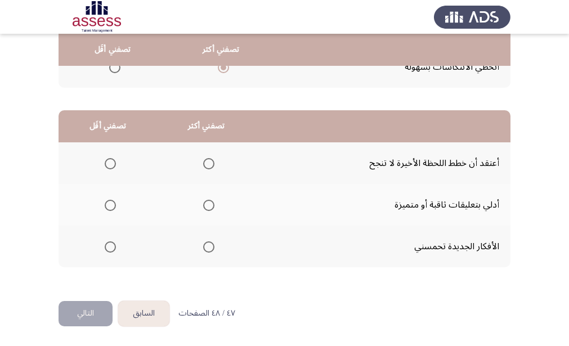
click at [205, 250] on span "Select an option" at bounding box center [208, 247] width 11 height 11
click at [205, 250] on input "Select an option" at bounding box center [208, 247] width 11 height 11
click at [113, 169] on span "Select an option" at bounding box center [110, 163] width 11 height 11
click at [113, 169] on input "Select an option" at bounding box center [110, 163] width 11 height 11
click at [75, 320] on button "التالي" at bounding box center [86, 313] width 54 height 25
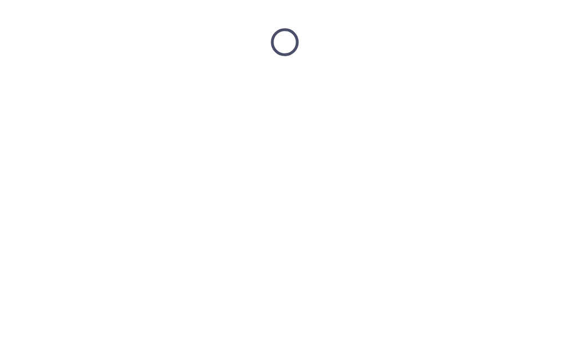
scroll to position [0, 0]
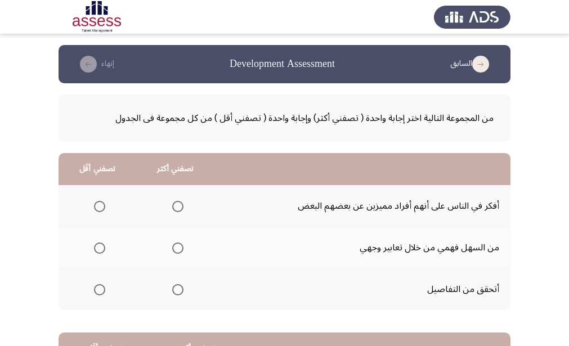
click at [179, 211] on span "Select an option" at bounding box center [177, 206] width 11 height 11
click at [179, 211] on input "Select an option" at bounding box center [177, 206] width 11 height 11
click at [97, 292] on span "Select an option" at bounding box center [99, 289] width 11 height 11
click at [97, 292] on input "Select an option" at bounding box center [99, 289] width 11 height 11
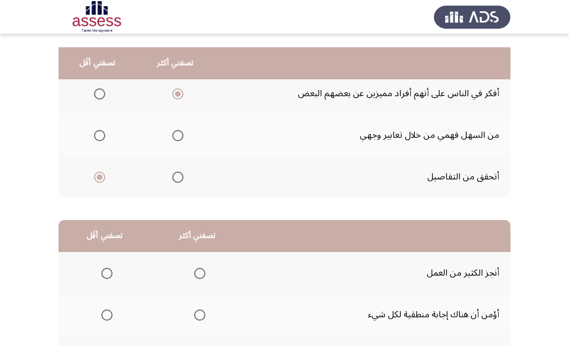
scroll to position [169, 0]
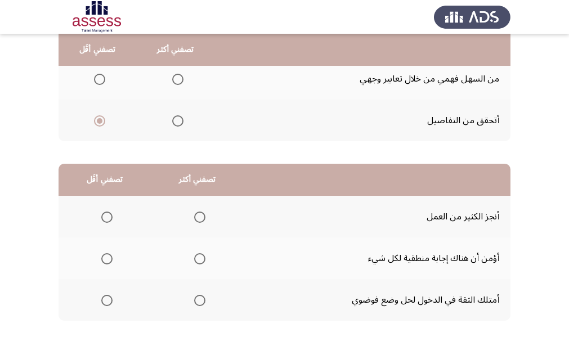
click at [201, 262] on span "Select an option" at bounding box center [199, 258] width 11 height 11
click at [201, 262] on input "Select an option" at bounding box center [199, 258] width 11 height 11
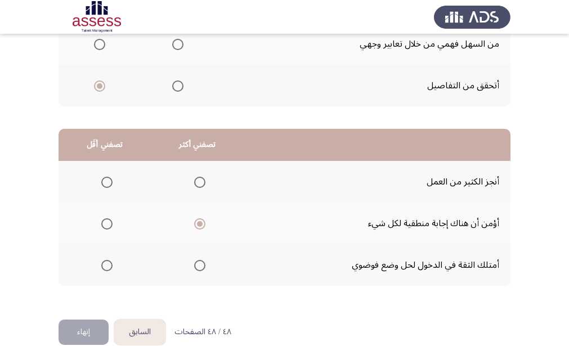
scroll to position [222, 0]
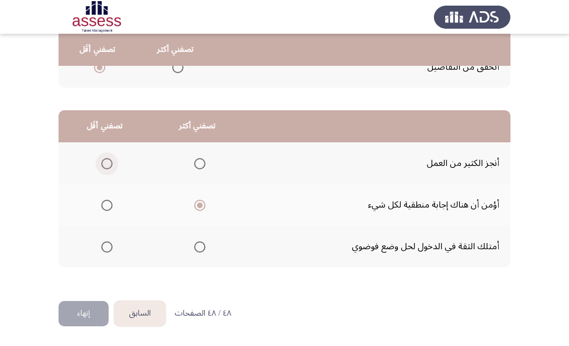
click at [103, 168] on span "Select an option" at bounding box center [106, 163] width 11 height 11
click at [103, 168] on input "Select an option" at bounding box center [106, 163] width 11 height 11
click at [200, 163] on span "Select an option" at bounding box center [199, 163] width 11 height 11
click at [200, 163] on input "Select an option" at bounding box center [199, 163] width 11 height 11
click at [110, 206] on span "Select an option" at bounding box center [106, 205] width 11 height 11
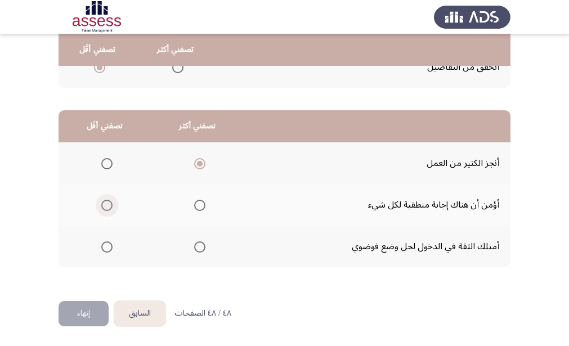
click at [110, 206] on input "Select an option" at bounding box center [106, 205] width 11 height 11
click at [201, 249] on span "Select an option" at bounding box center [199, 247] width 11 height 11
click at [201, 249] on input "Select an option" at bounding box center [199, 247] width 11 height 11
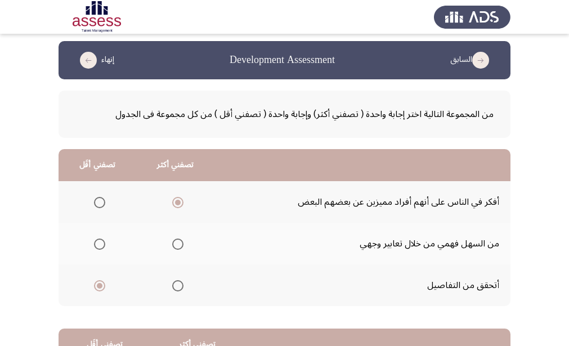
scroll to position [0, 0]
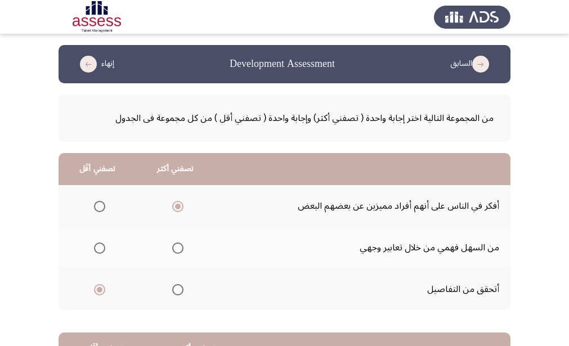
click at [477, 68] on icon "load previous page" at bounding box center [480, 64] width 17 height 17
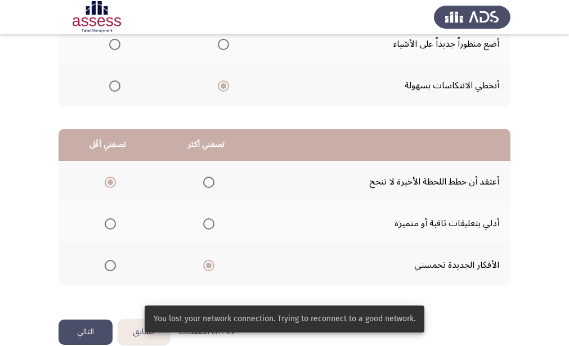
scroll to position [222, 0]
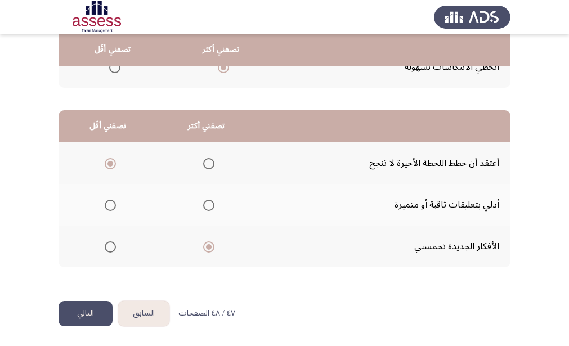
click at [95, 314] on button "التالي" at bounding box center [86, 313] width 54 height 25
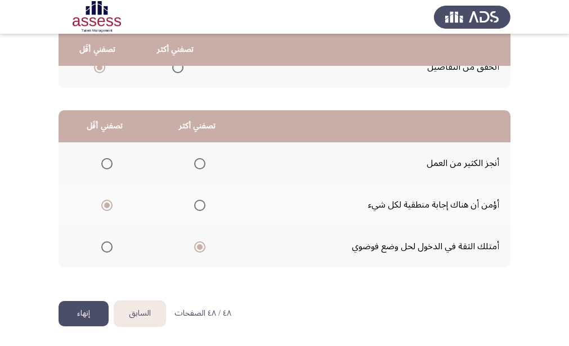
click at [76, 314] on button "إنهاء" at bounding box center [84, 313] width 50 height 25
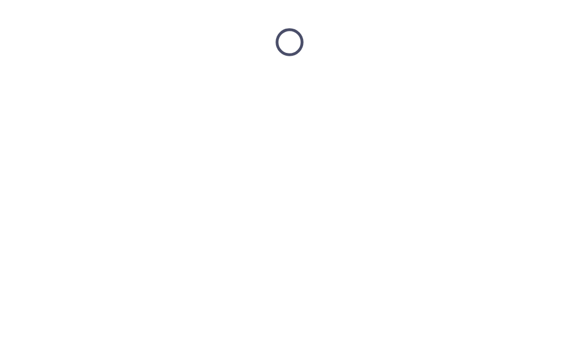
scroll to position [0, 0]
